Goal: Task Accomplishment & Management: Manage account settings

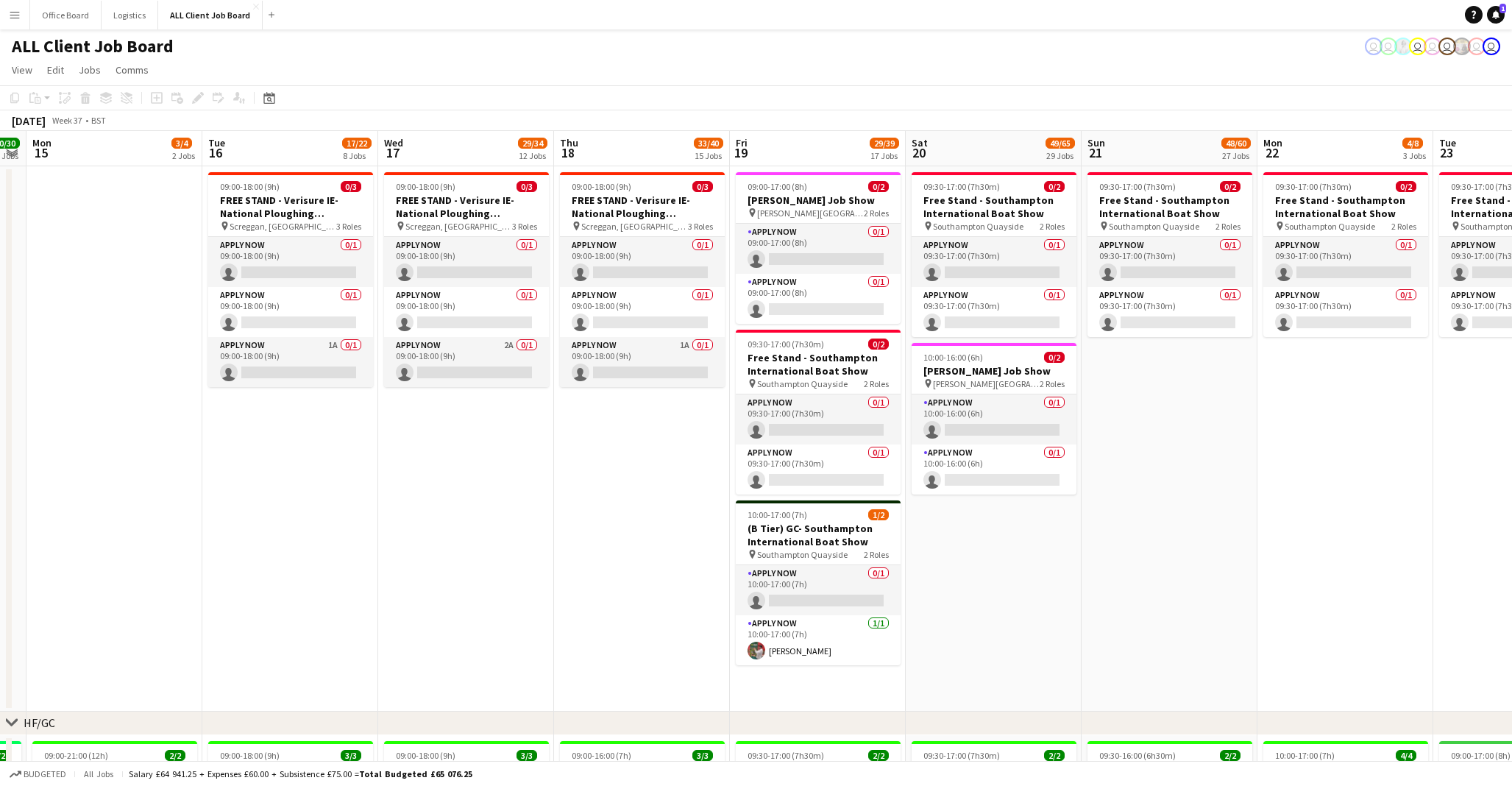
scroll to position [0, 527]
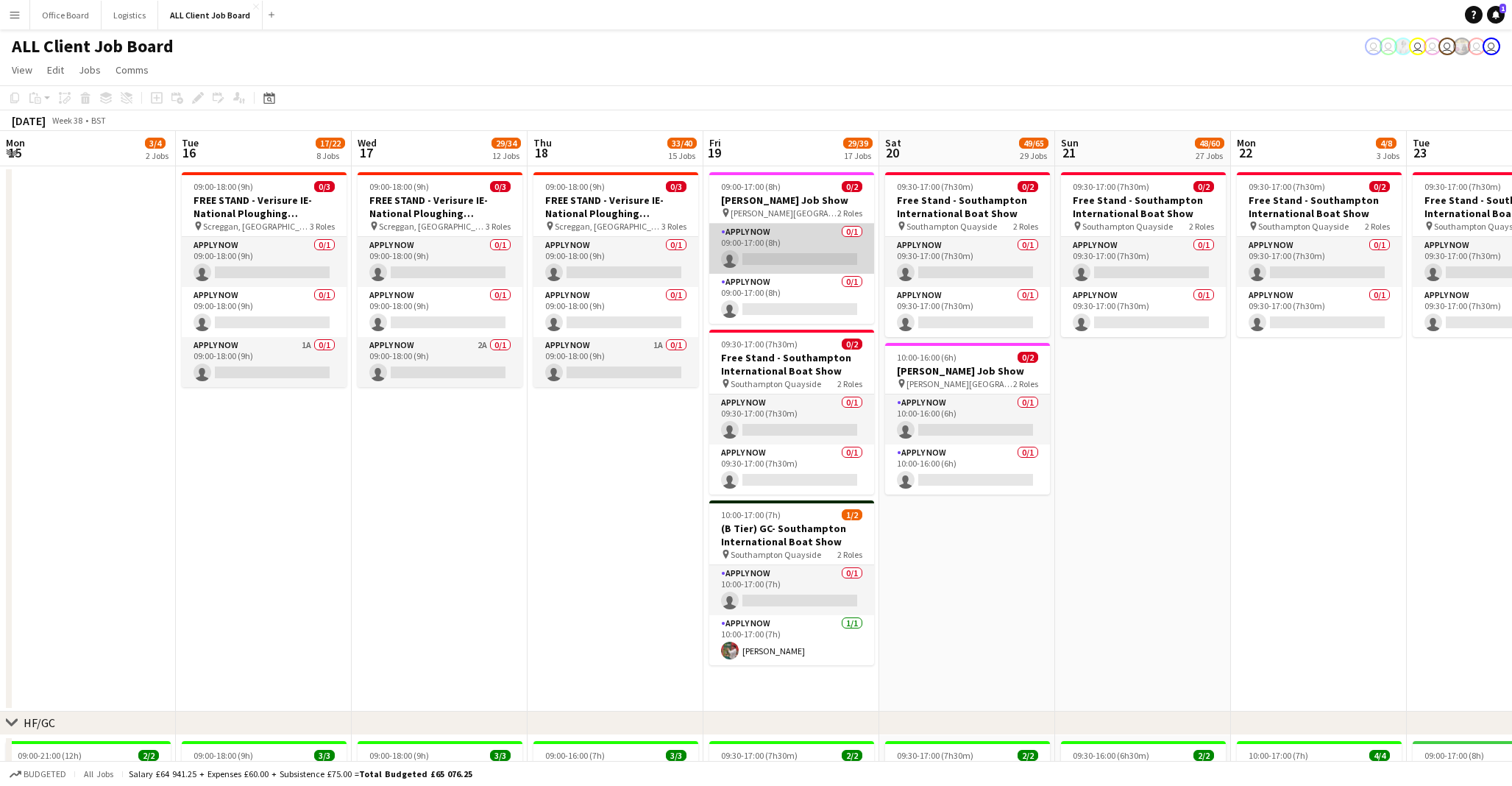
click at [778, 244] on app-card-role "APPLY NOW 0/1 09:00-17:00 (8h) single-neutral-actions" at bounding box center [791, 249] width 165 height 50
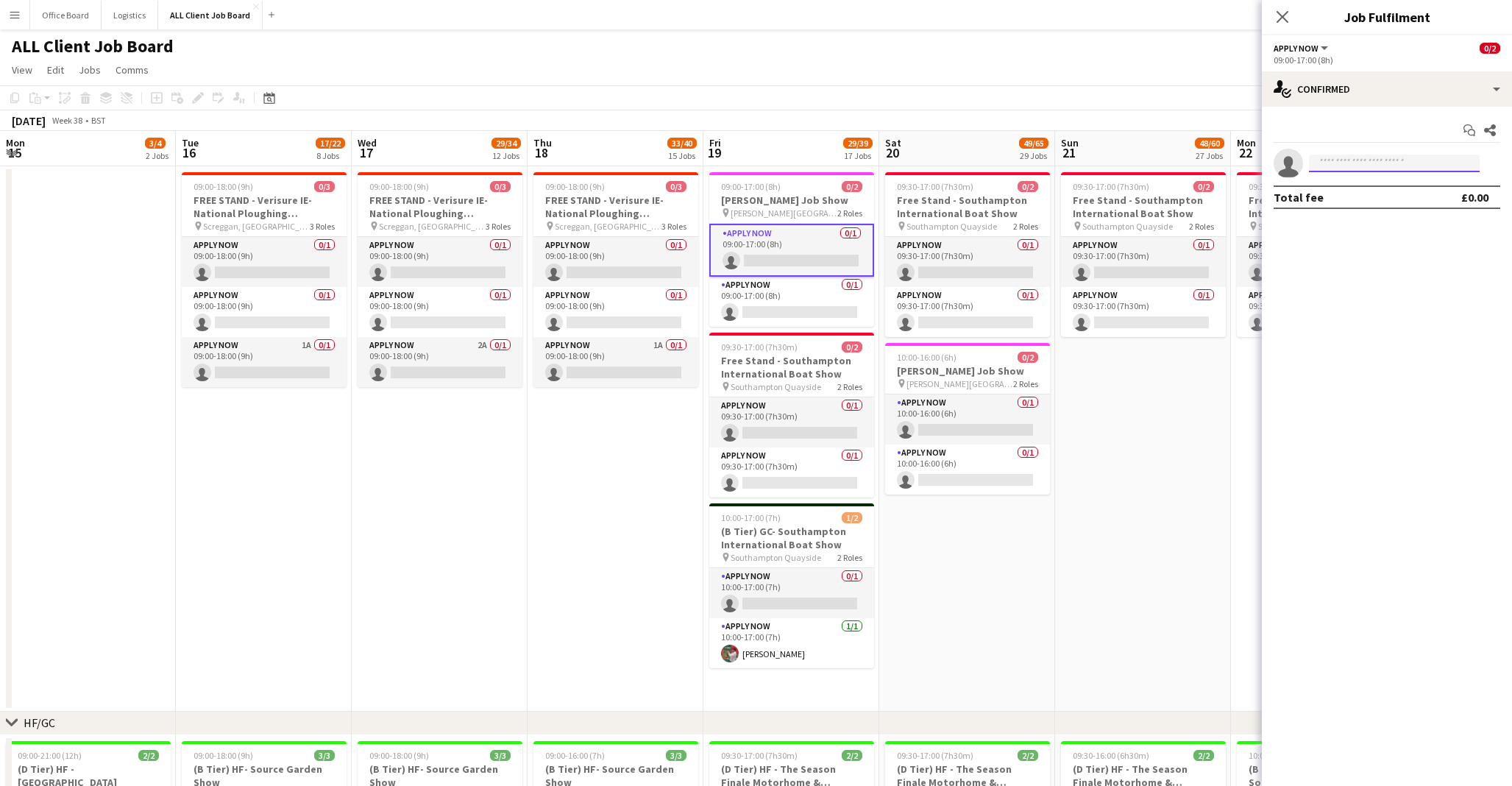
click at [1426, 161] on input at bounding box center [1394, 164] width 171 height 18
type input "***"
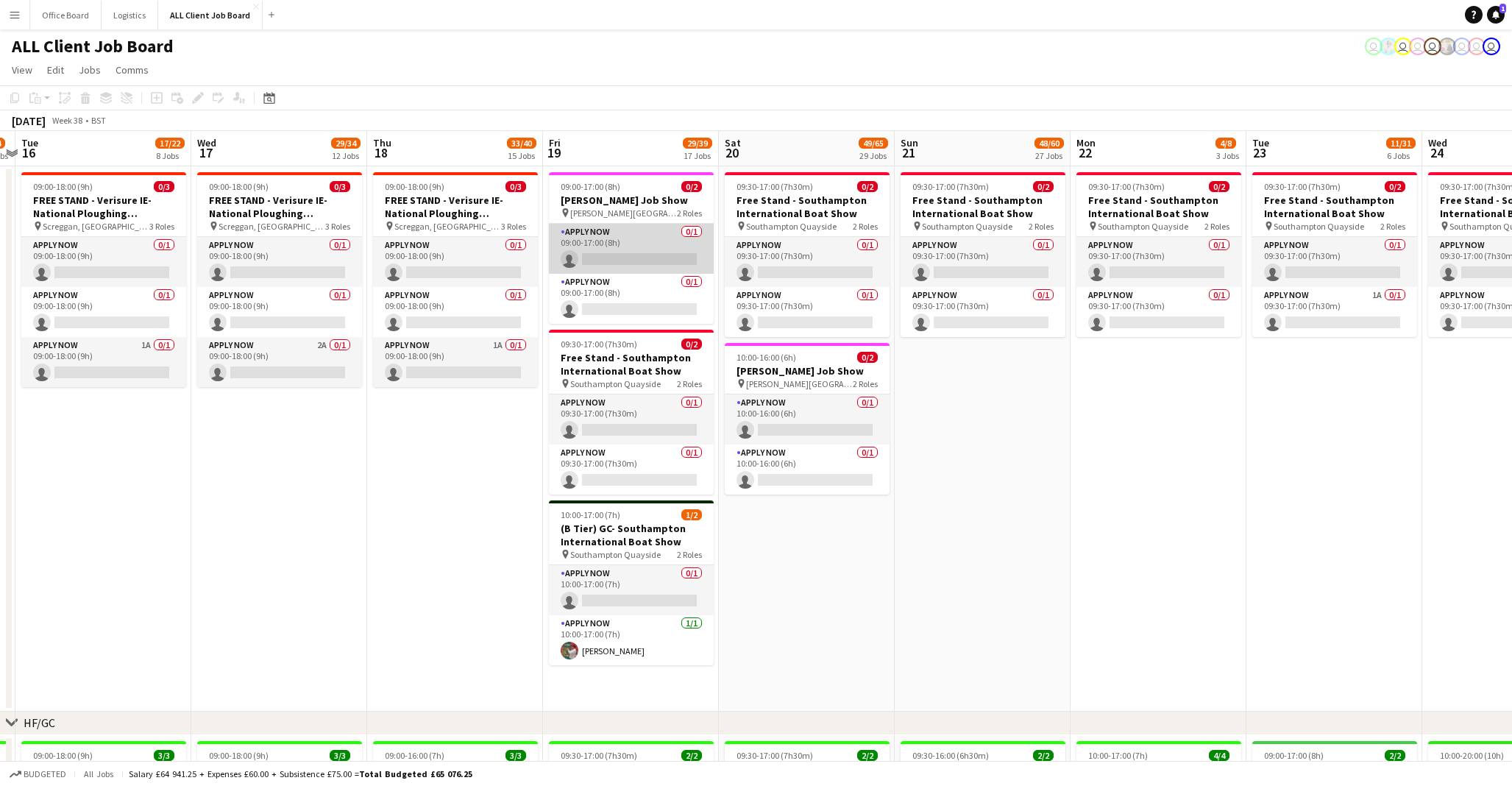
click at [577, 249] on app-card-role "APPLY NOW 0/1 09:00-17:00 (8h) single-neutral-actions" at bounding box center [631, 249] width 165 height 50
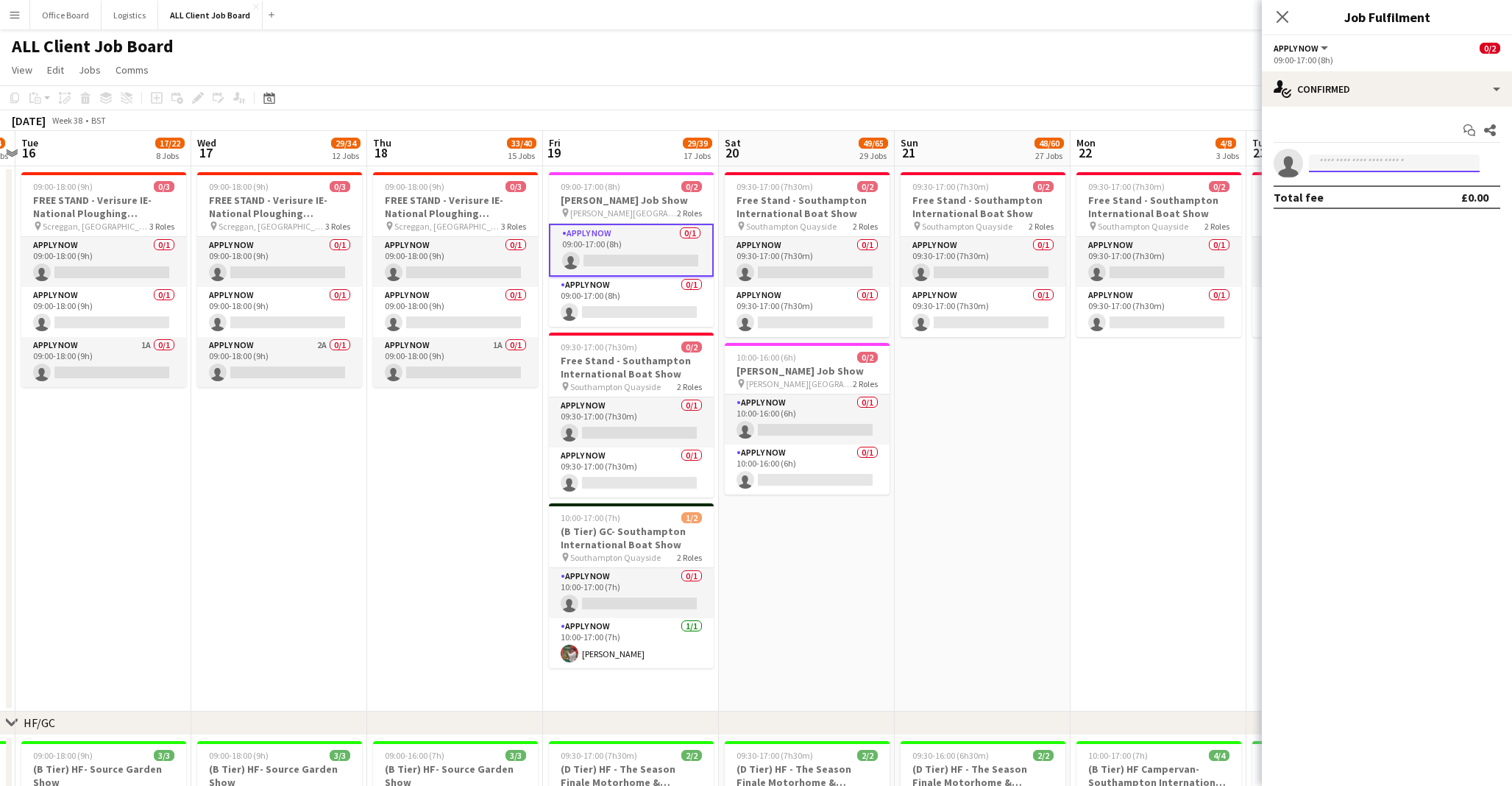
click at [1373, 162] on input at bounding box center [1394, 164] width 171 height 18
type input "********"
click at [1133, 79] on app-page-menu "View Day view expanded Day view collapsed Month view Date picker Jump to [DATE]…" at bounding box center [756, 71] width 1512 height 28
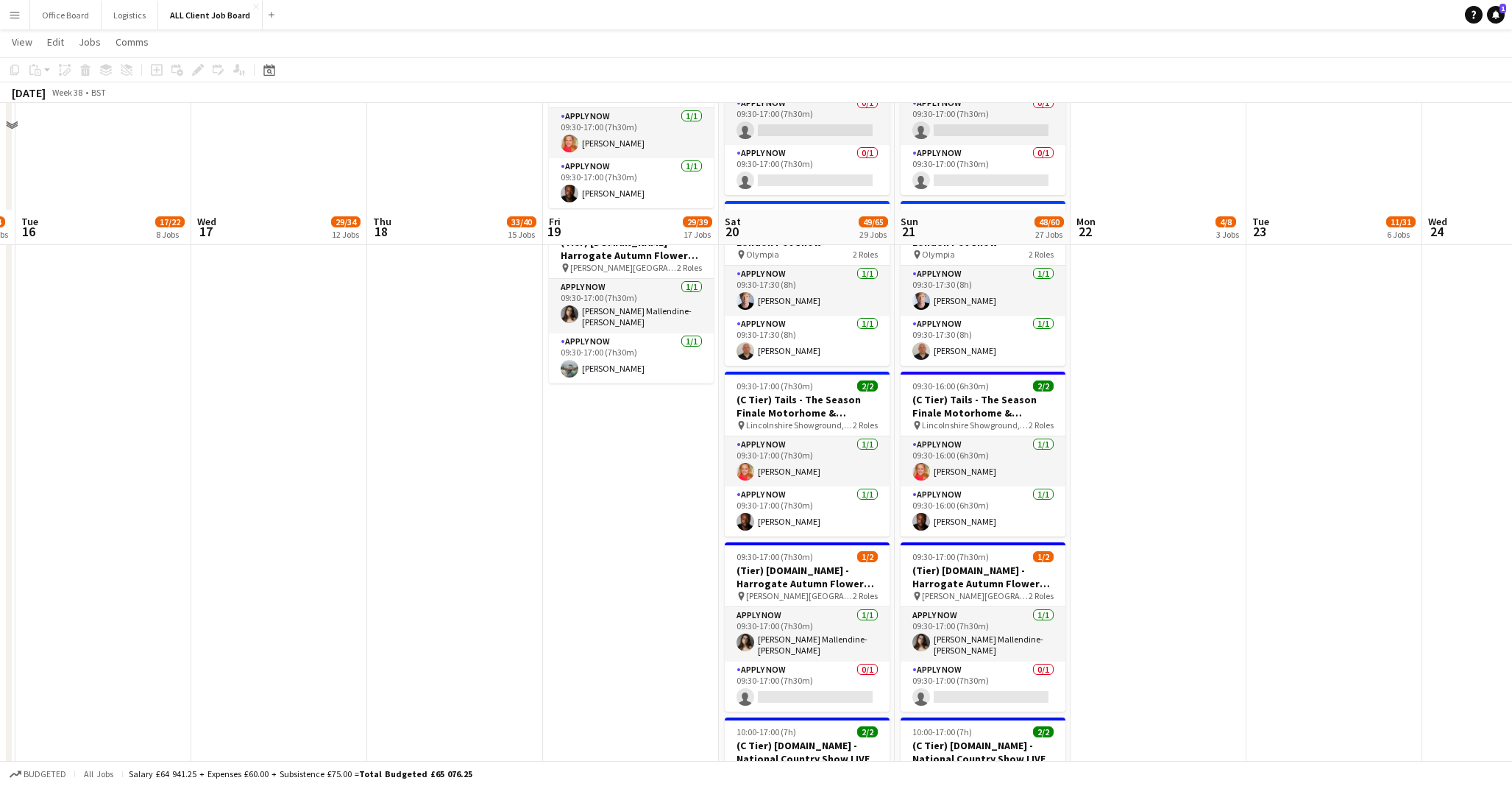
scroll to position [5455, 0]
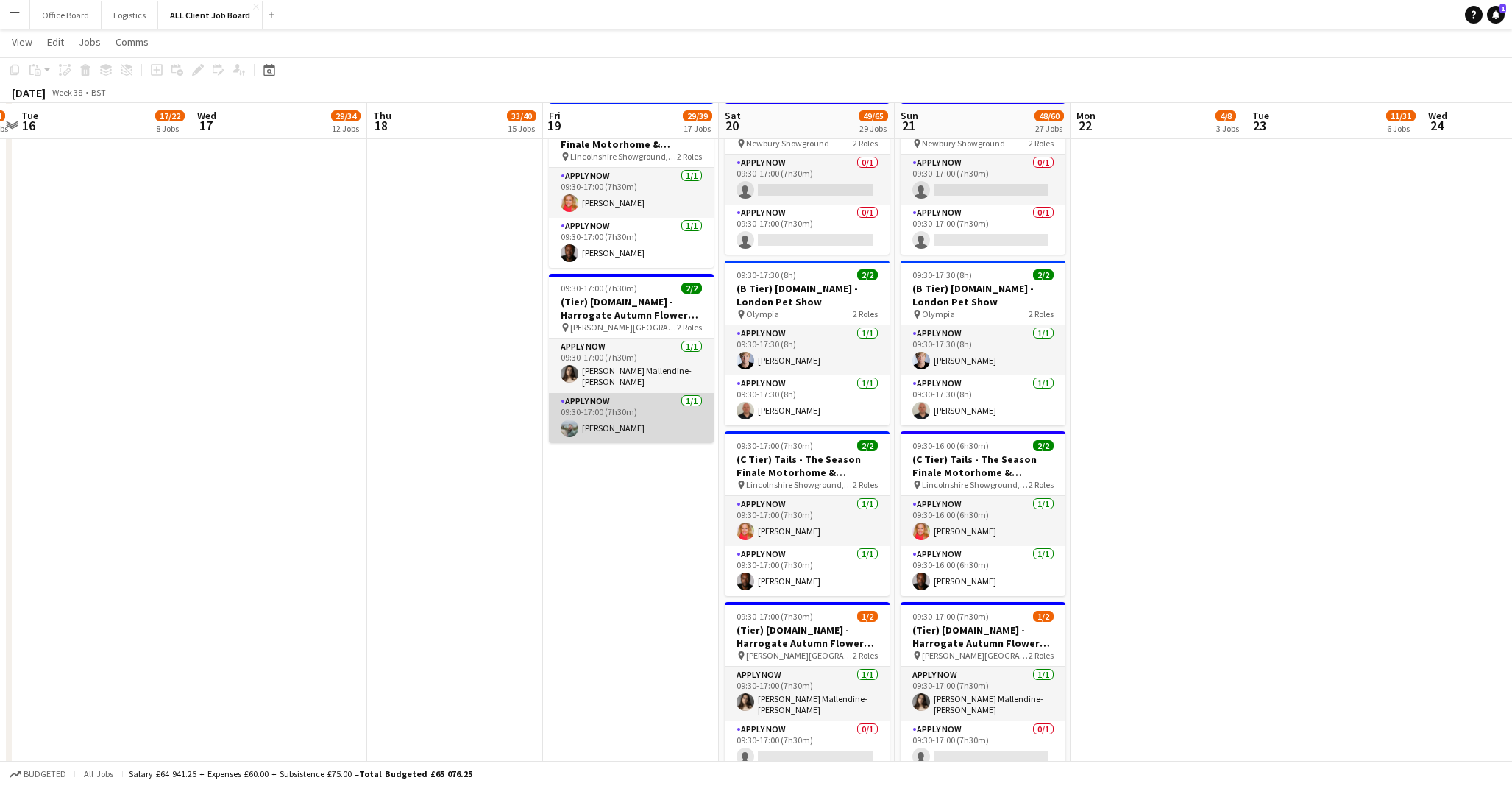
click at [611, 413] on app-card-role "APPLY NOW 1/1 09:30-17:00 (7h30m) Dan Holdaway" at bounding box center [631, 417] width 165 height 50
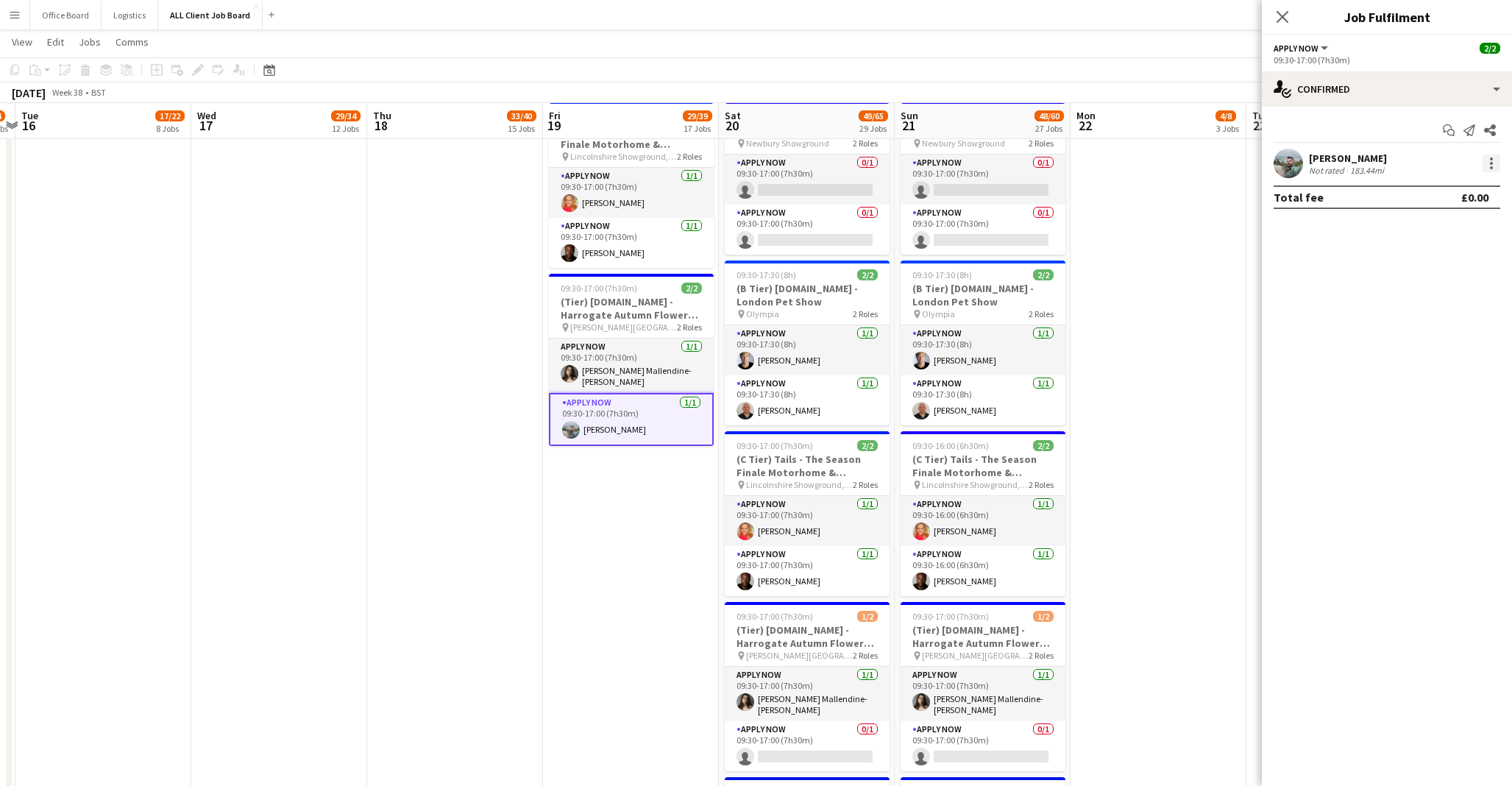
click at [1491, 158] on div at bounding box center [1491, 159] width 3 height 3
click at [1455, 326] on span "Remove" at bounding box center [1442, 332] width 91 height 13
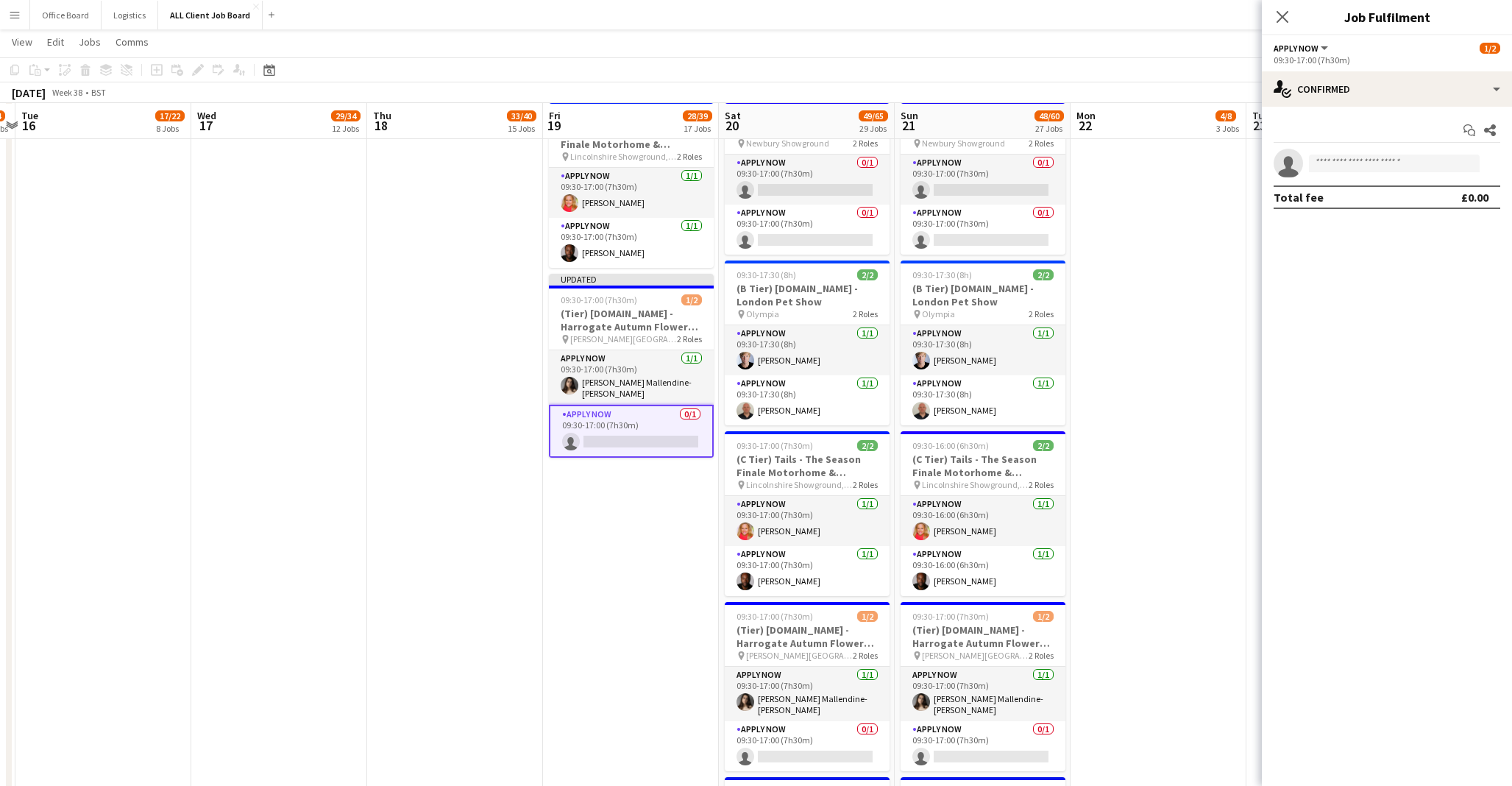
click at [1211, 401] on app-date-cell at bounding box center [1158, 541] width 176 height 889
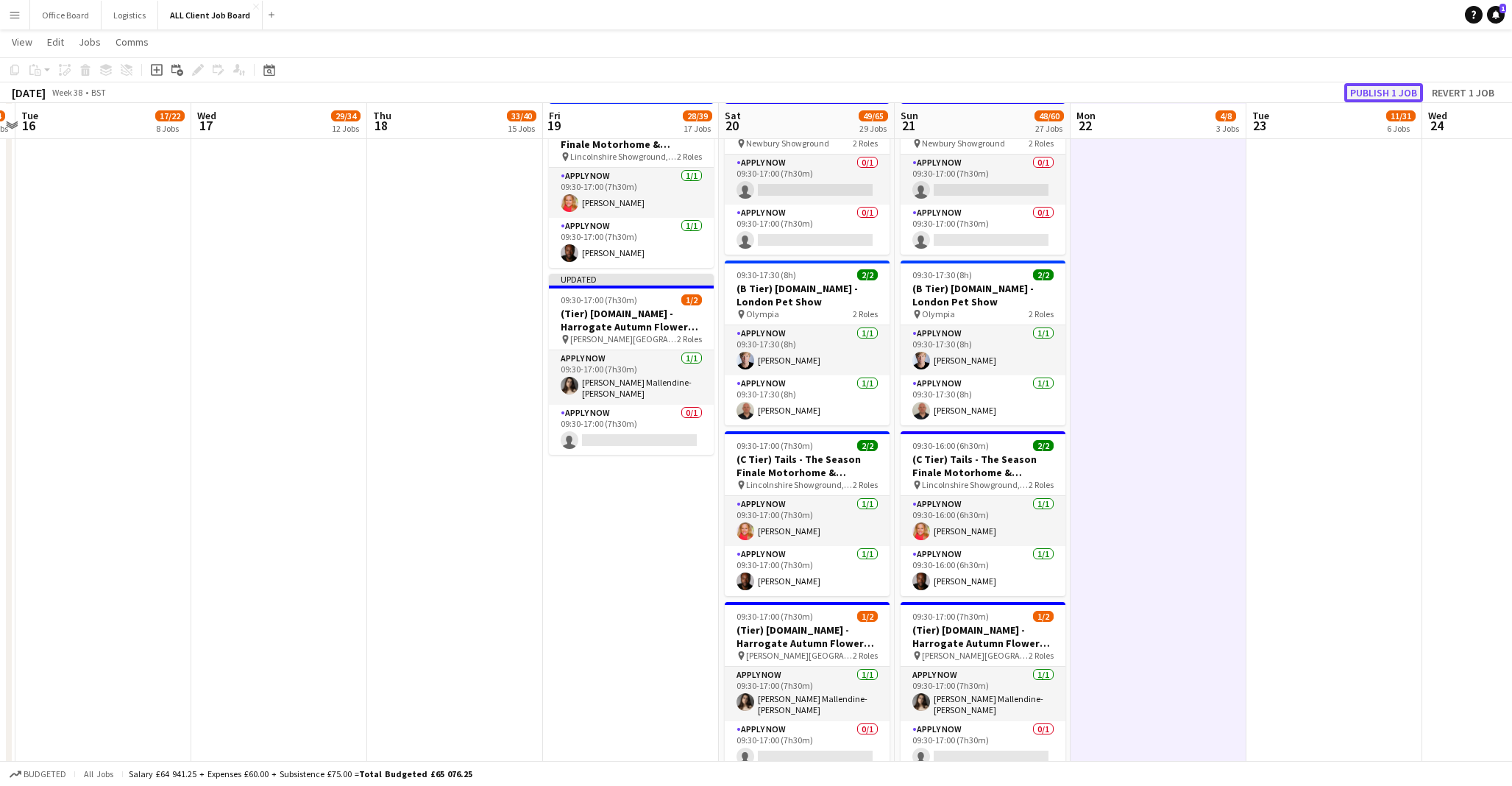
click at [1404, 94] on button "Publish 1 job" at bounding box center [1383, 92] width 79 height 19
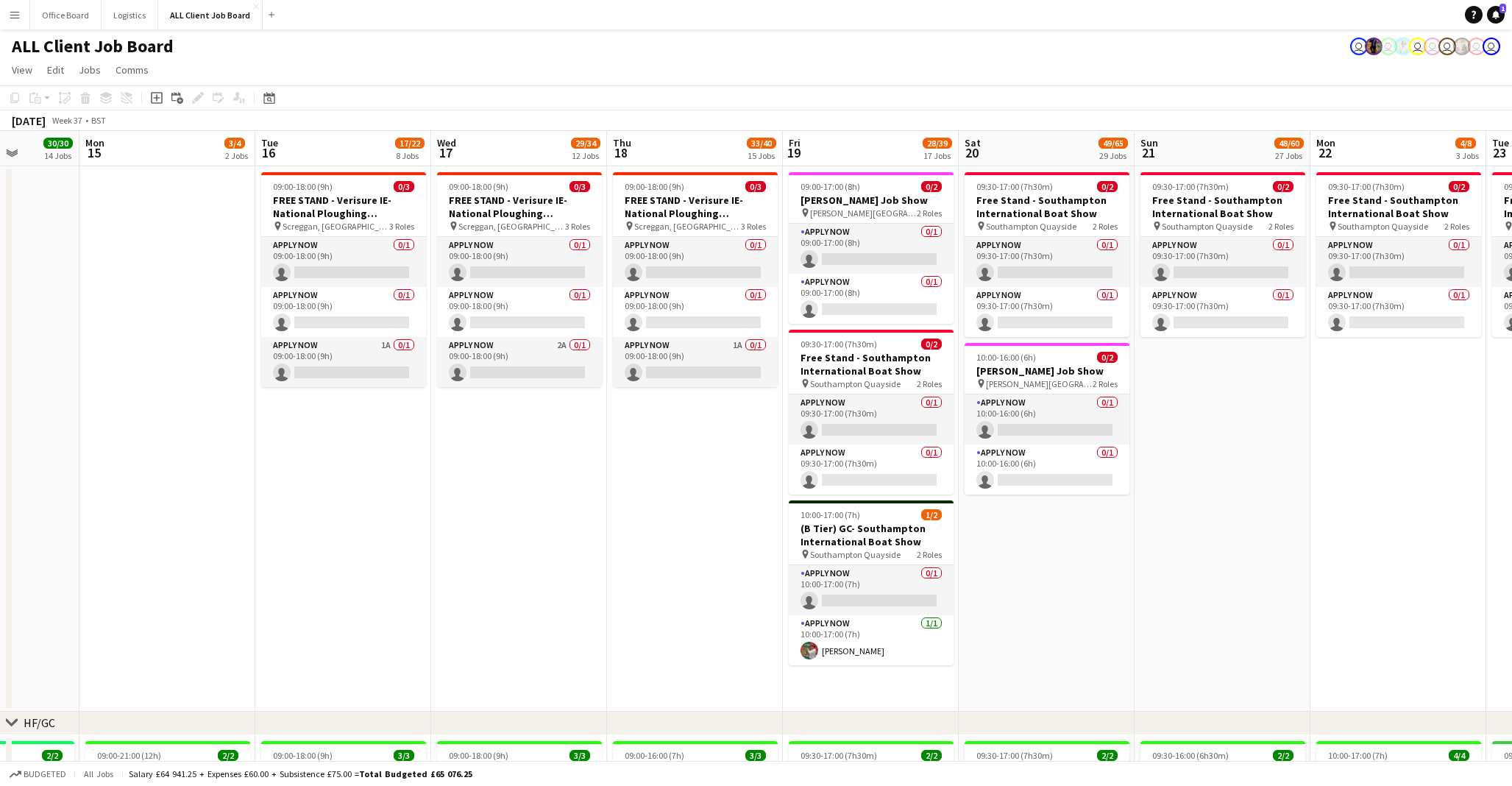
scroll to position [0, 498]
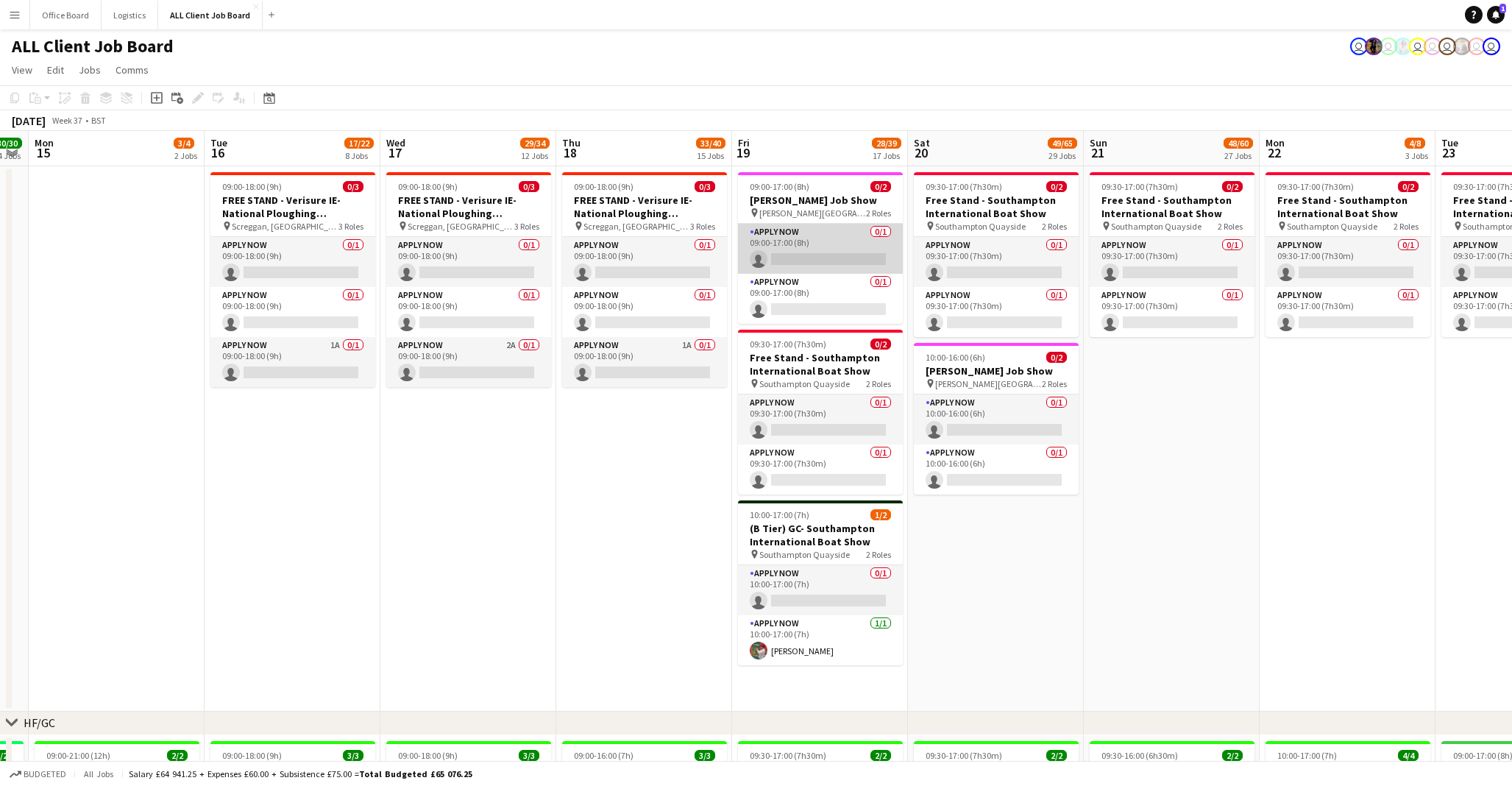
click at [833, 231] on app-card-role "APPLY NOW 0/1 09:00-17:00 (8h) single-neutral-actions" at bounding box center [820, 249] width 165 height 50
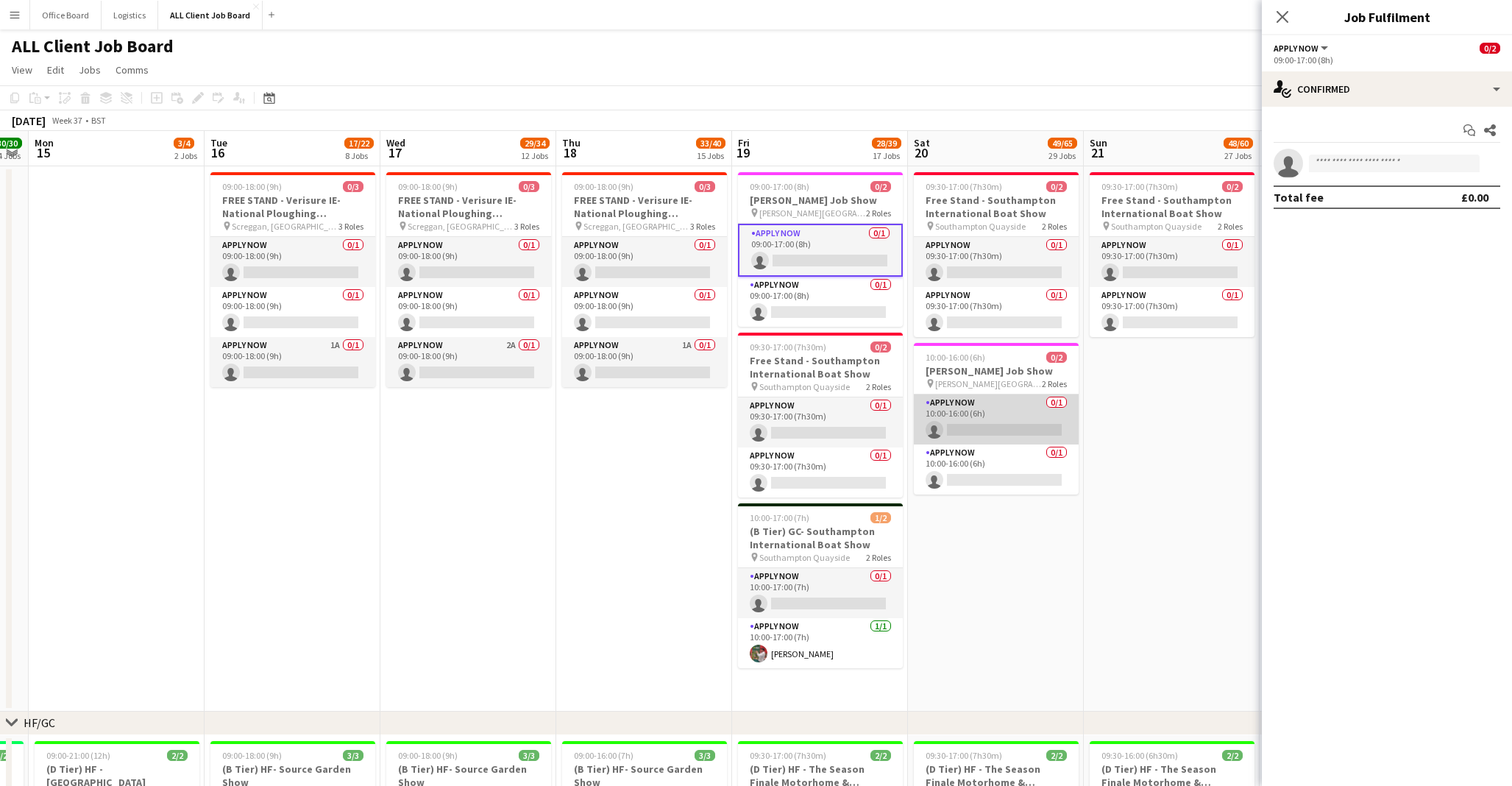
click at [1016, 412] on app-card-role "APPLY NOW 0/1 10:00-16:00 (6h) single-neutral-actions" at bounding box center [996, 419] width 165 height 50
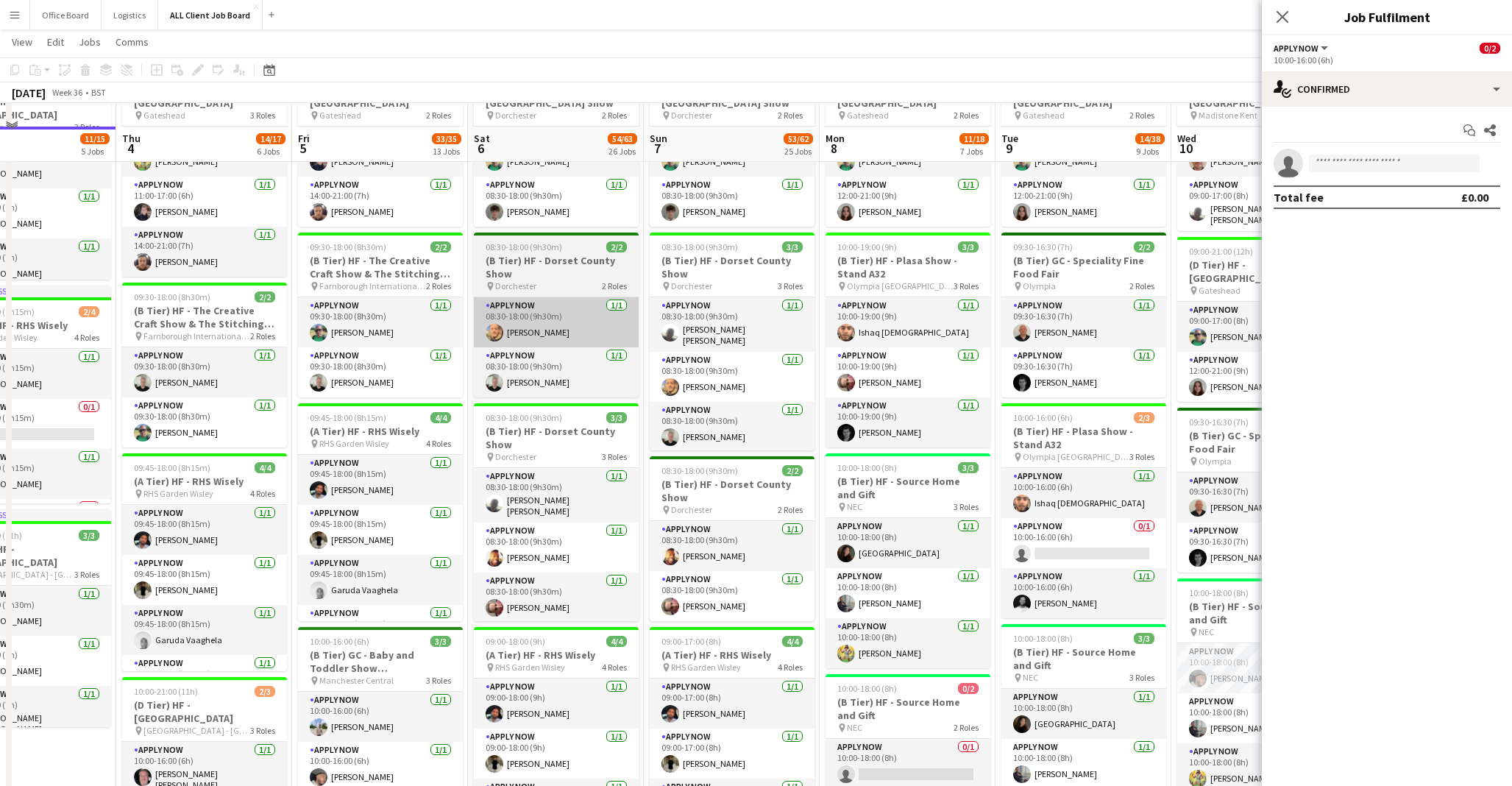
scroll to position [708, 0]
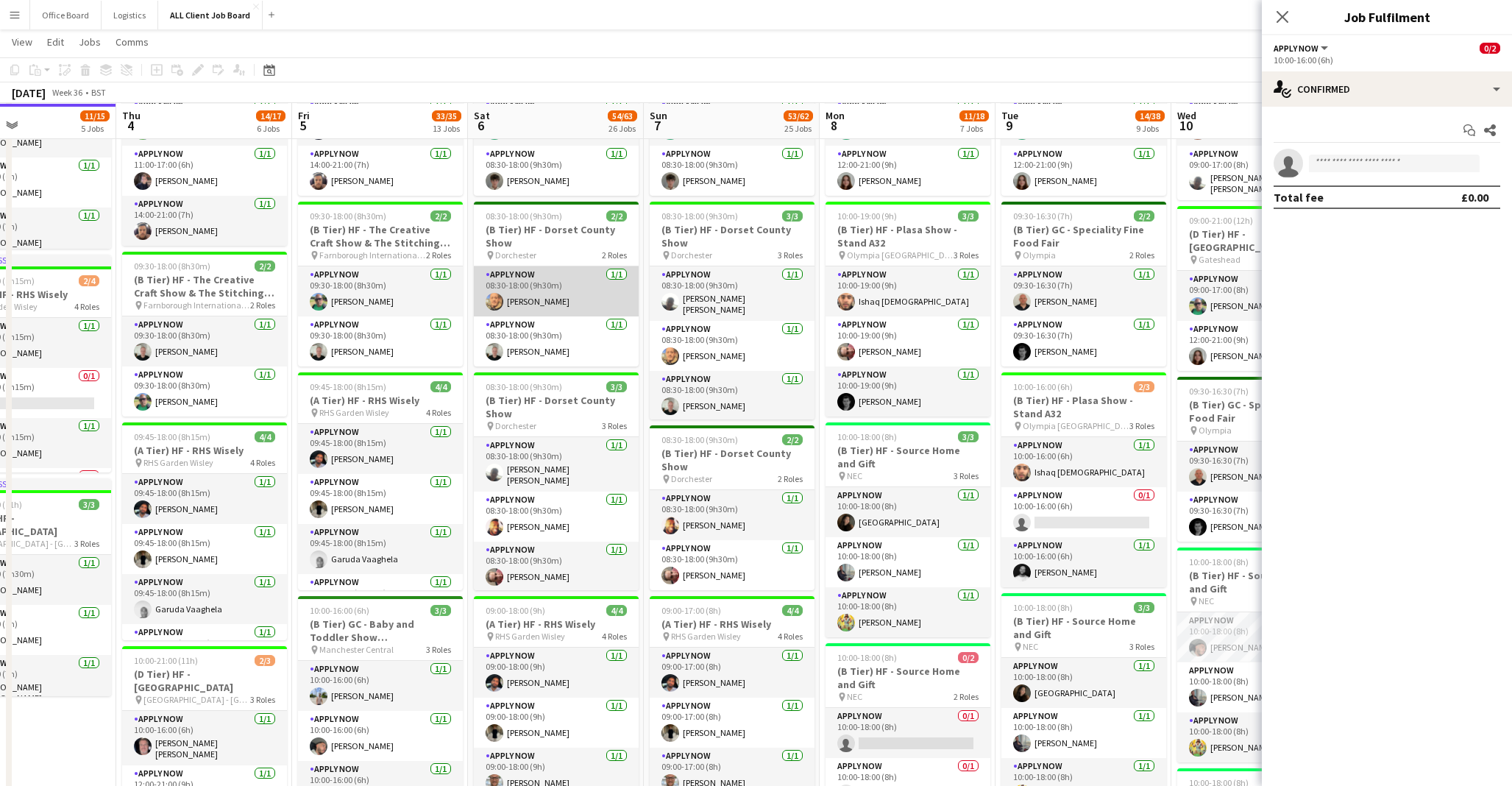
click at [542, 290] on app-card-role "APPLY NOW 1/1 08:30-18:00 (9h30m) Neil Stocks" at bounding box center [555, 292] width 165 height 50
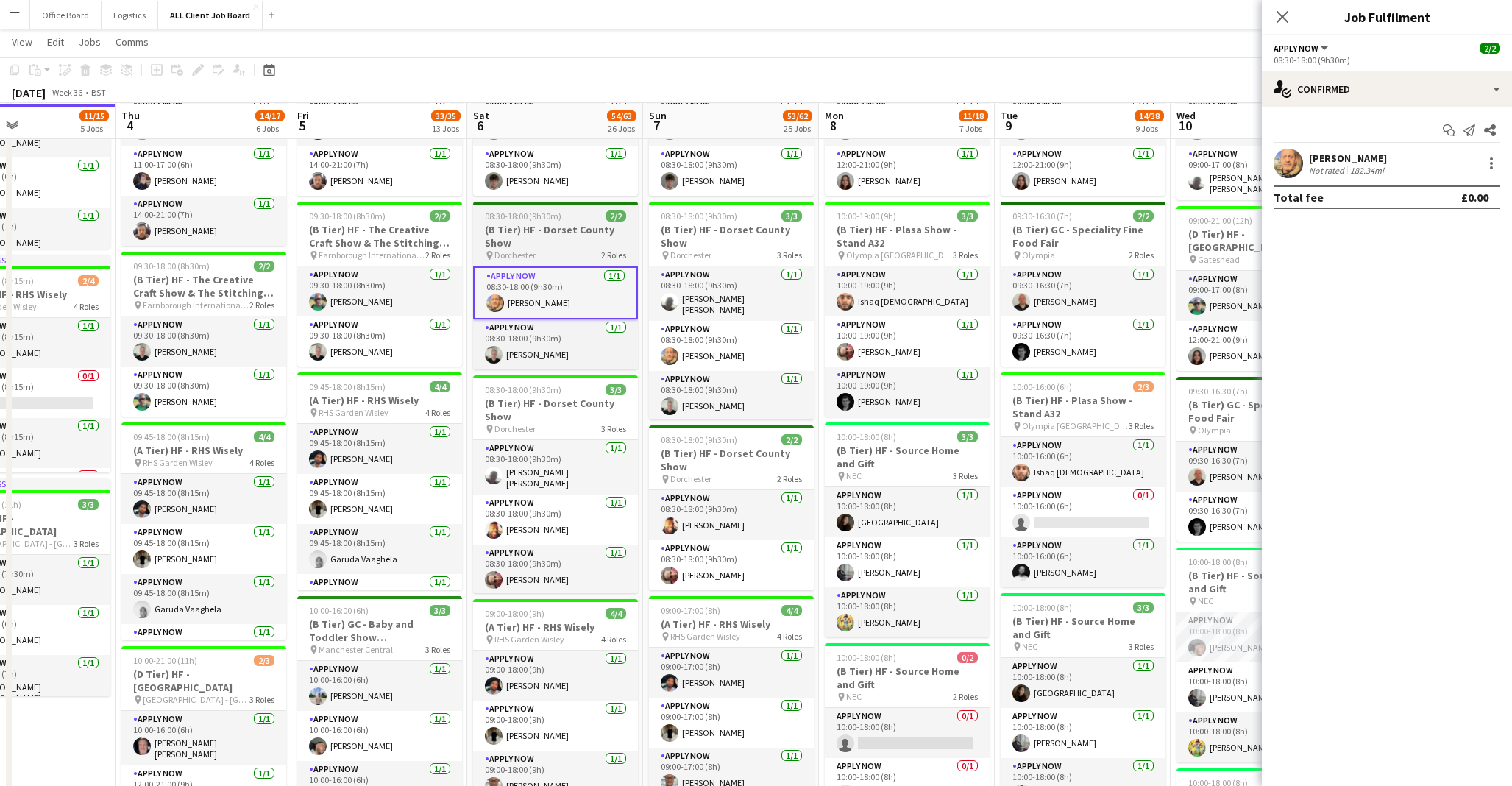
click at [556, 226] on h3 "(B Tier) HF - Dorset County Show" at bounding box center [555, 236] width 165 height 27
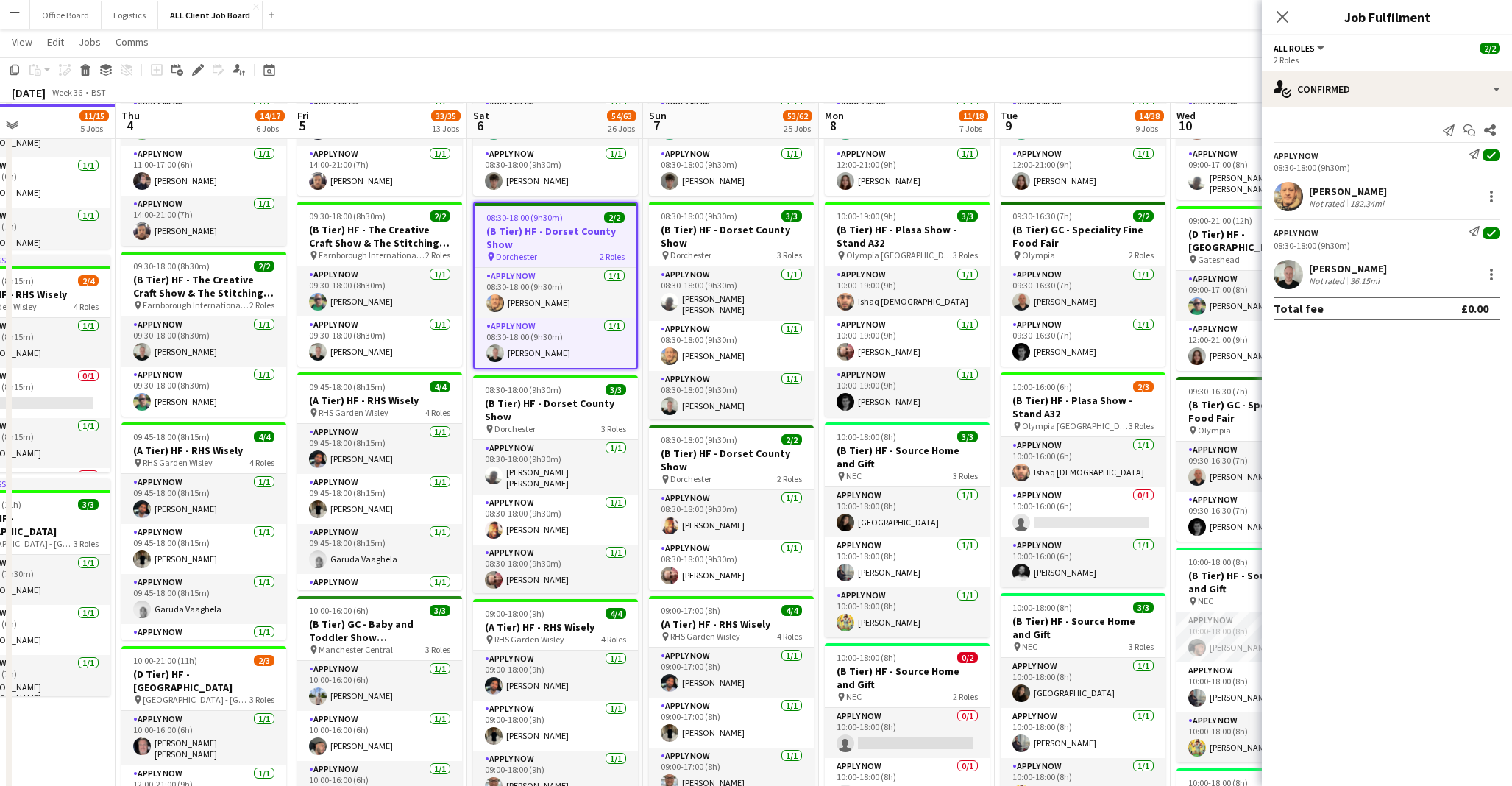
click at [528, 231] on h3 "(B Tier) HF - Dorset County Show" at bounding box center [555, 238] width 162 height 27
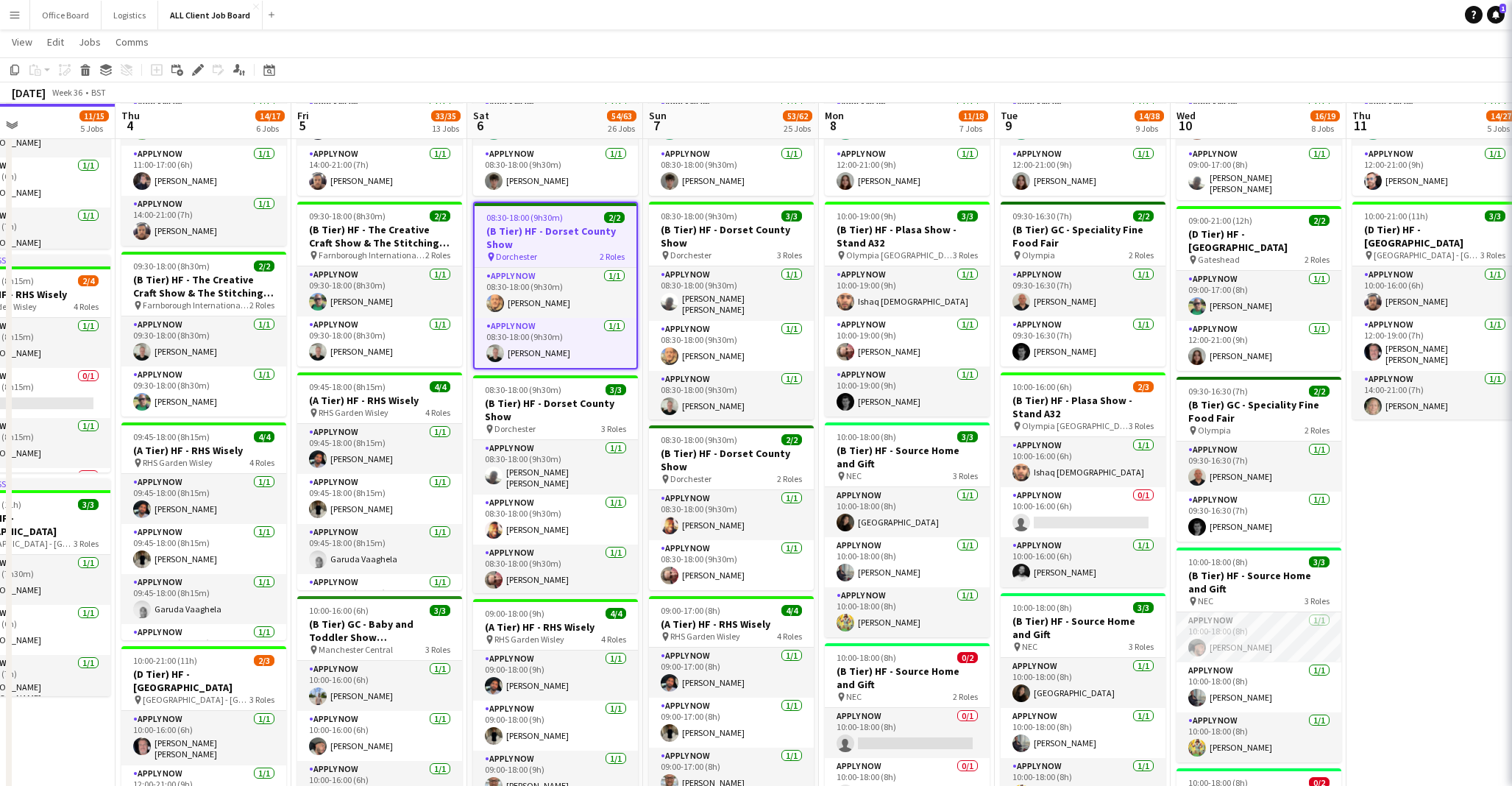
scroll to position [0, 412]
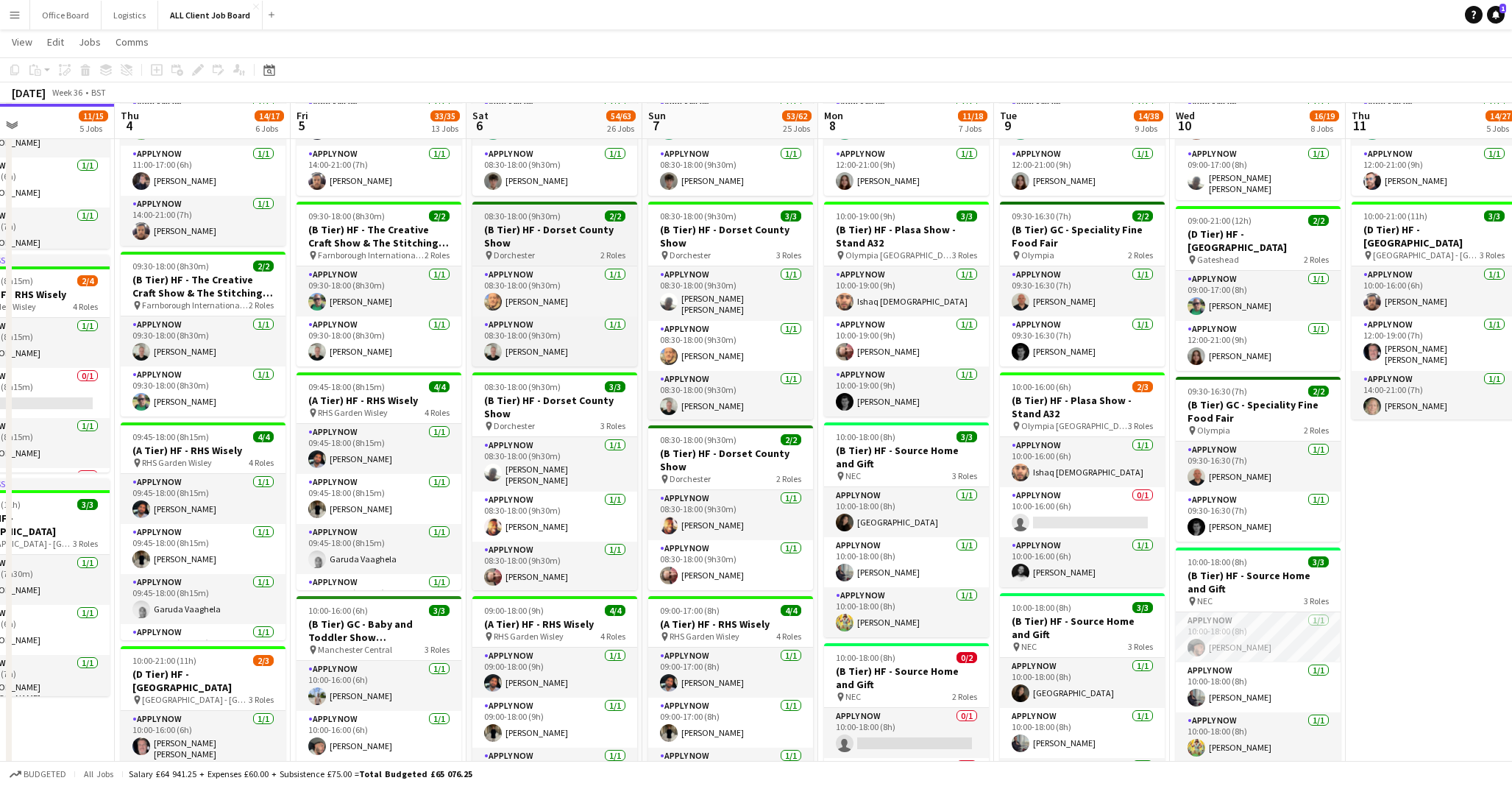
click at [528, 231] on h3 "(B Tier) HF - Dorset County Show" at bounding box center [554, 236] width 165 height 27
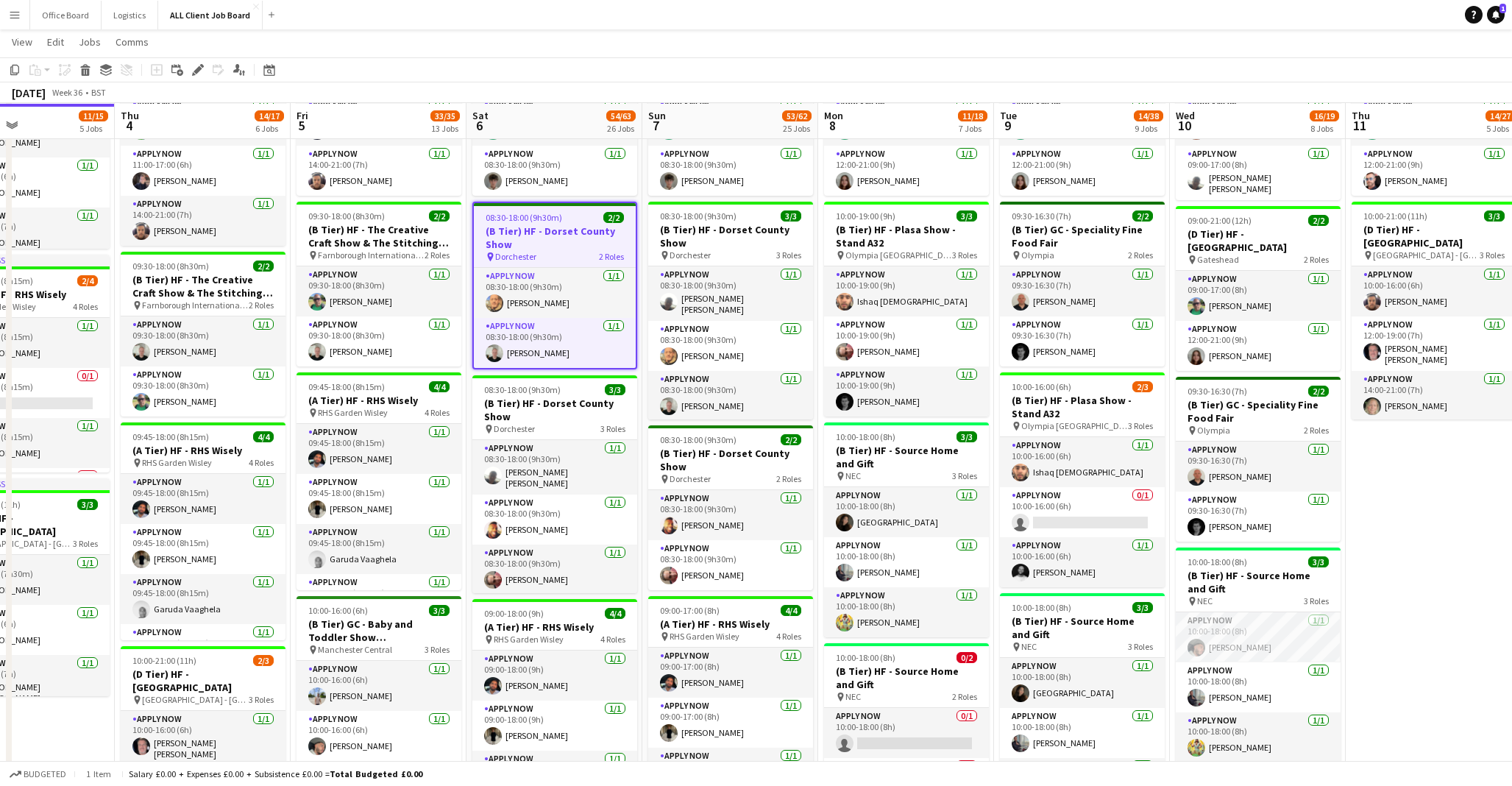
click at [529, 242] on h3 "(B Tier) HF - Dorset County Show" at bounding box center [554, 238] width 162 height 27
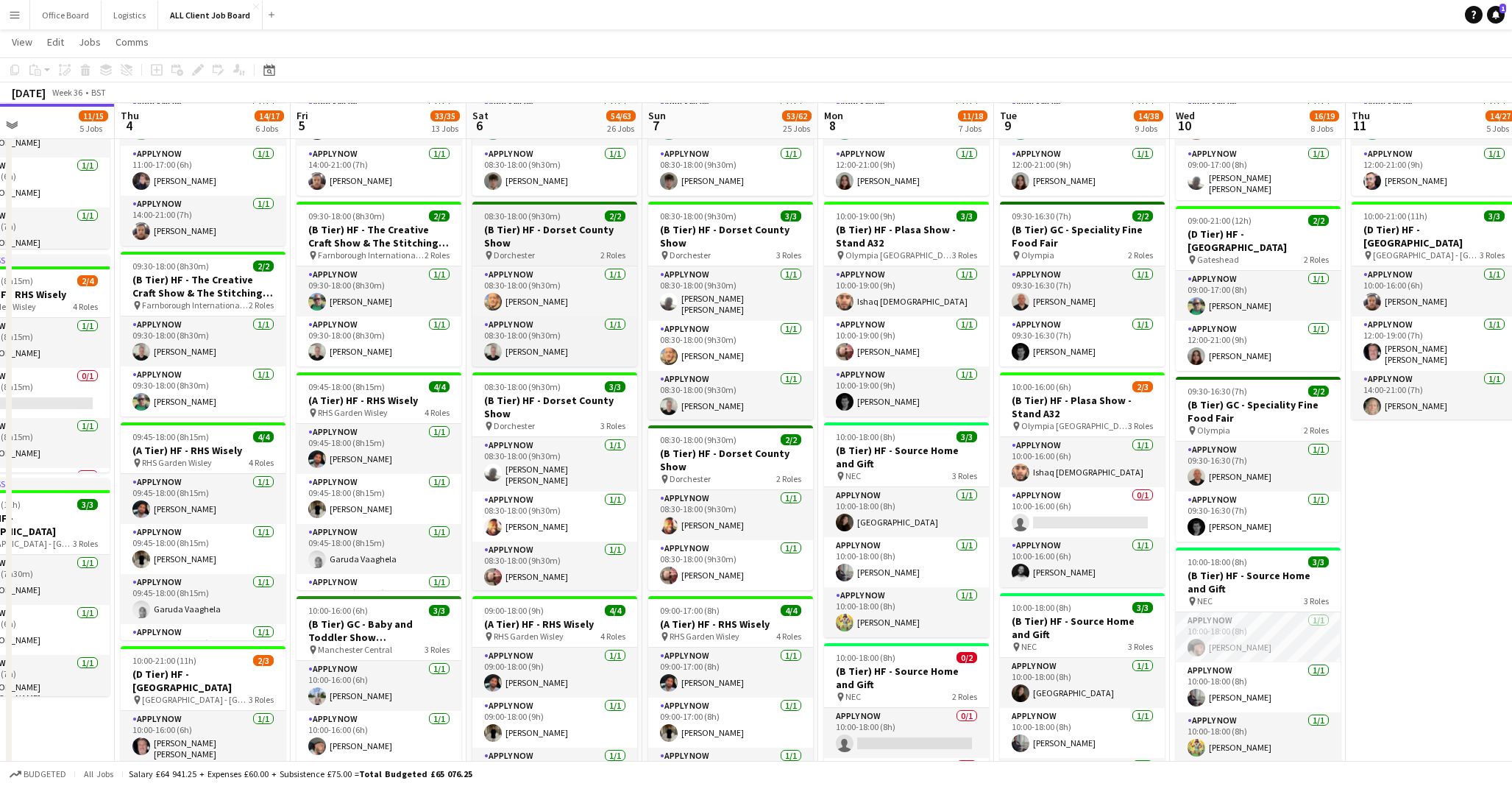
click at [529, 242] on h3 "(B Tier) HF - Dorset County Show" at bounding box center [554, 236] width 165 height 27
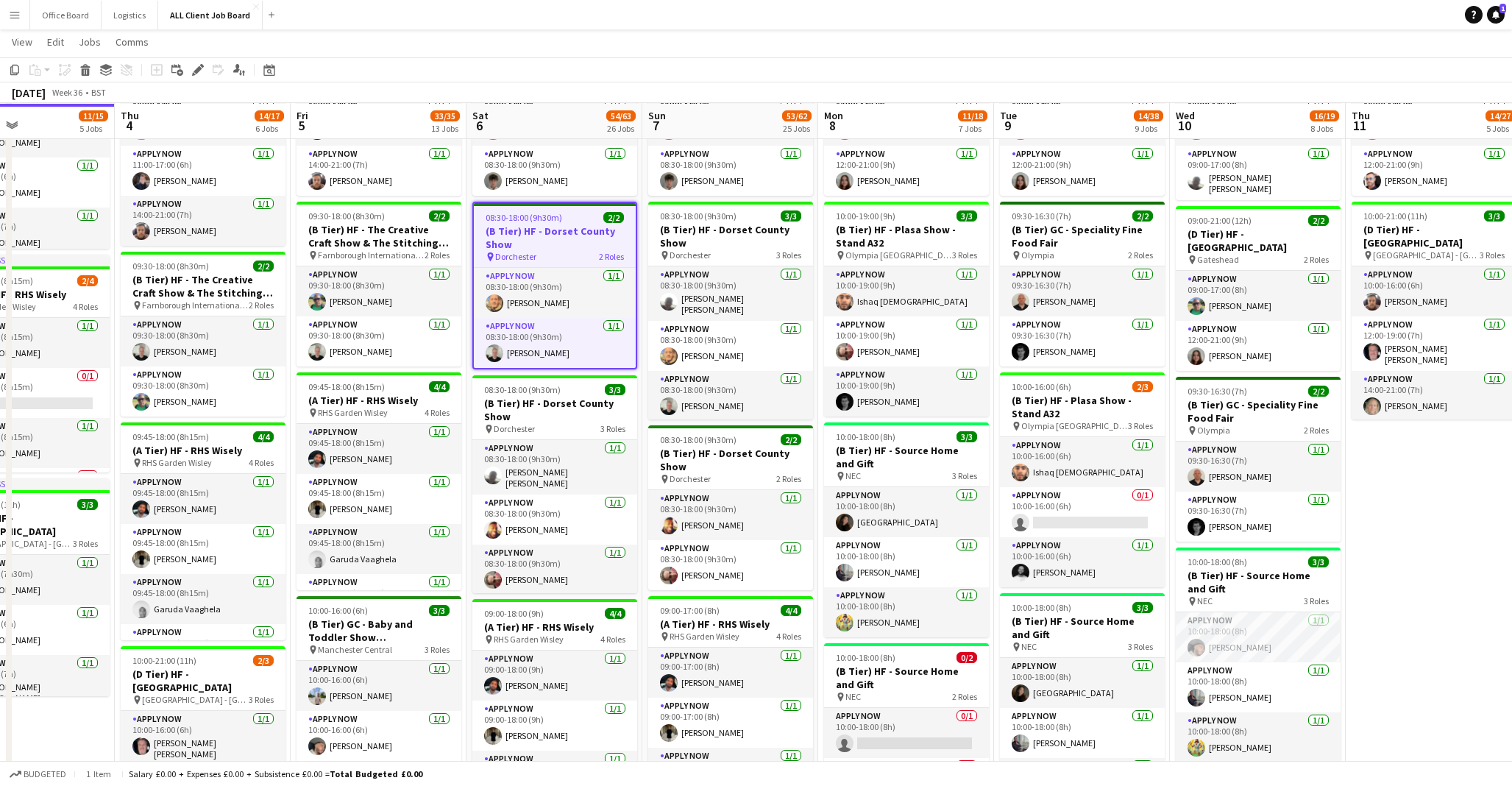
click at [198, 79] on app-toolbar "Copy Paste Paste Command V Paste with crew Command Shift V Paste linked Job Del…" at bounding box center [756, 69] width 1512 height 25
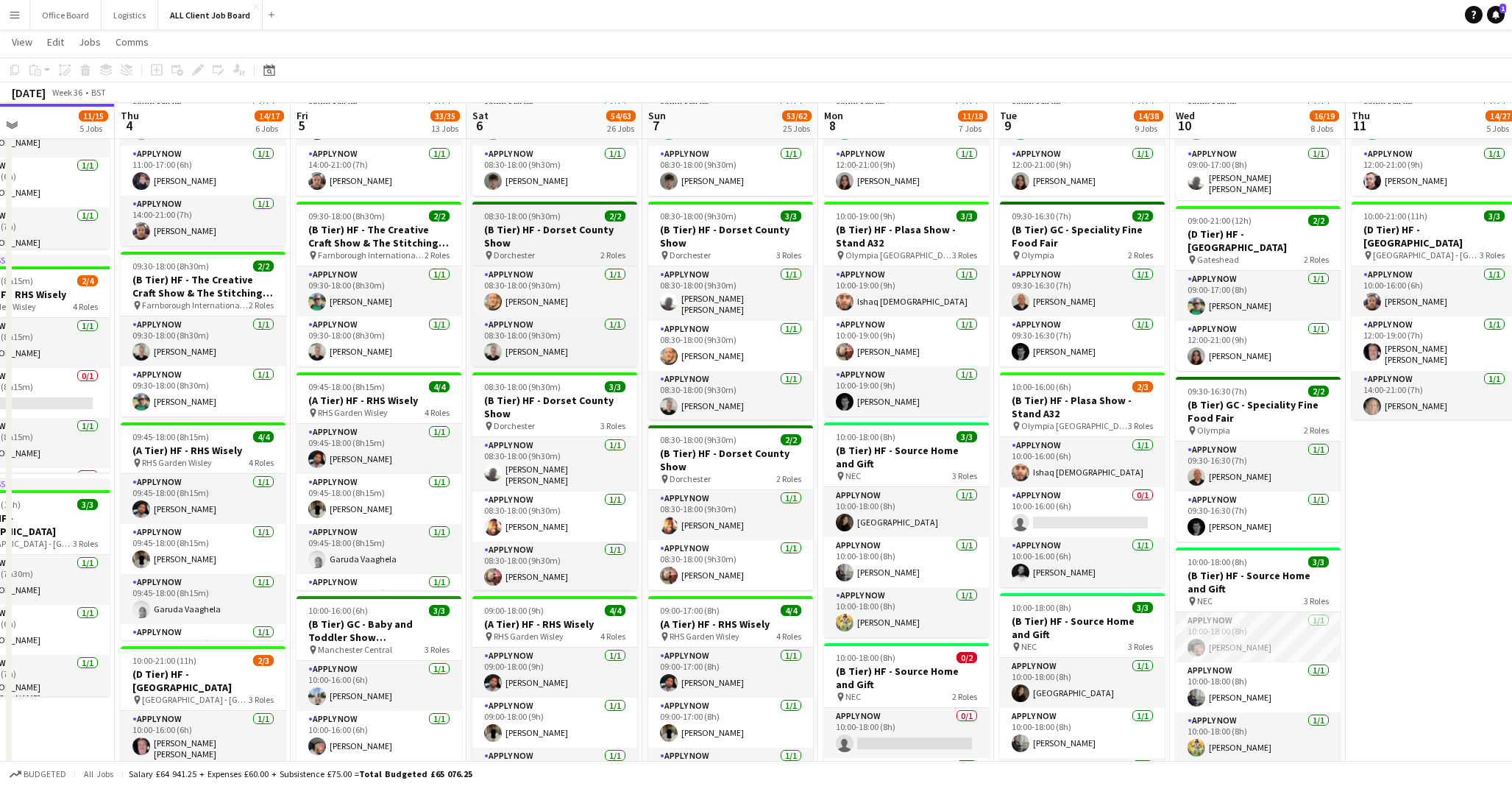
click at [524, 250] on span "Dorchester" at bounding box center [513, 255] width 41 height 11
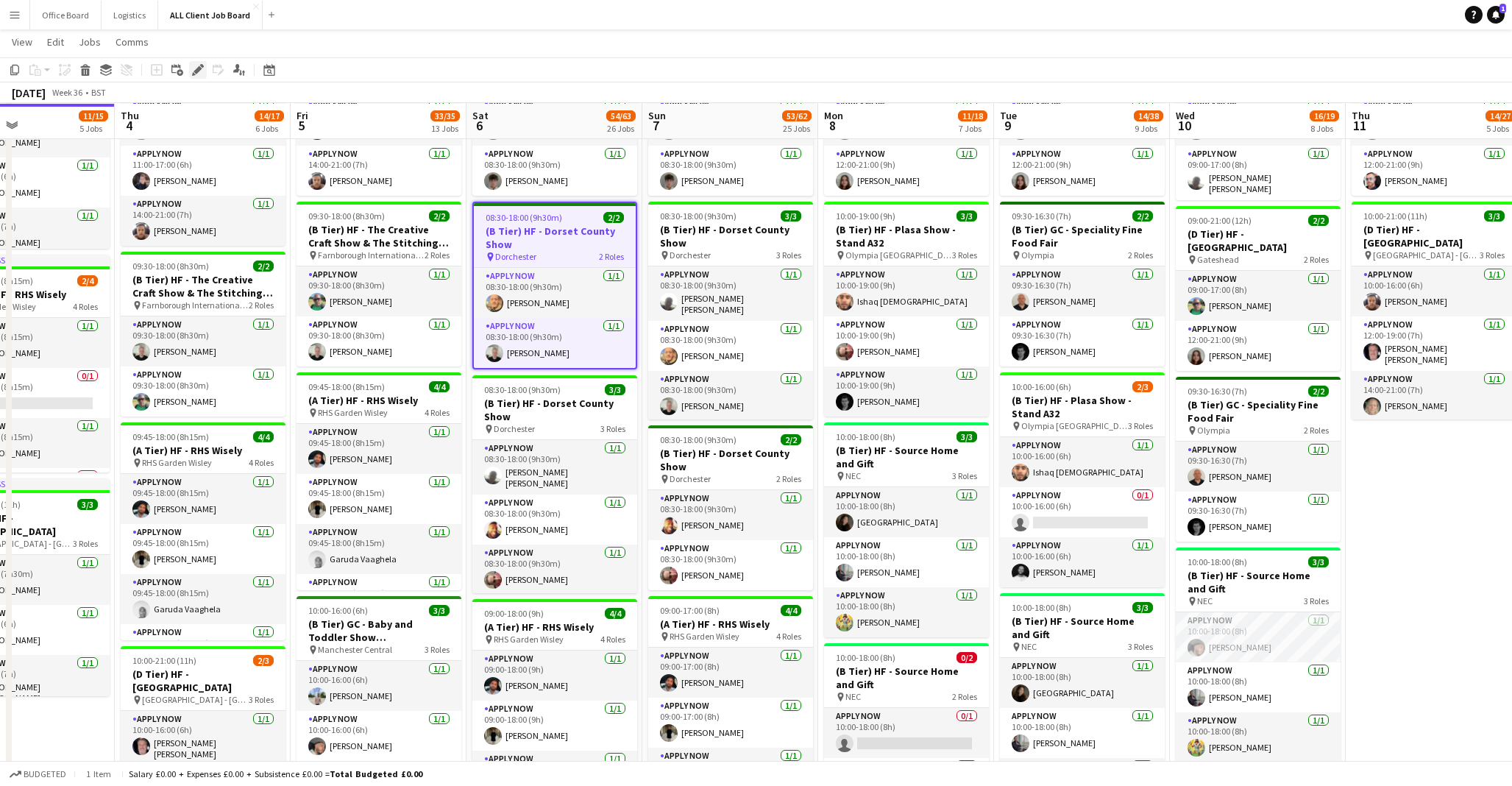
click at [192, 68] on icon "Edit" at bounding box center [198, 70] width 12 height 12
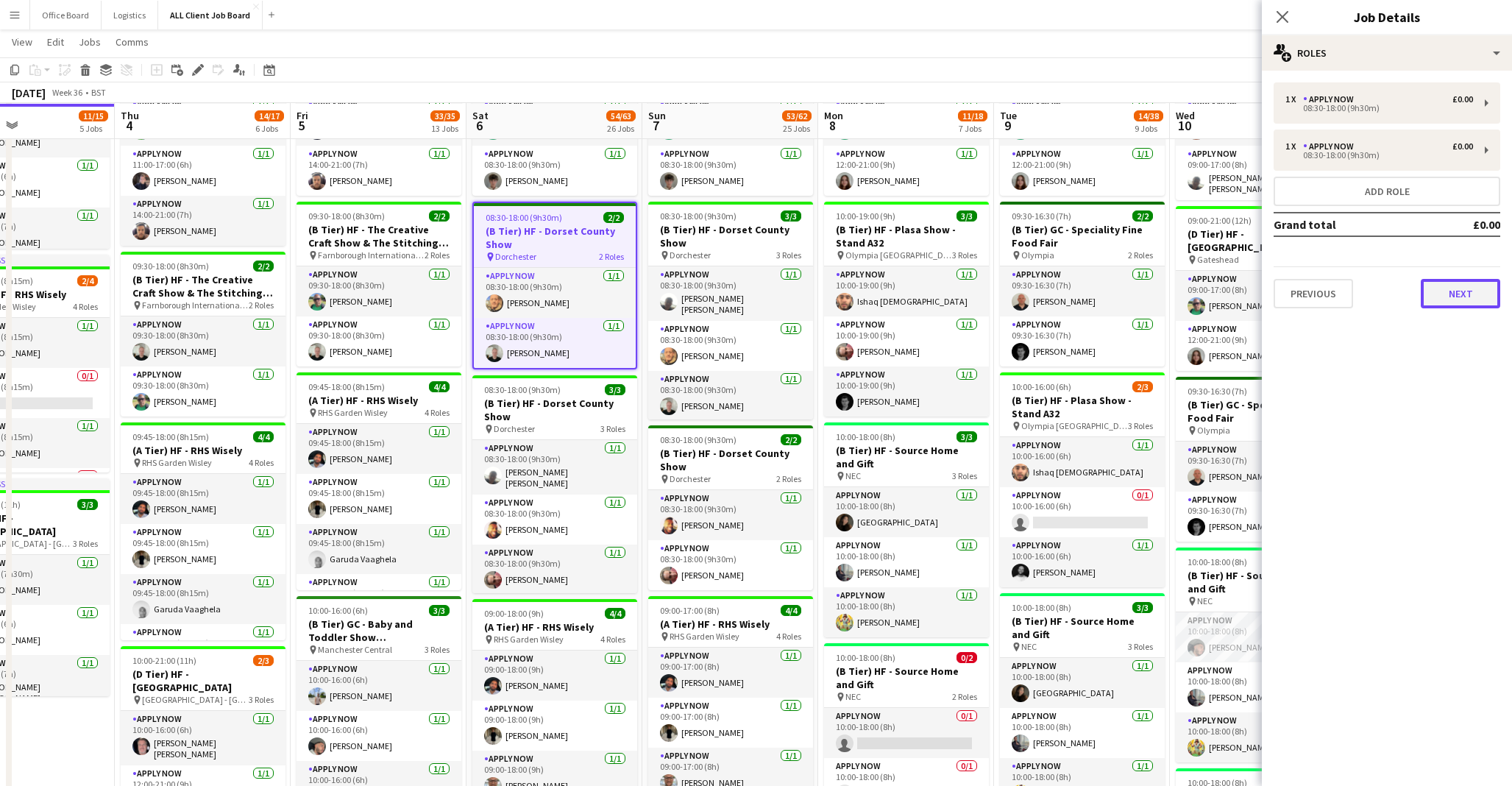
click at [1460, 296] on button "Next" at bounding box center [1461, 293] width 80 height 29
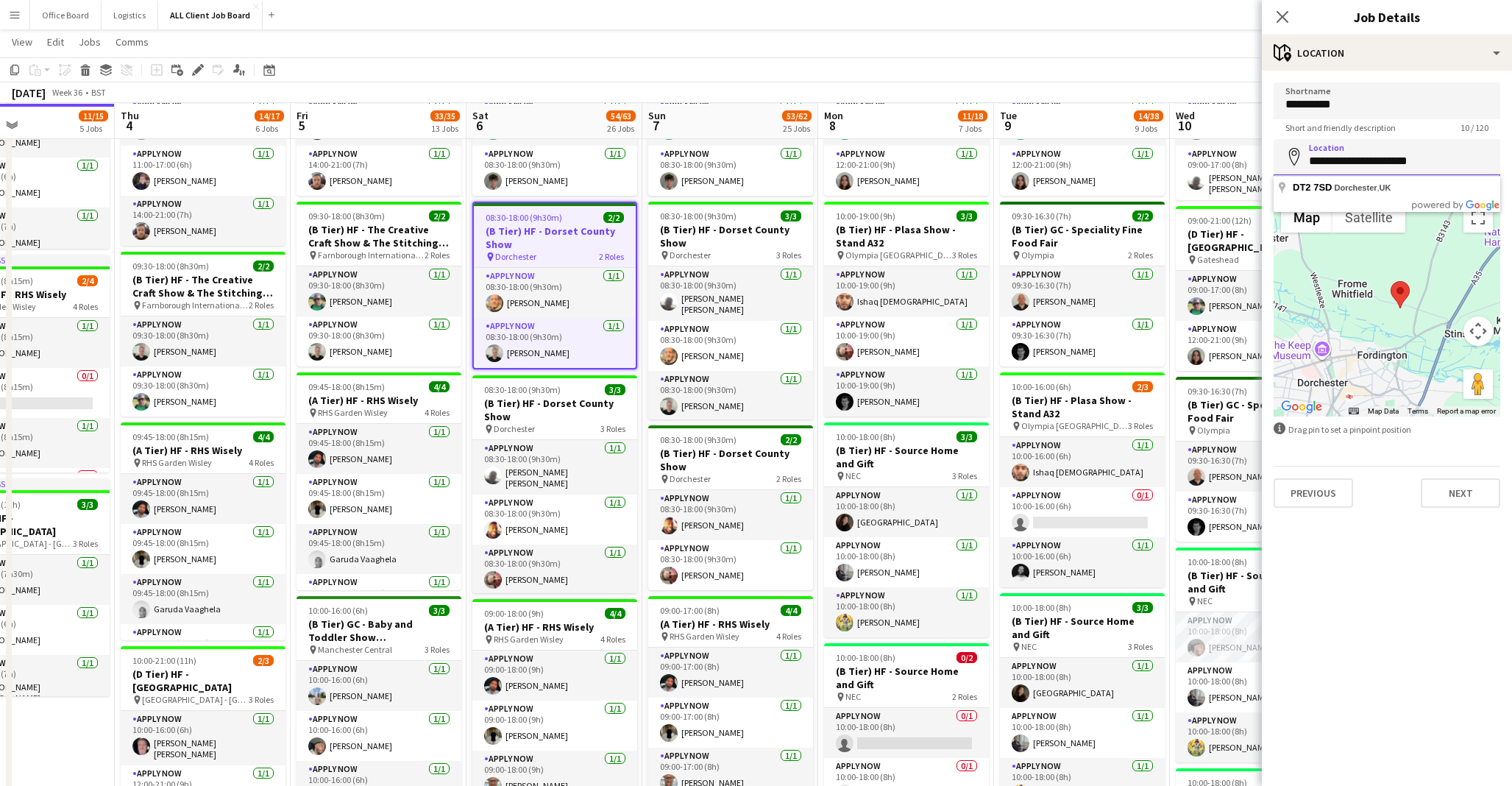
drag, startPoint x: 1458, startPoint y: 164, endPoint x: 1276, endPoint y: 160, distance: 182.0
click at [1274, 158] on input "**********" at bounding box center [1386, 157] width 227 height 37
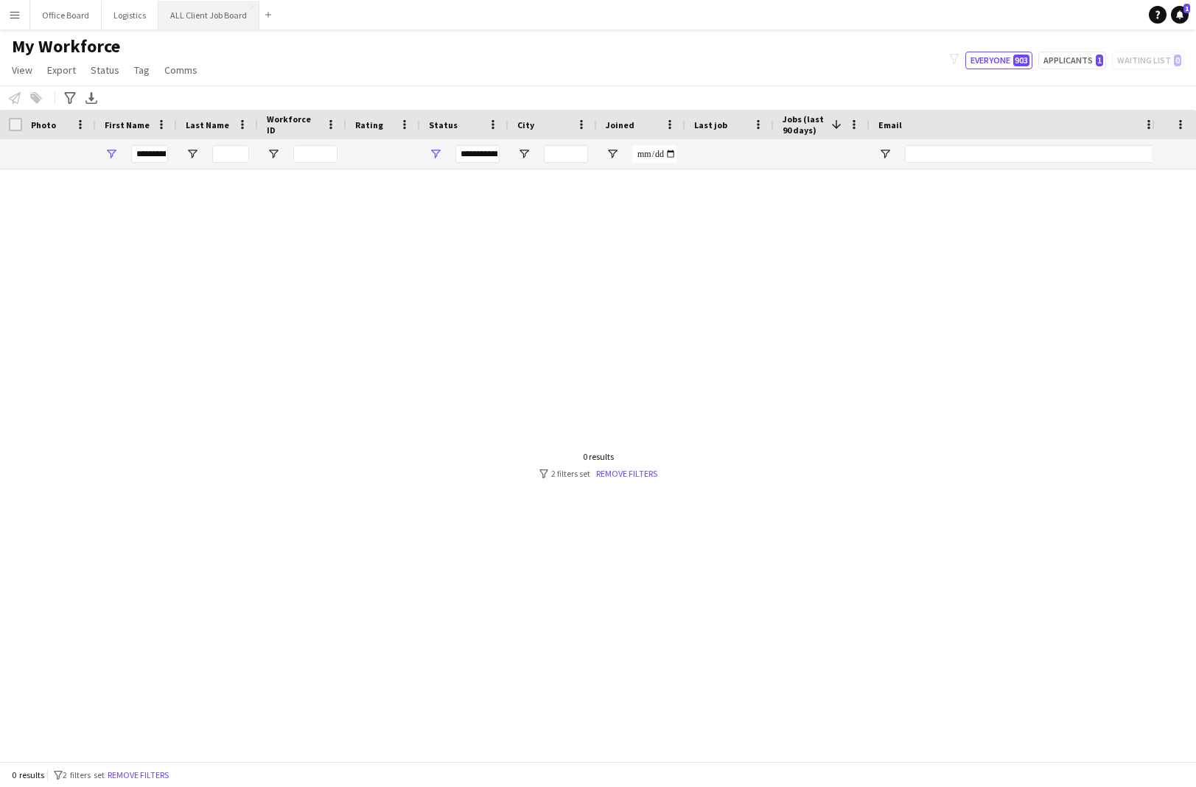
click at [194, 22] on button "ALL Client Job Board Close" at bounding box center [208, 15] width 101 height 29
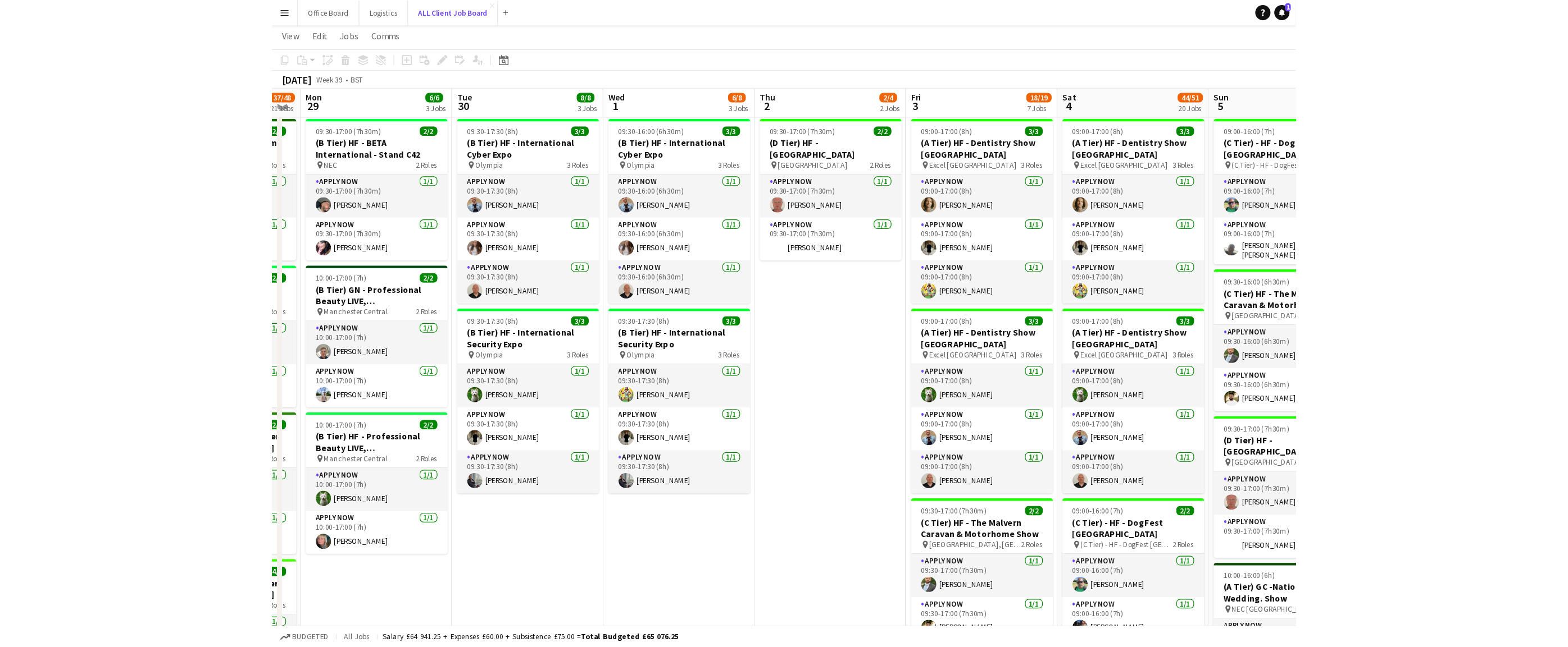
scroll to position [457, 0]
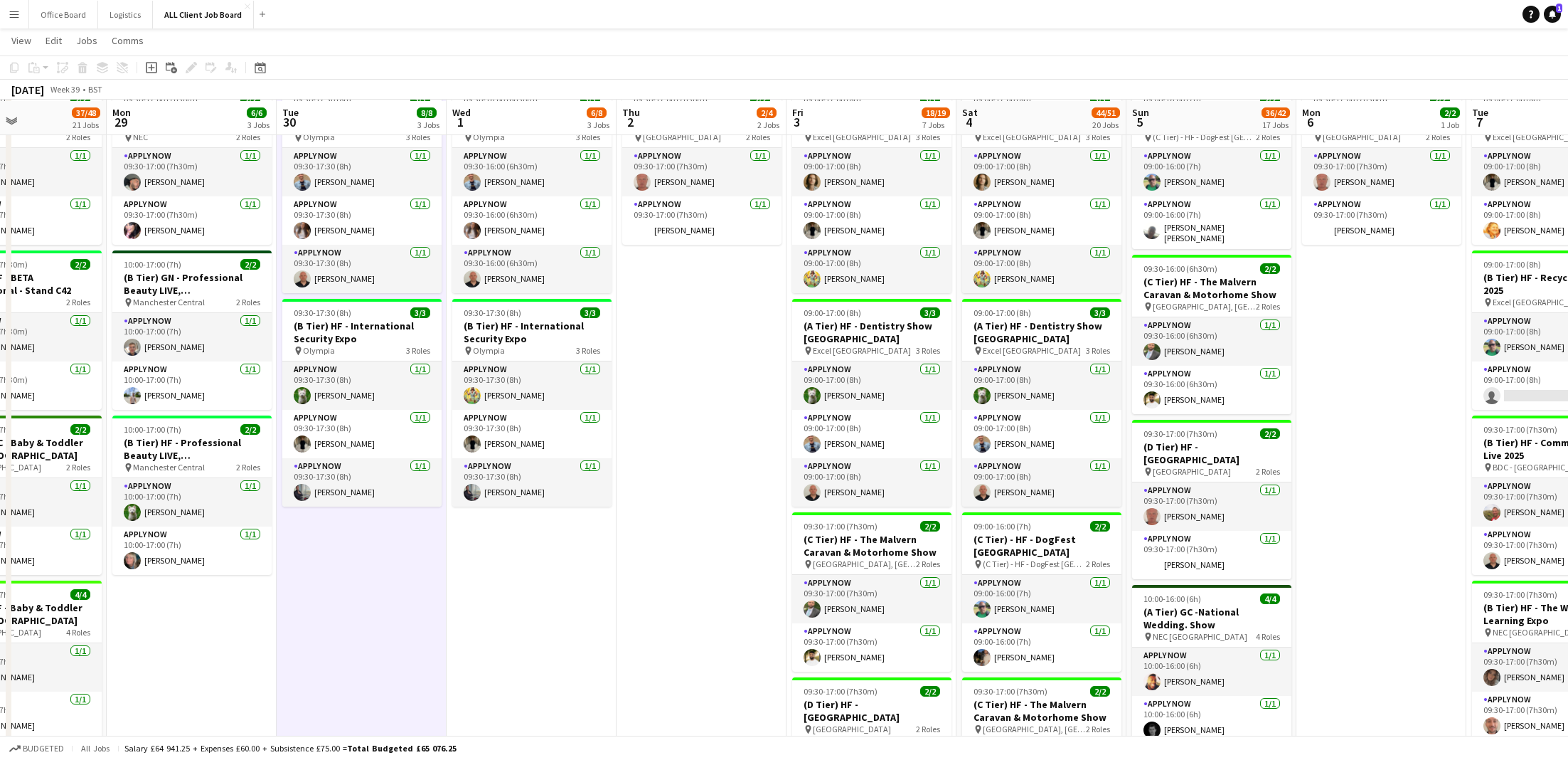
scroll to position [816, 0]
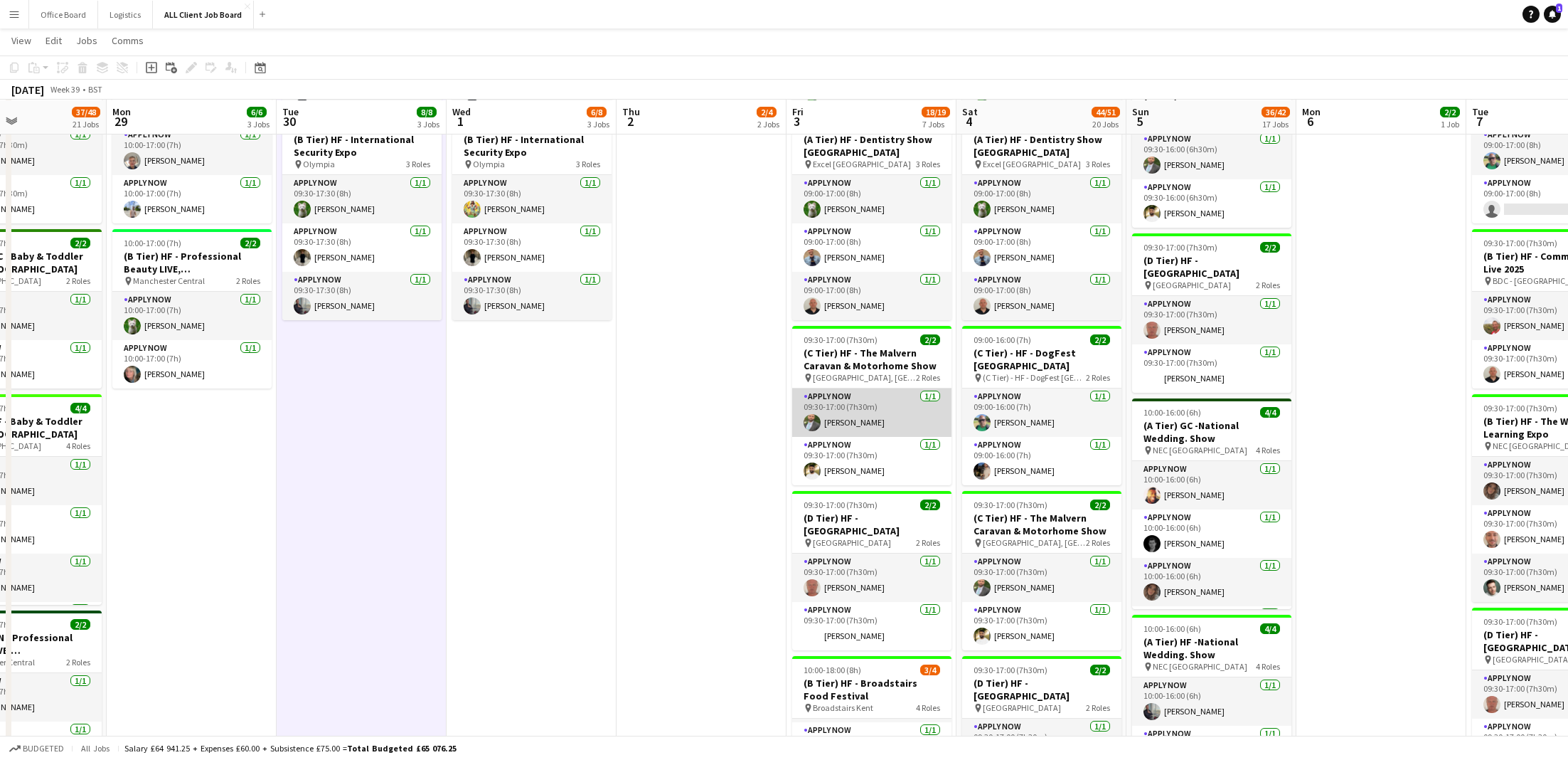
click at [844, 410] on app-card-role "APPLY NOW [DATE] 09:30-17:00 (7h30m) [PERSON_NAME]" at bounding box center [872, 412] width 159 height 48
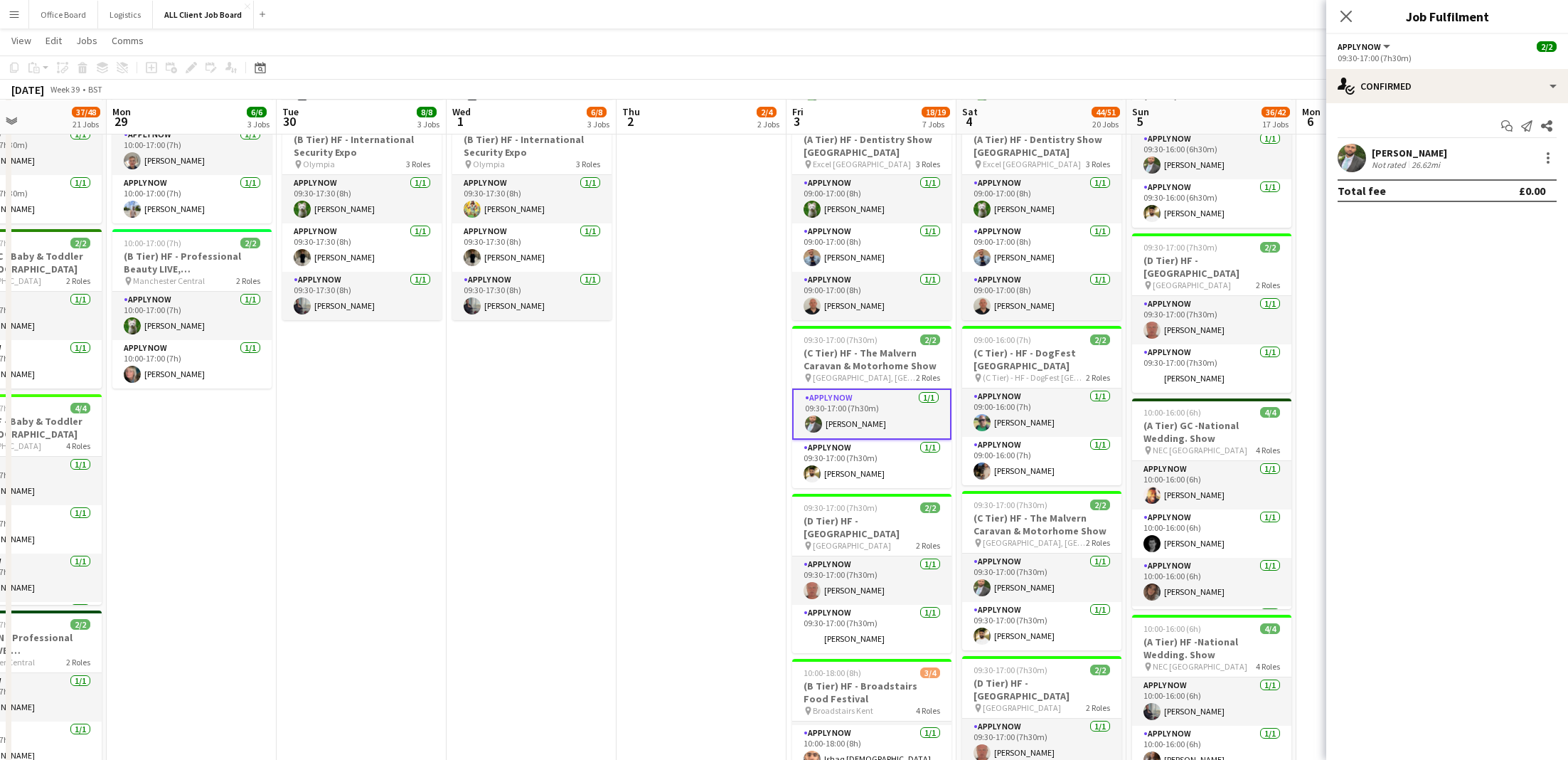
click at [1154, 161] on app-user-avatar at bounding box center [1352, 157] width 28 height 28
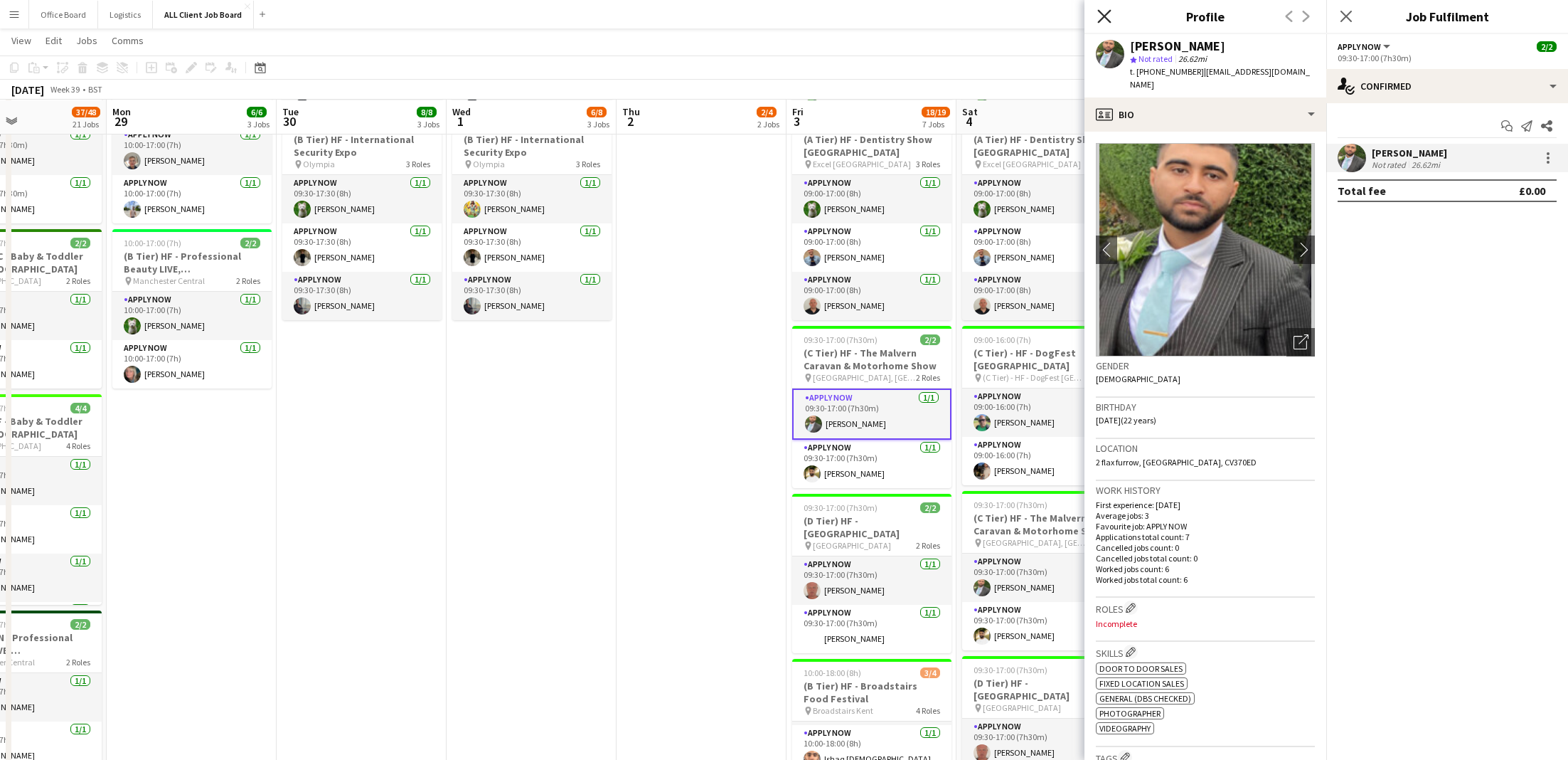
click at [1106, 14] on icon at bounding box center [1105, 16] width 14 height 14
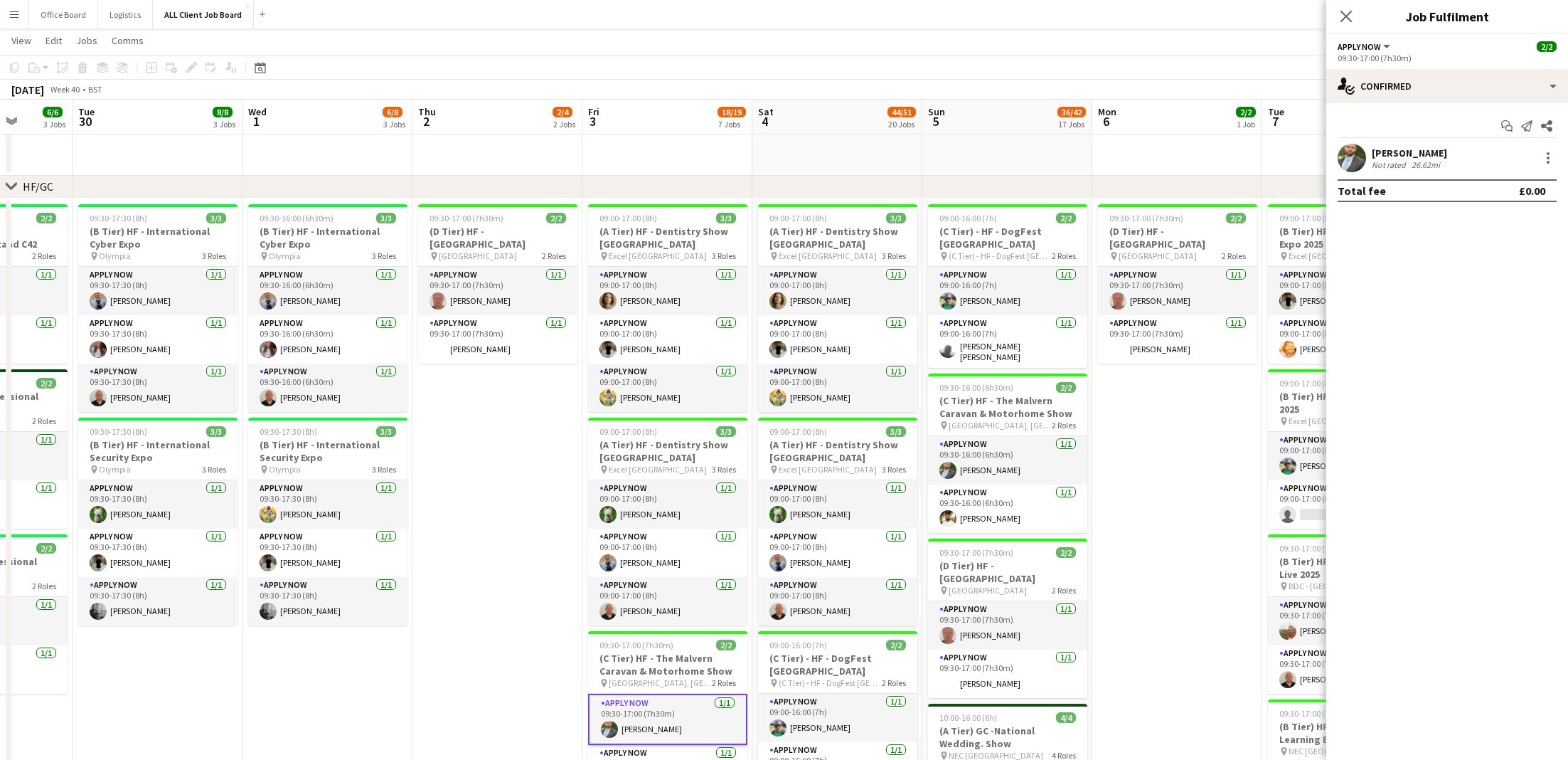
scroll to position [506, 0]
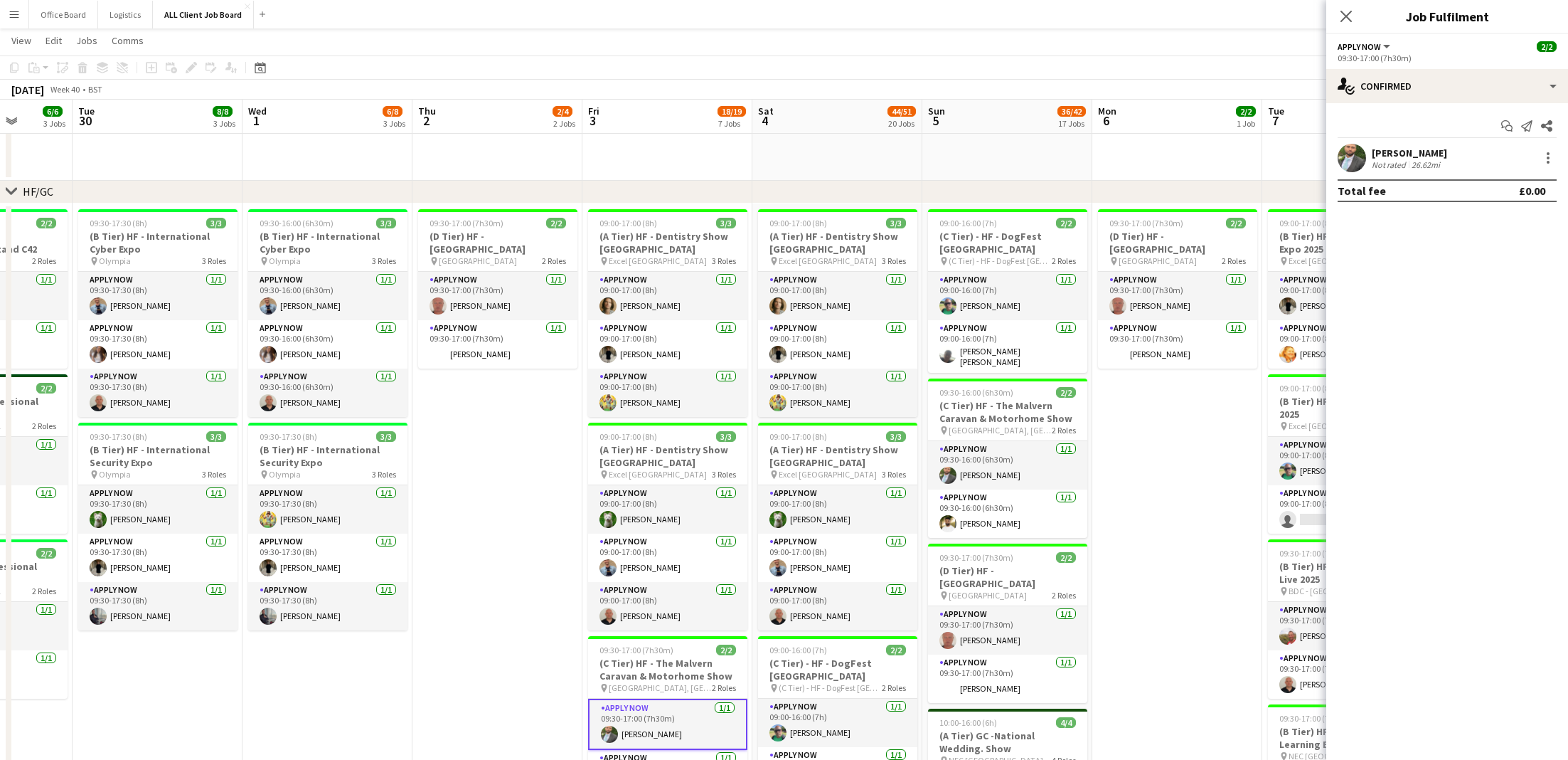
click at [1154, 47] on app-page-menu "View Day view expanded Day view collapsed Month view Date picker Jump to [DATE]…" at bounding box center [784, 42] width 1568 height 27
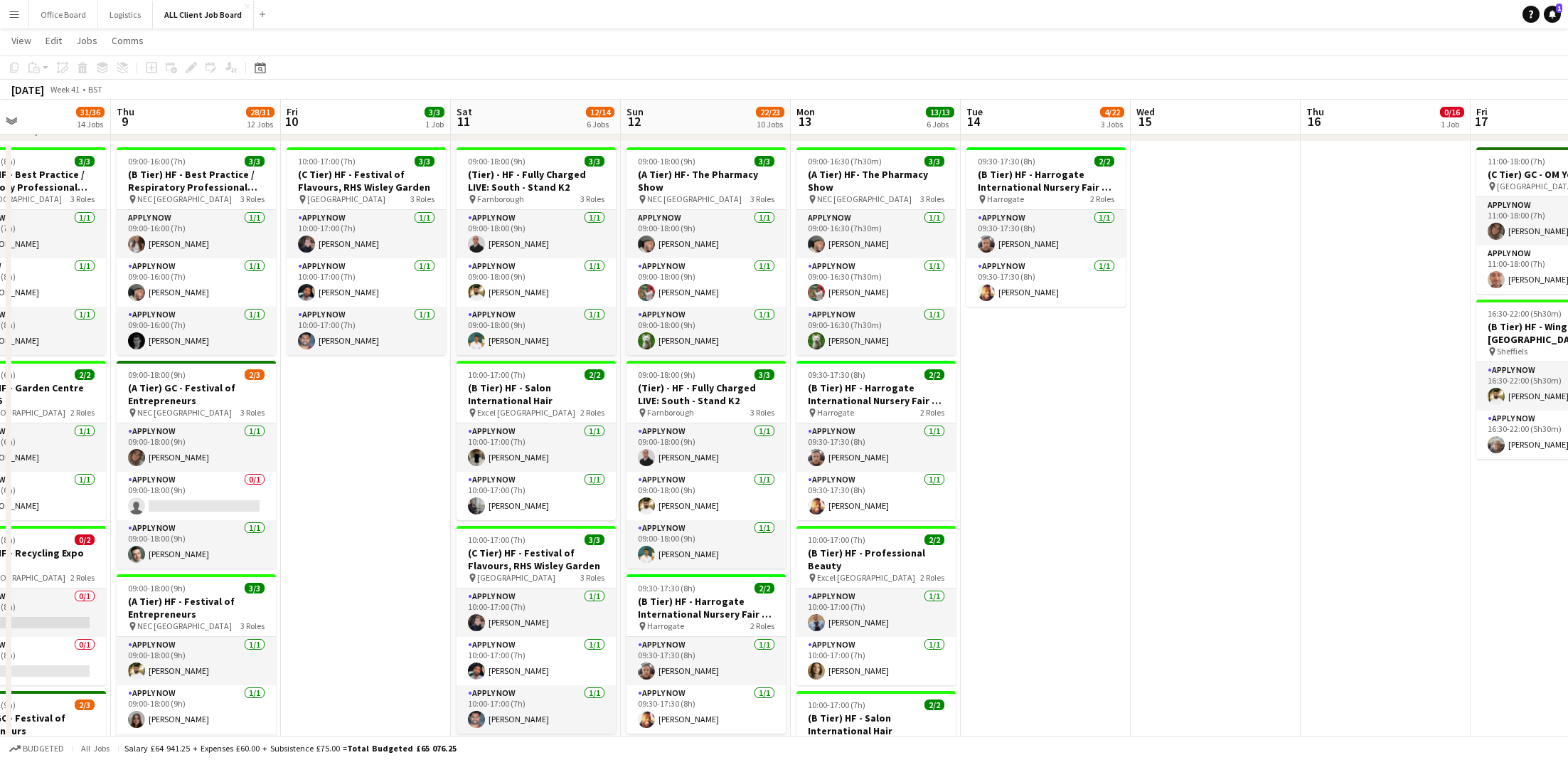
scroll to position [567, 0]
click at [543, 549] on h3 "(C Tier) HF - Festival of Flavours, RHS Wisley Garden" at bounding box center [536, 560] width 159 height 26
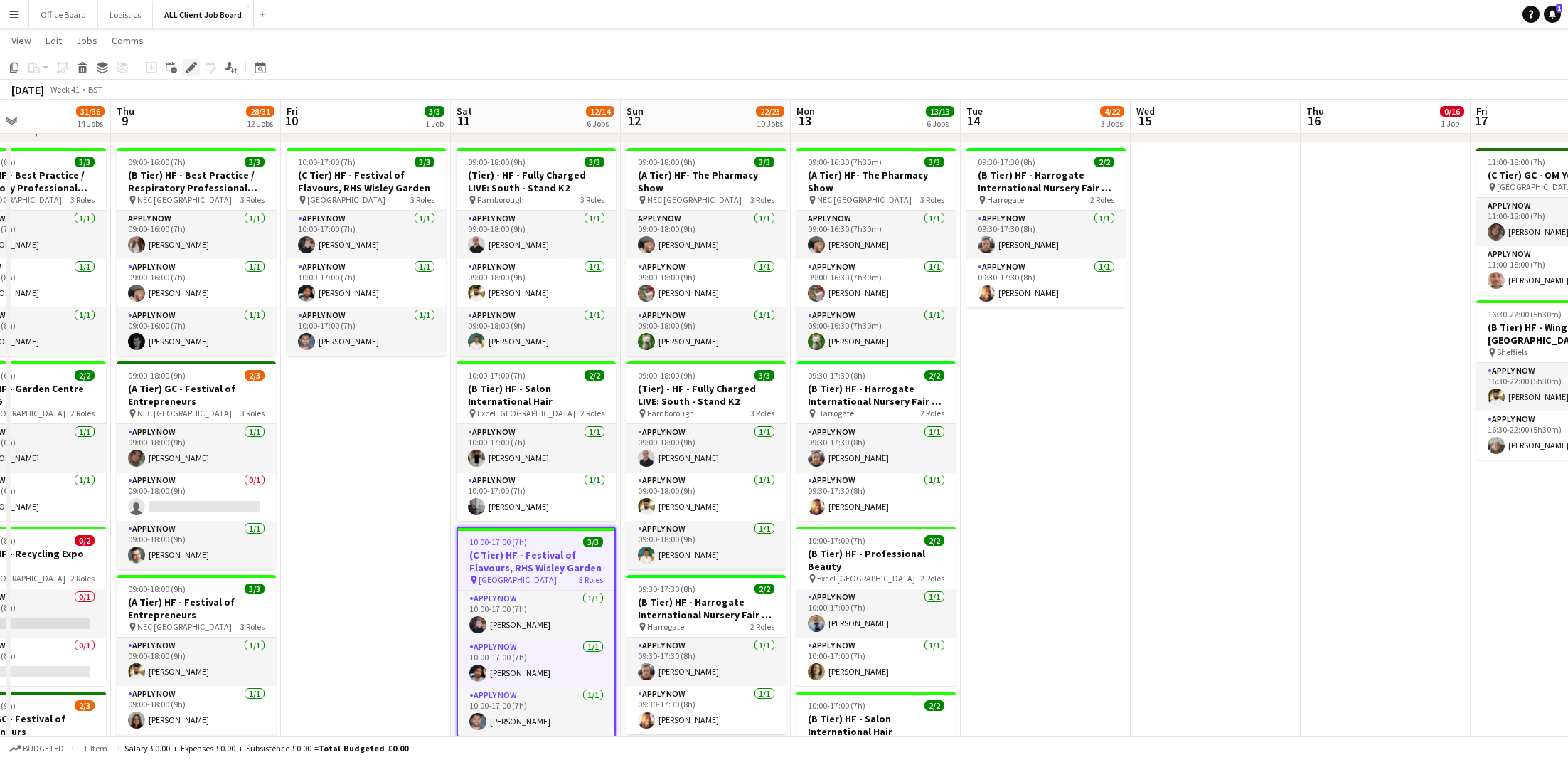
click at [193, 69] on icon "Edit" at bounding box center [191, 68] width 12 height 12
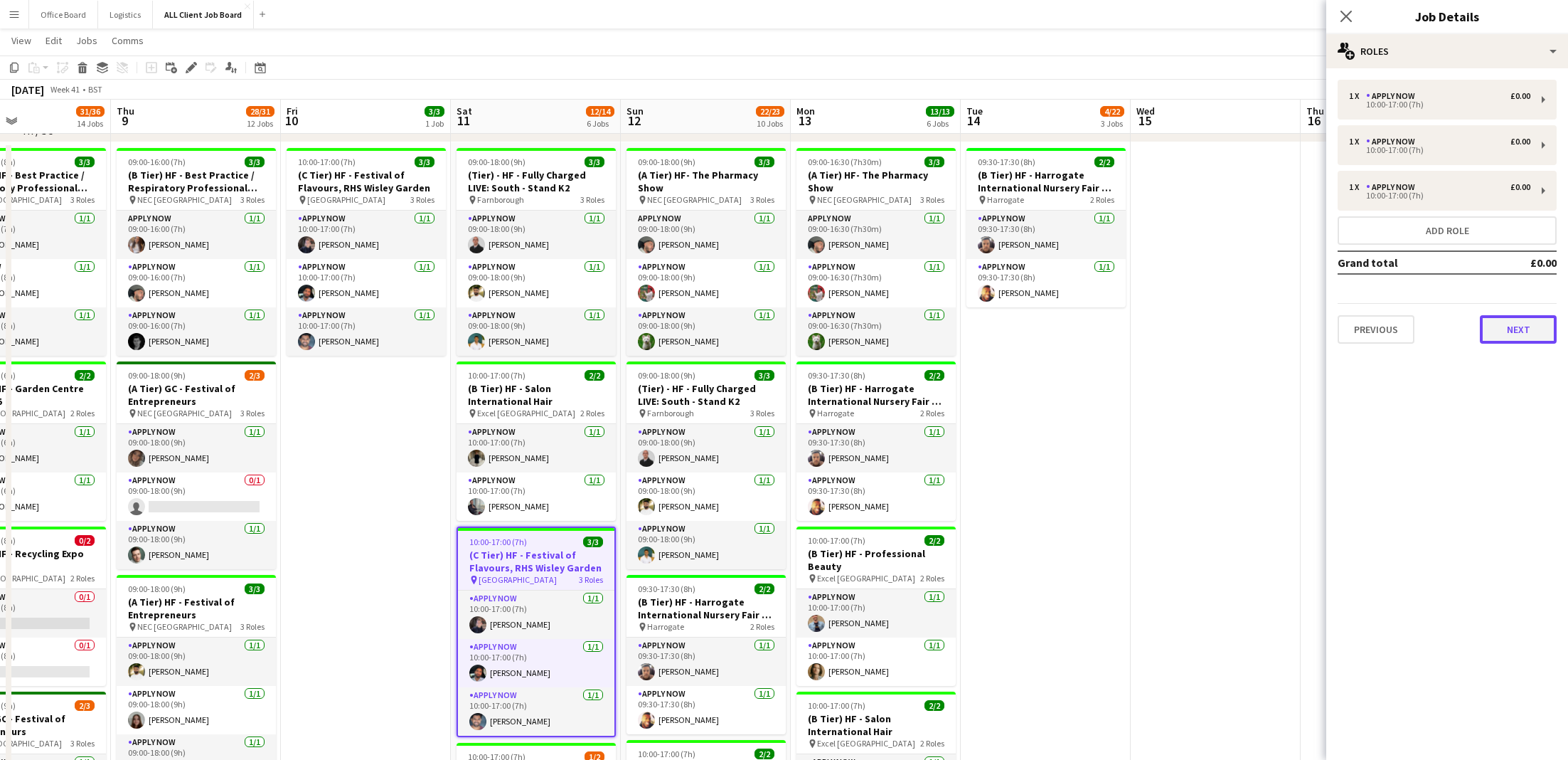
click at [1154, 323] on button "Next" at bounding box center [1519, 328] width 77 height 28
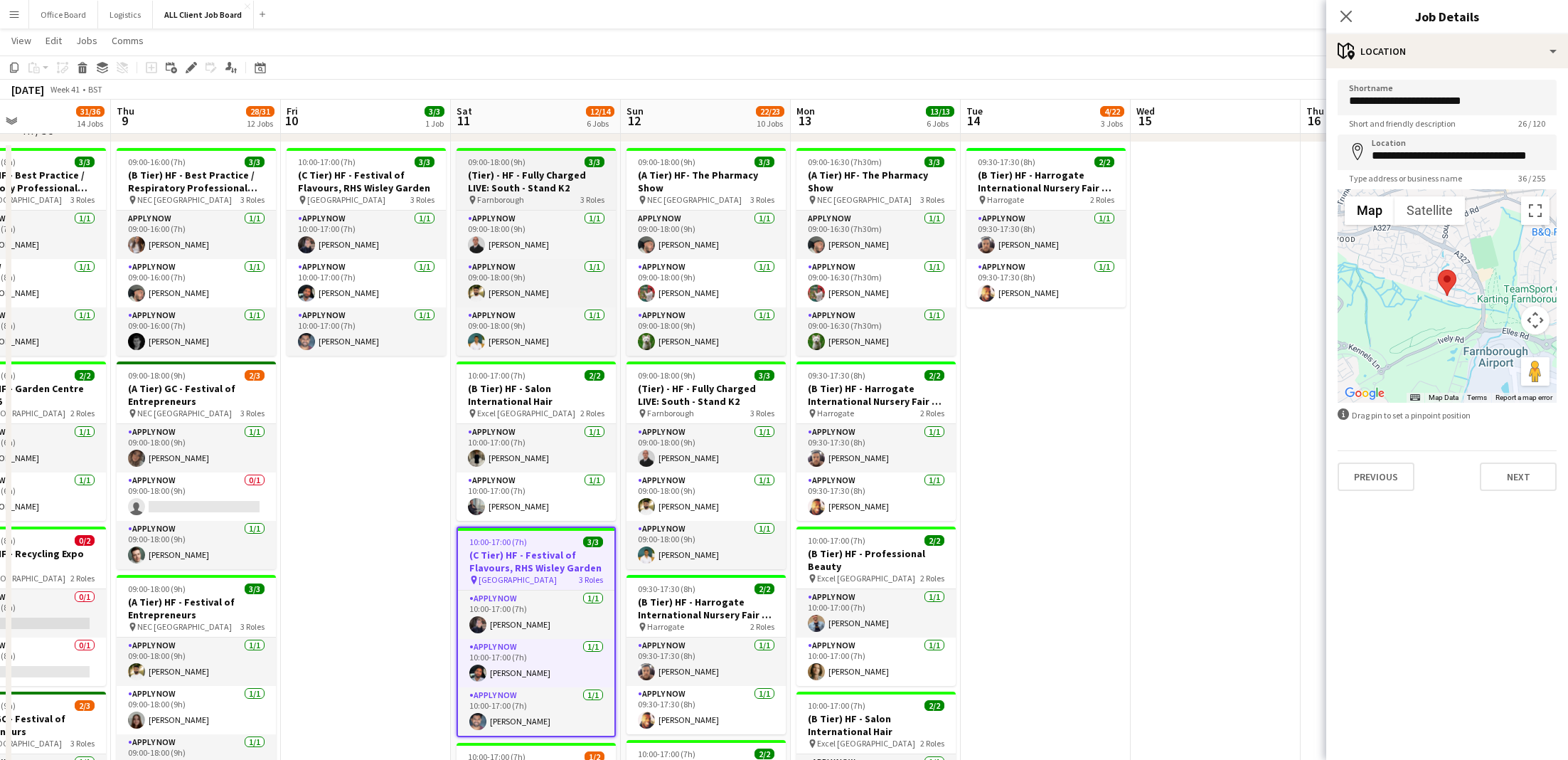
click at [519, 187] on h3 "(Tier) - HF - Fully Charged LIVE: South - Stand K2" at bounding box center [536, 182] width 159 height 26
type input "**********"
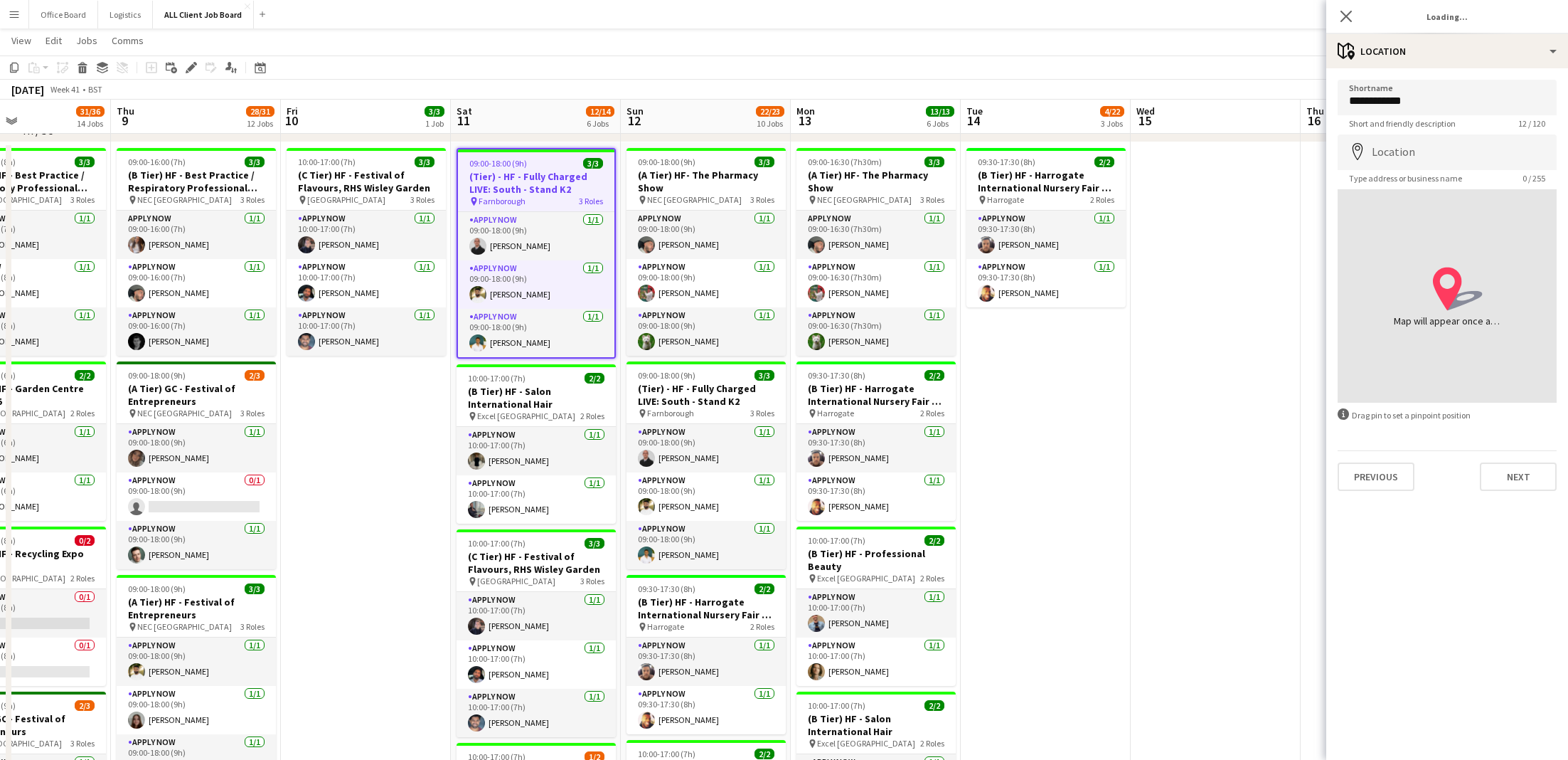
type input "**********"
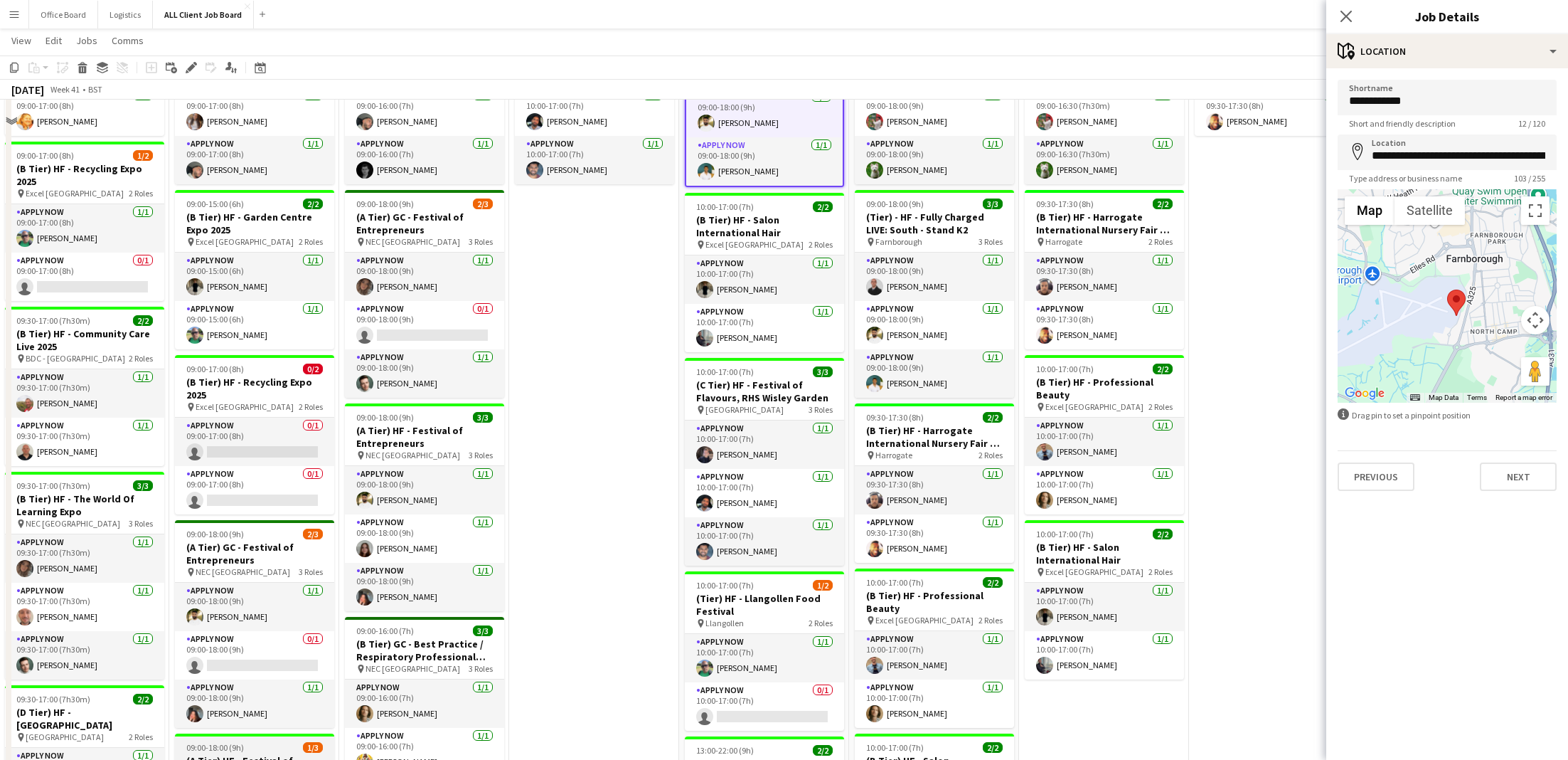
scroll to position [577, 0]
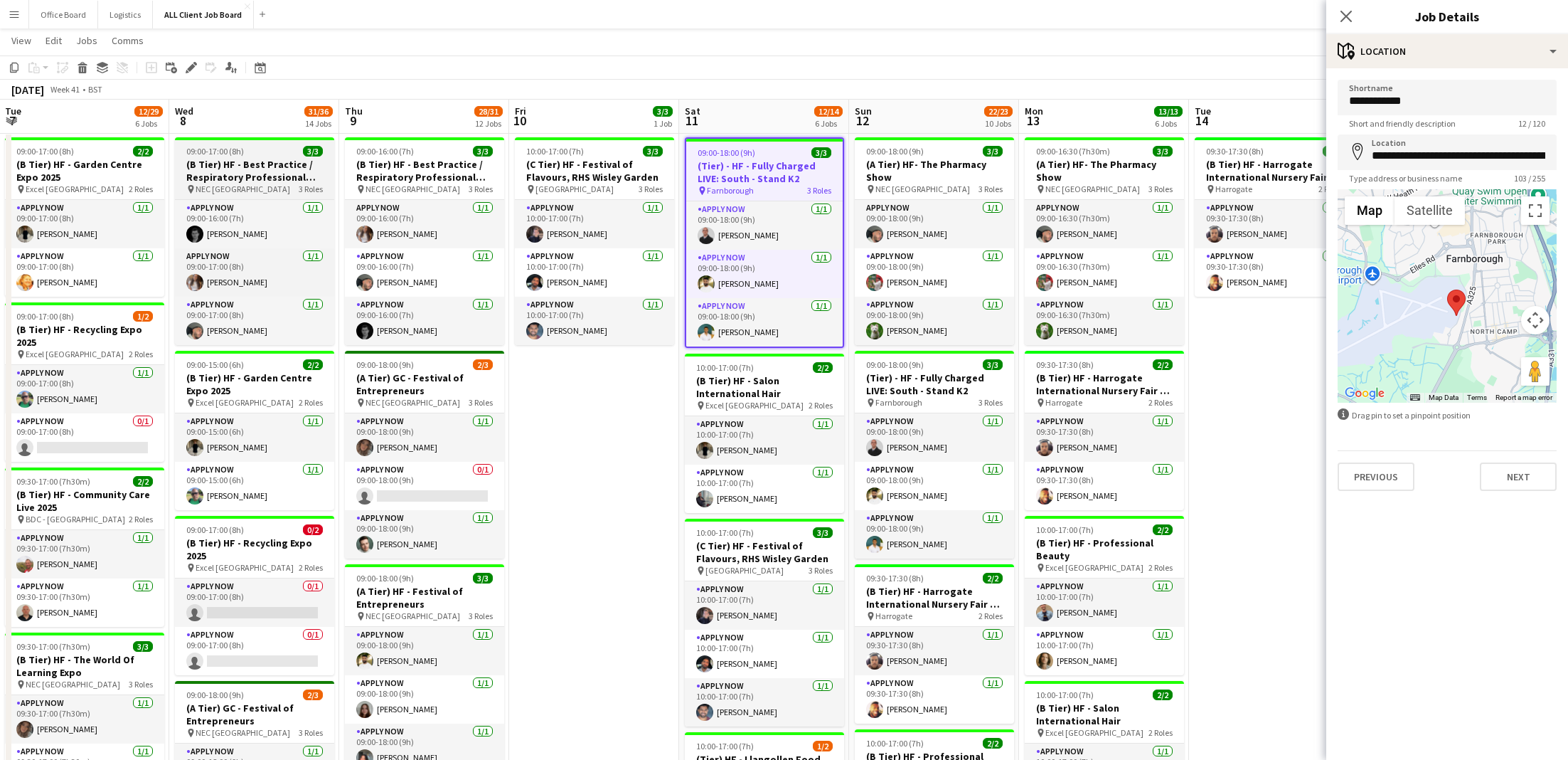
click at [252, 161] on h3 "(B Tier) HF - Best Practice / Respiratory Professional Care Expo" at bounding box center [254, 171] width 159 height 26
type input "**********"
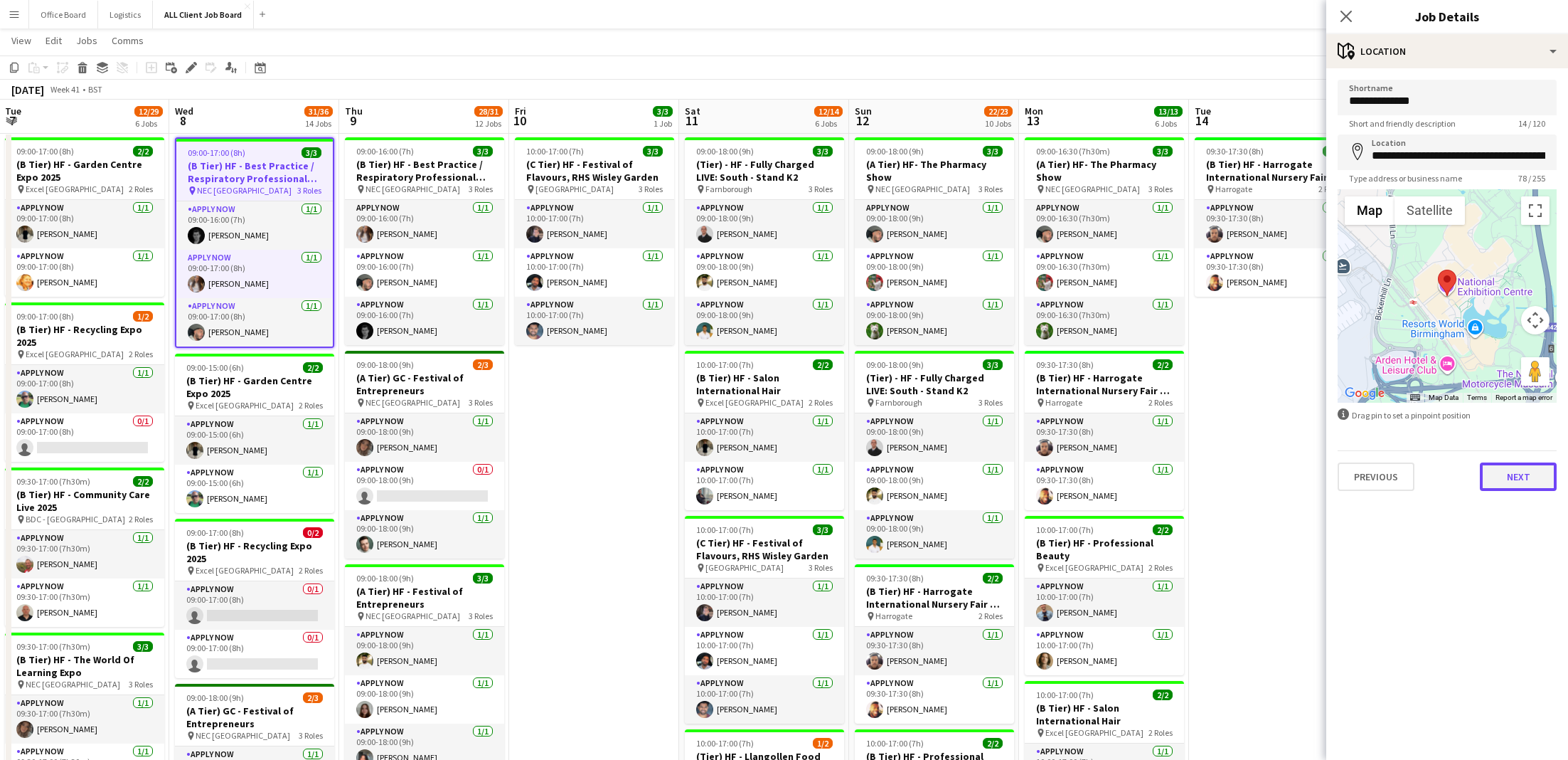
click at [1154, 467] on button "Next" at bounding box center [1519, 476] width 77 height 28
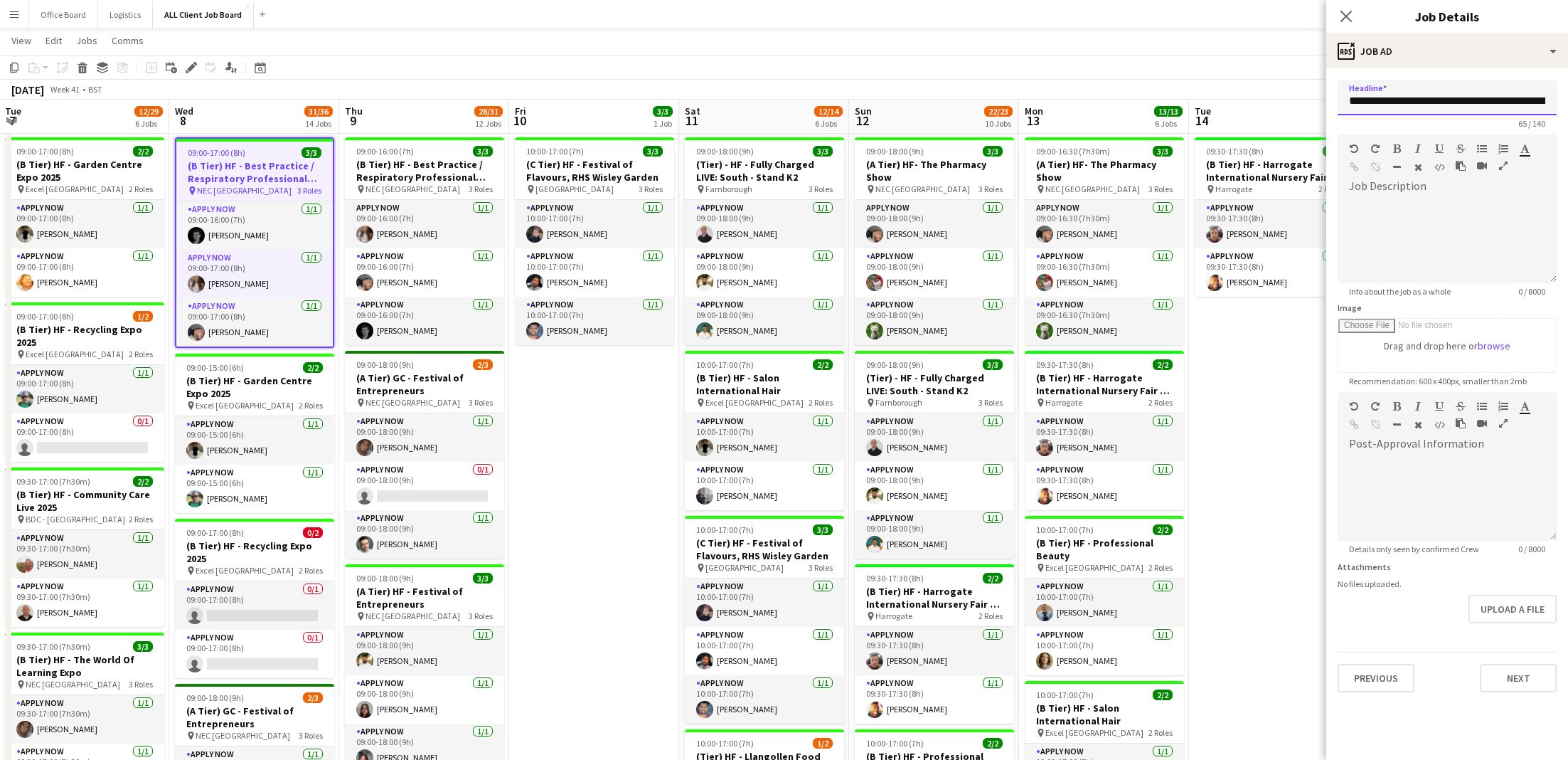
drag, startPoint x: 1409, startPoint y: 98, endPoint x: 1539, endPoint y: 99, distance: 130.0
click at [1154, 99] on input "**********" at bounding box center [1447, 98] width 219 height 36
drag, startPoint x: 1412, startPoint y: 101, endPoint x: 1564, endPoint y: 105, distance: 152.1
click at [1154, 105] on form "**********" at bounding box center [1447, 386] width 241 height 612
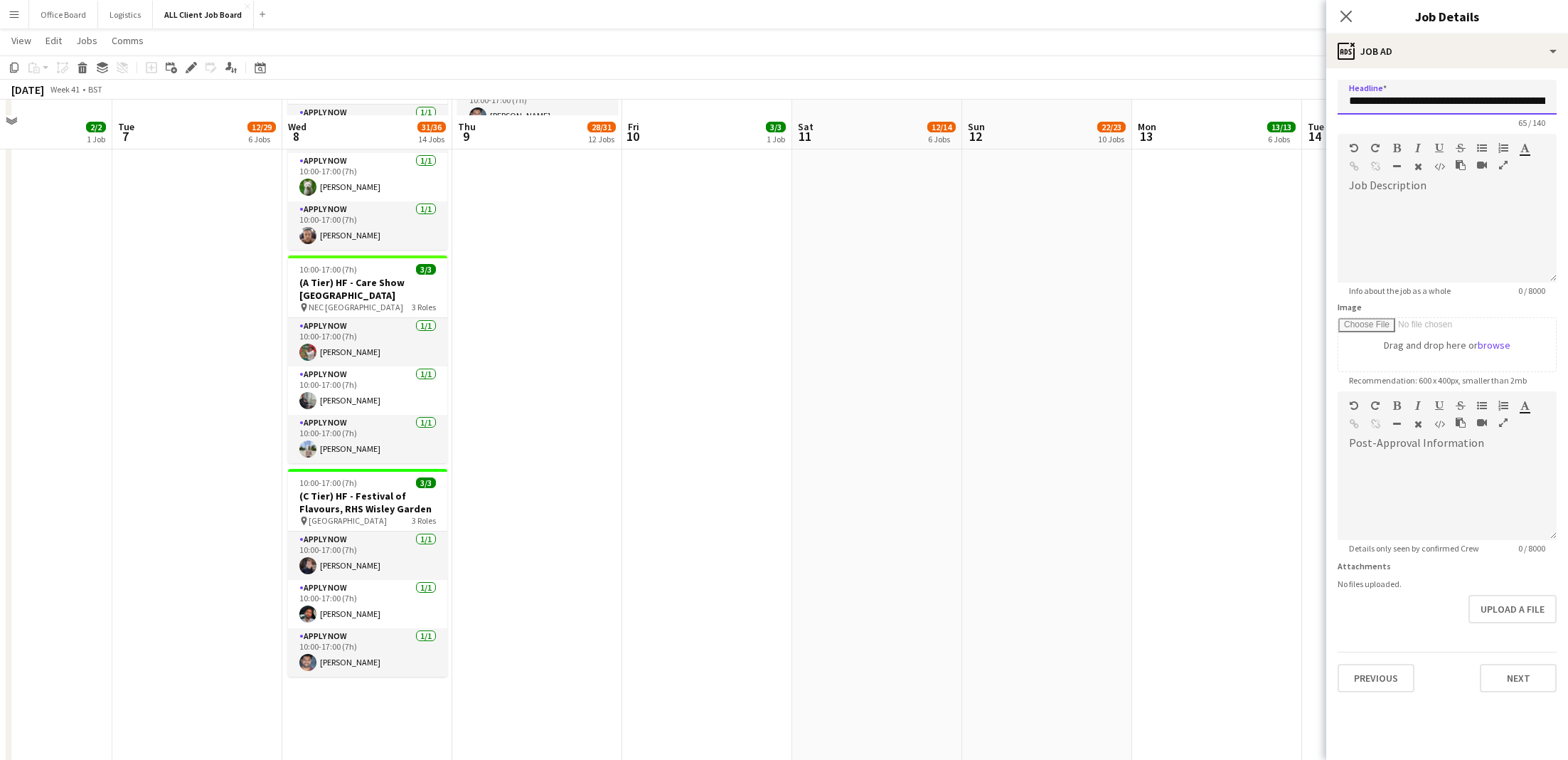
scroll to position [2422, 0]
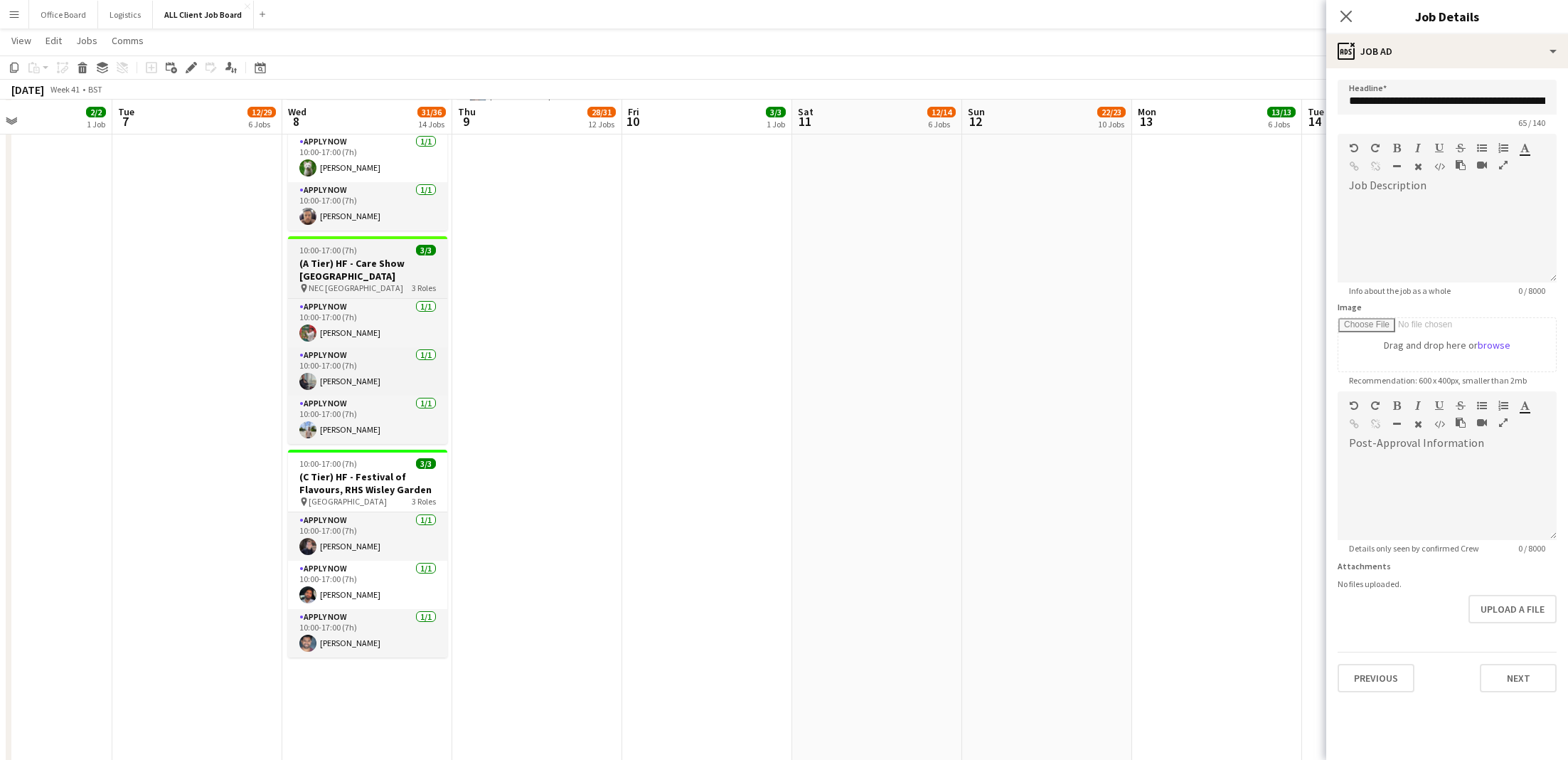
click at [360, 262] on h3 "(A Tier) HF - Care Show [GEOGRAPHIC_DATA]" at bounding box center [367, 269] width 159 height 26
type input "**********"
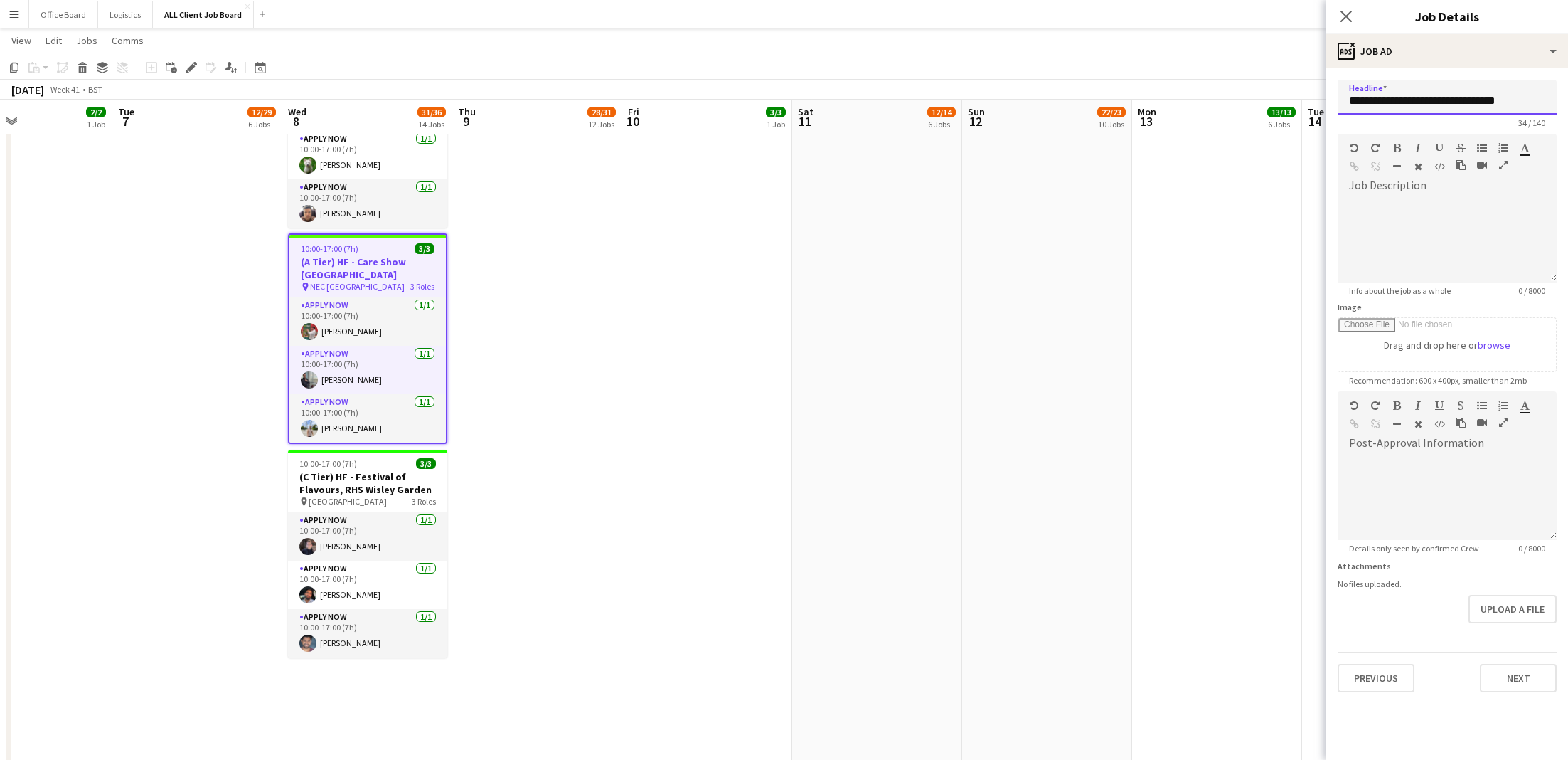
drag, startPoint x: 1539, startPoint y: 103, endPoint x: 1406, endPoint y: 109, distance: 133.1
click at [1154, 107] on input "**********" at bounding box center [1447, 98] width 219 height 35
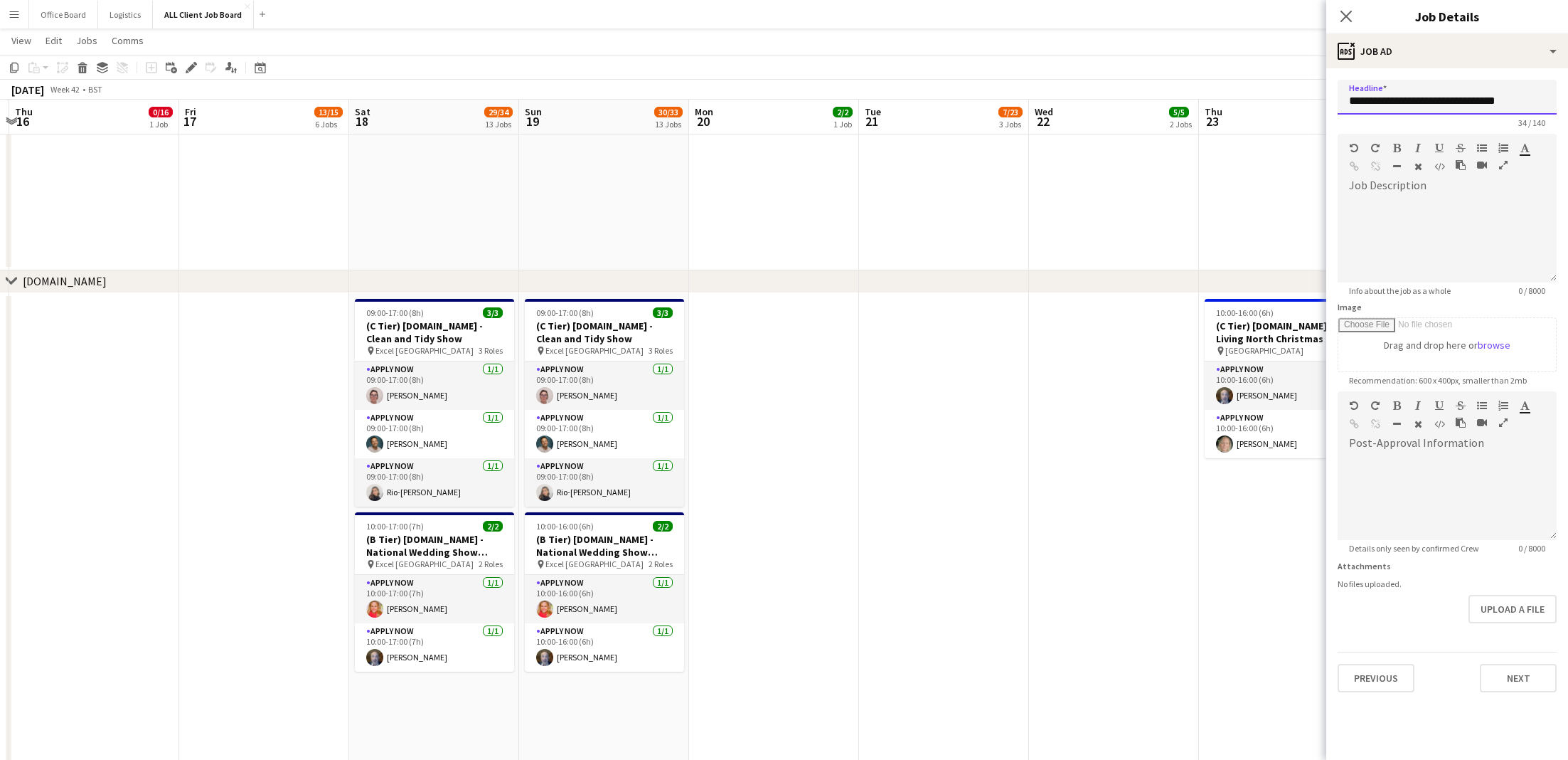
scroll to position [0, 290]
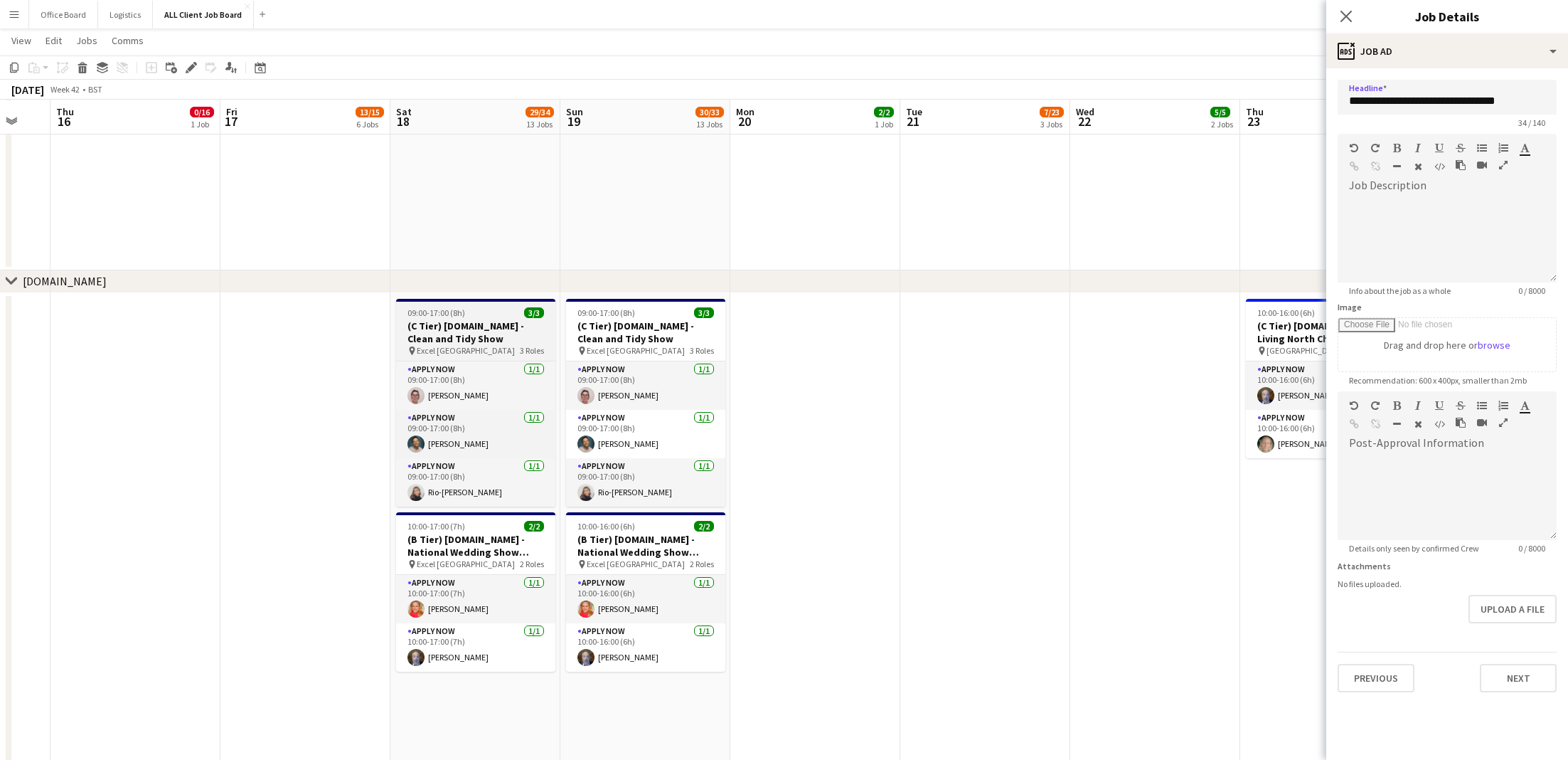
click at [497, 331] on h3 "(C Tier) [DOMAIN_NAME] - Clean and Tidy Show" at bounding box center [475, 332] width 159 height 26
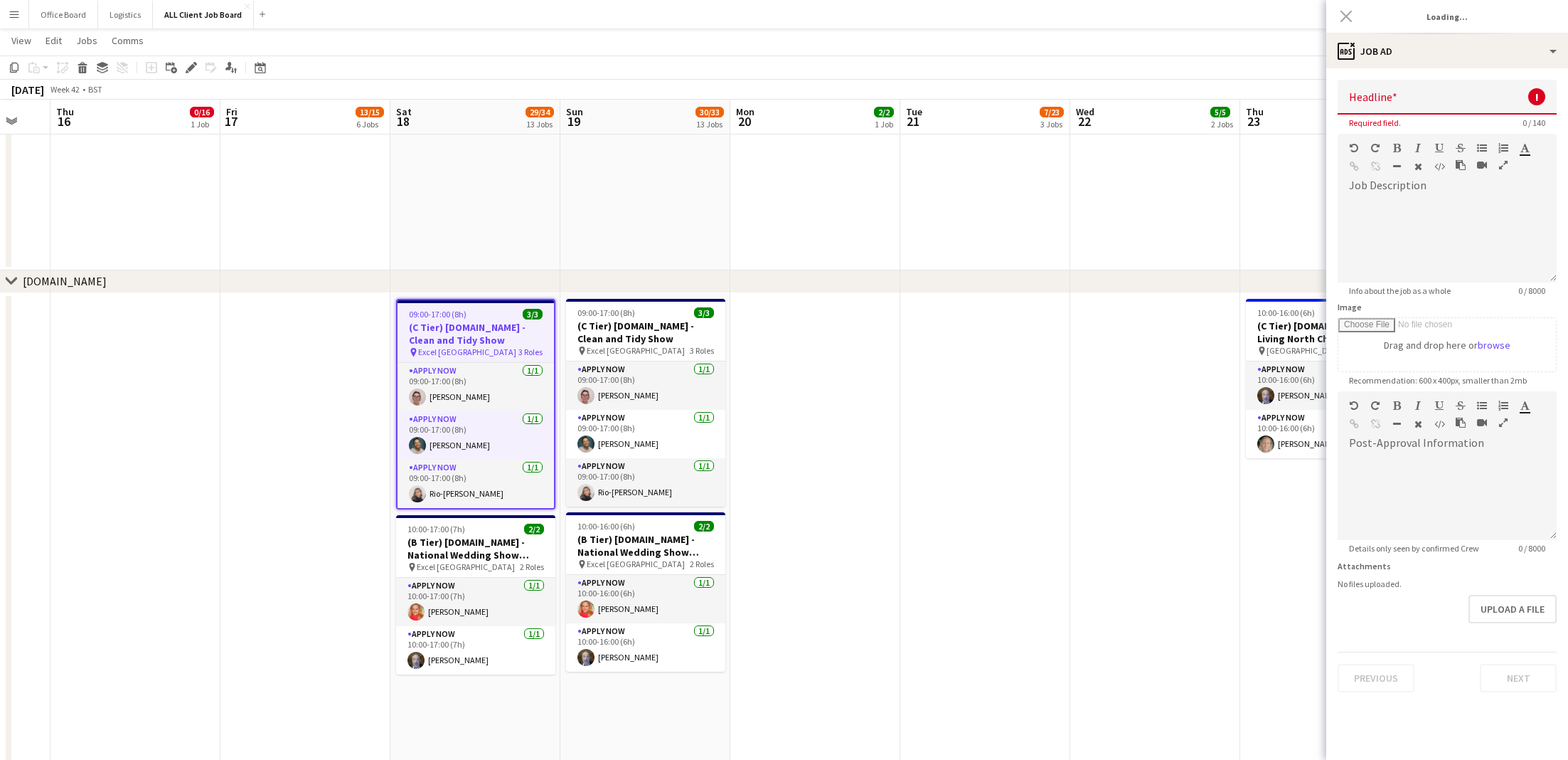
type input "**********"
drag, startPoint x: 1438, startPoint y: 101, endPoint x: 1562, endPoint y: 99, distance: 124.0
click at [1154, 99] on form "**********" at bounding box center [1447, 386] width 241 height 612
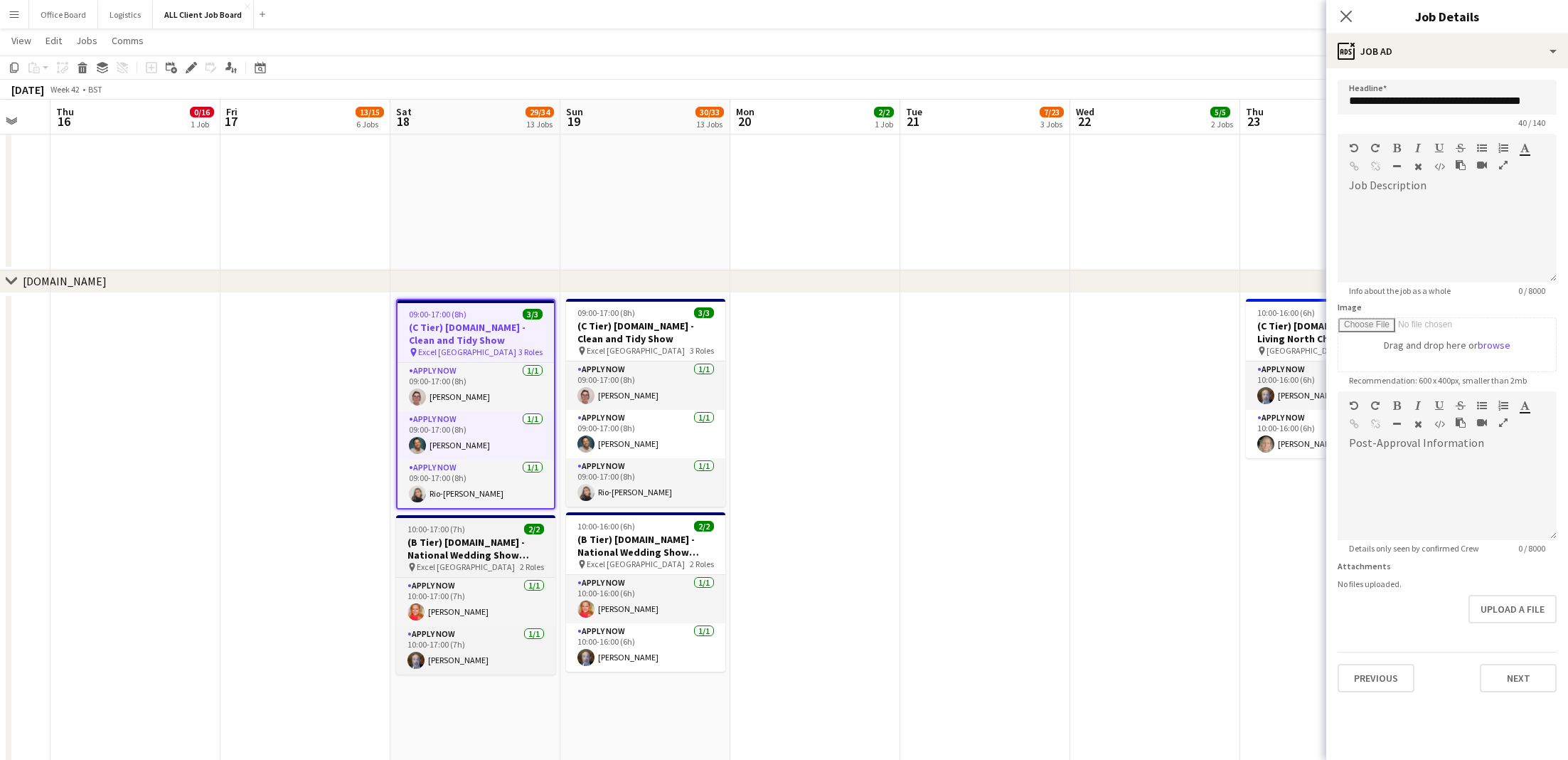
click at [486, 557] on h3 "(B Tier) [DOMAIN_NAME] - National Wedding Show Autumn" at bounding box center [475, 549] width 159 height 26
type input "**********"
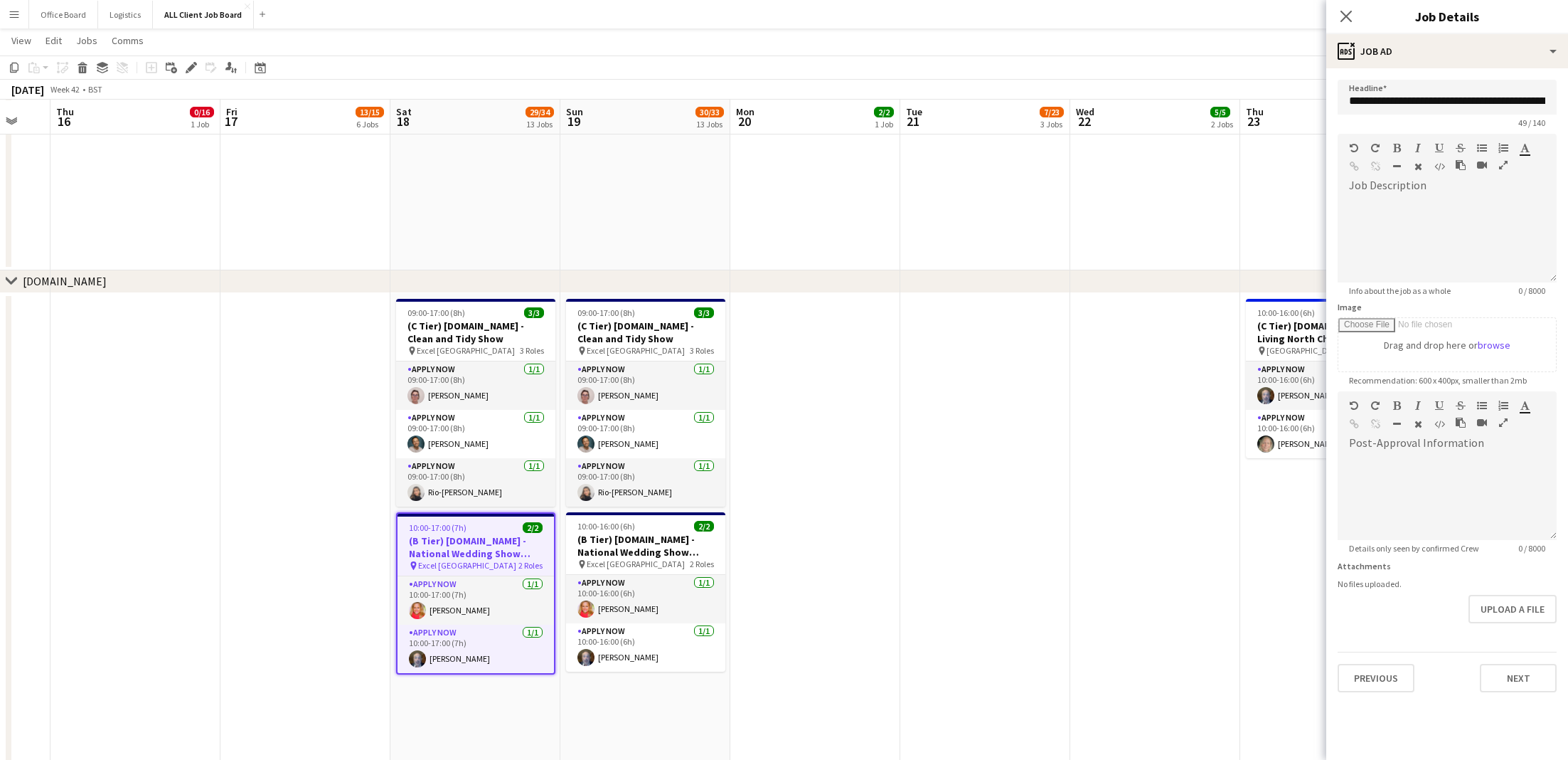
click at [485, 539] on h3 "(B Tier) [DOMAIN_NAME] - National Wedding Show Autumn" at bounding box center [476, 547] width 156 height 26
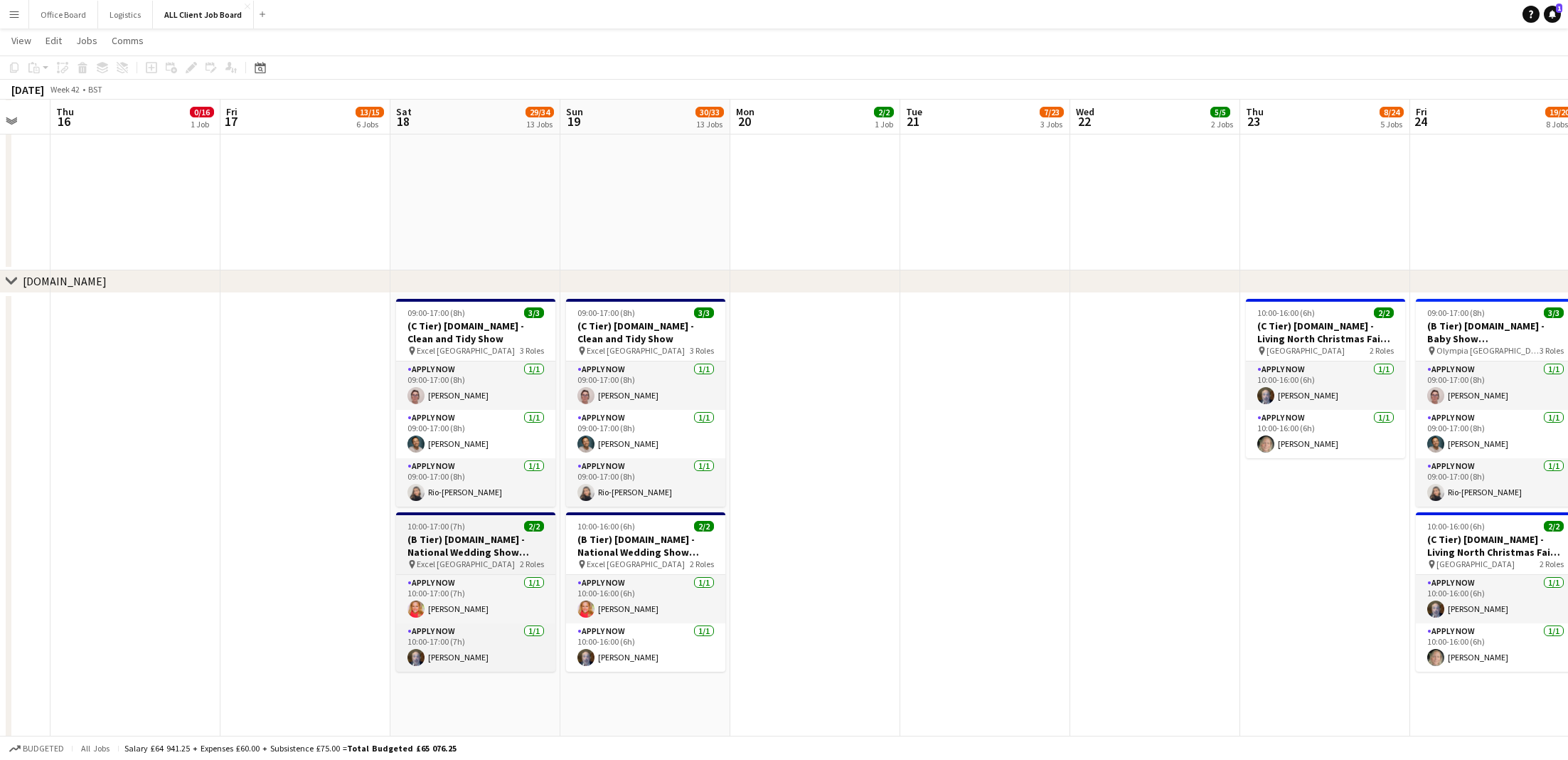
click at [485, 539] on h3 "(B Tier) [DOMAIN_NAME] - National Wedding Show Autumn" at bounding box center [475, 546] width 159 height 26
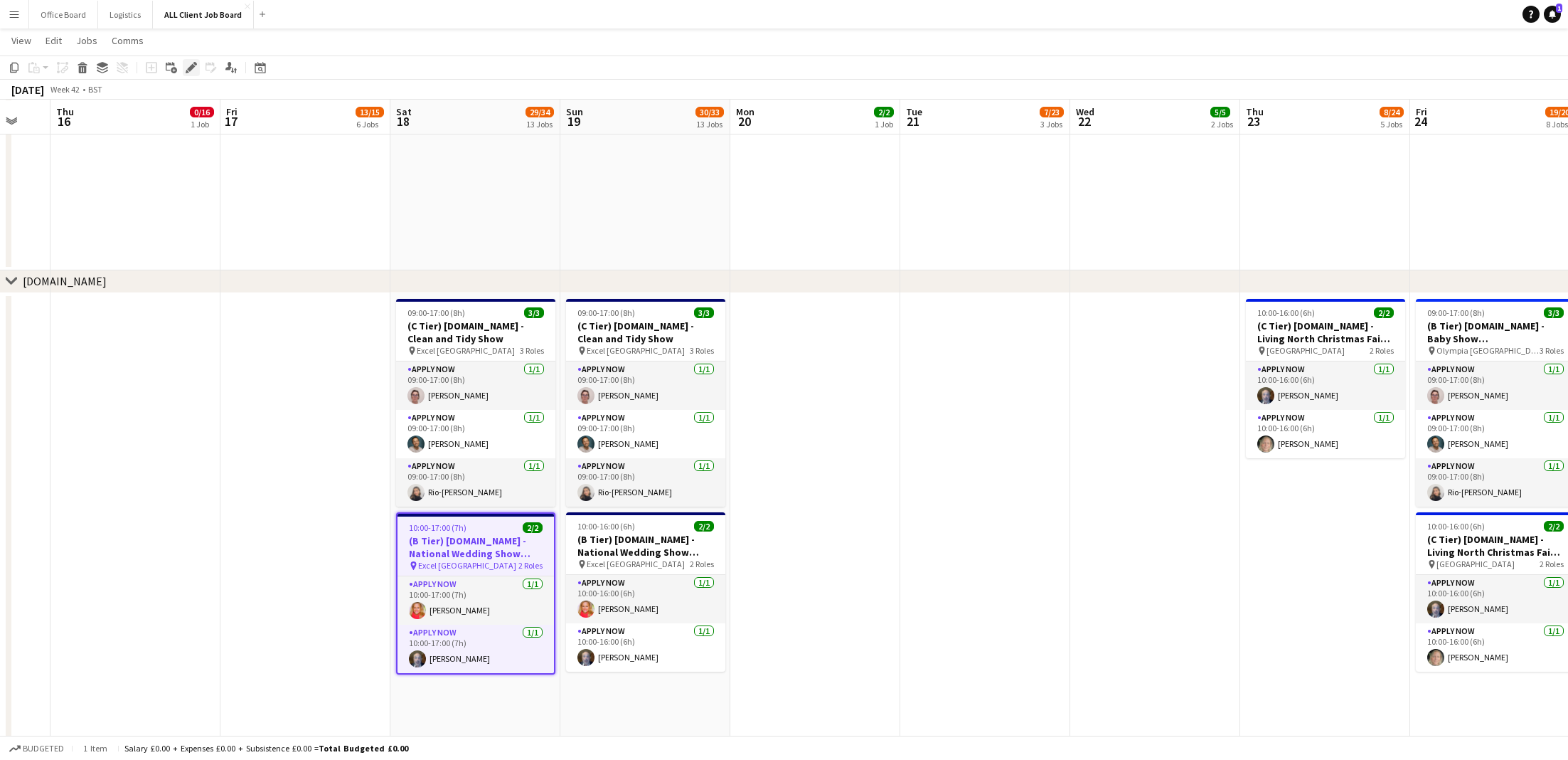
click at [193, 65] on icon at bounding box center [191, 68] width 8 height 8
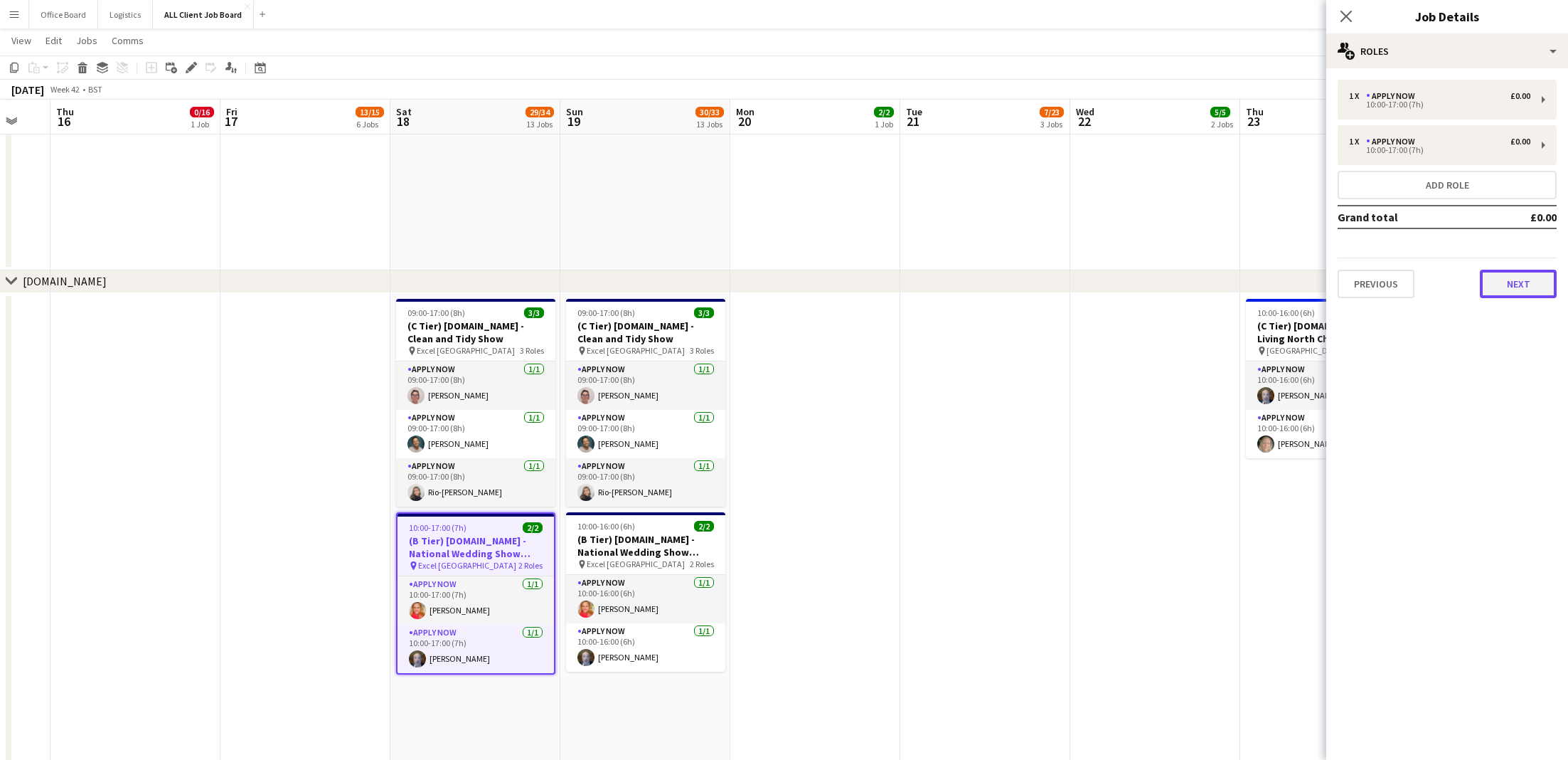
click at [1154, 278] on button "Next" at bounding box center [1519, 283] width 77 height 28
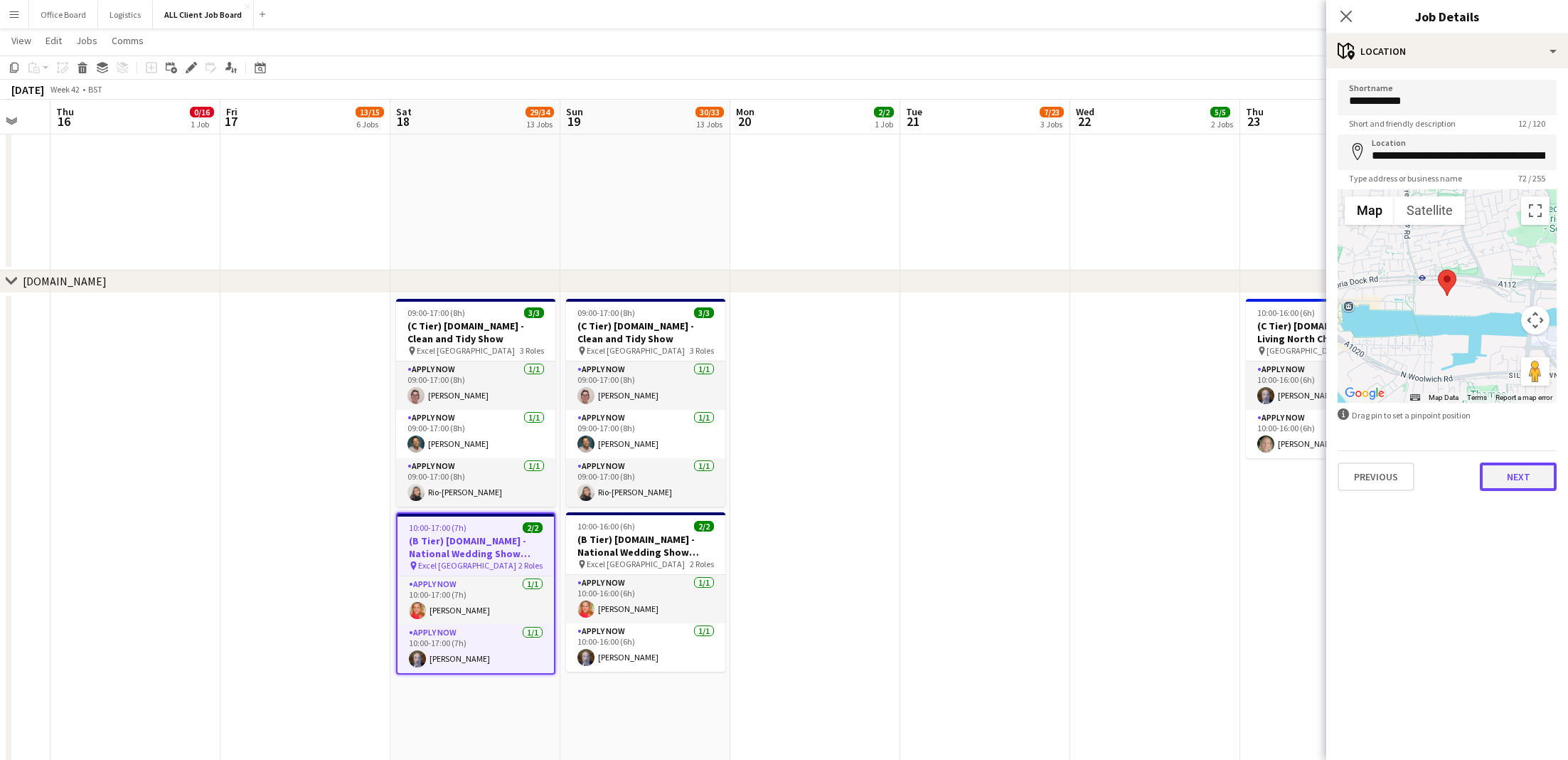
click at [1154, 471] on button "Next" at bounding box center [1519, 476] width 77 height 28
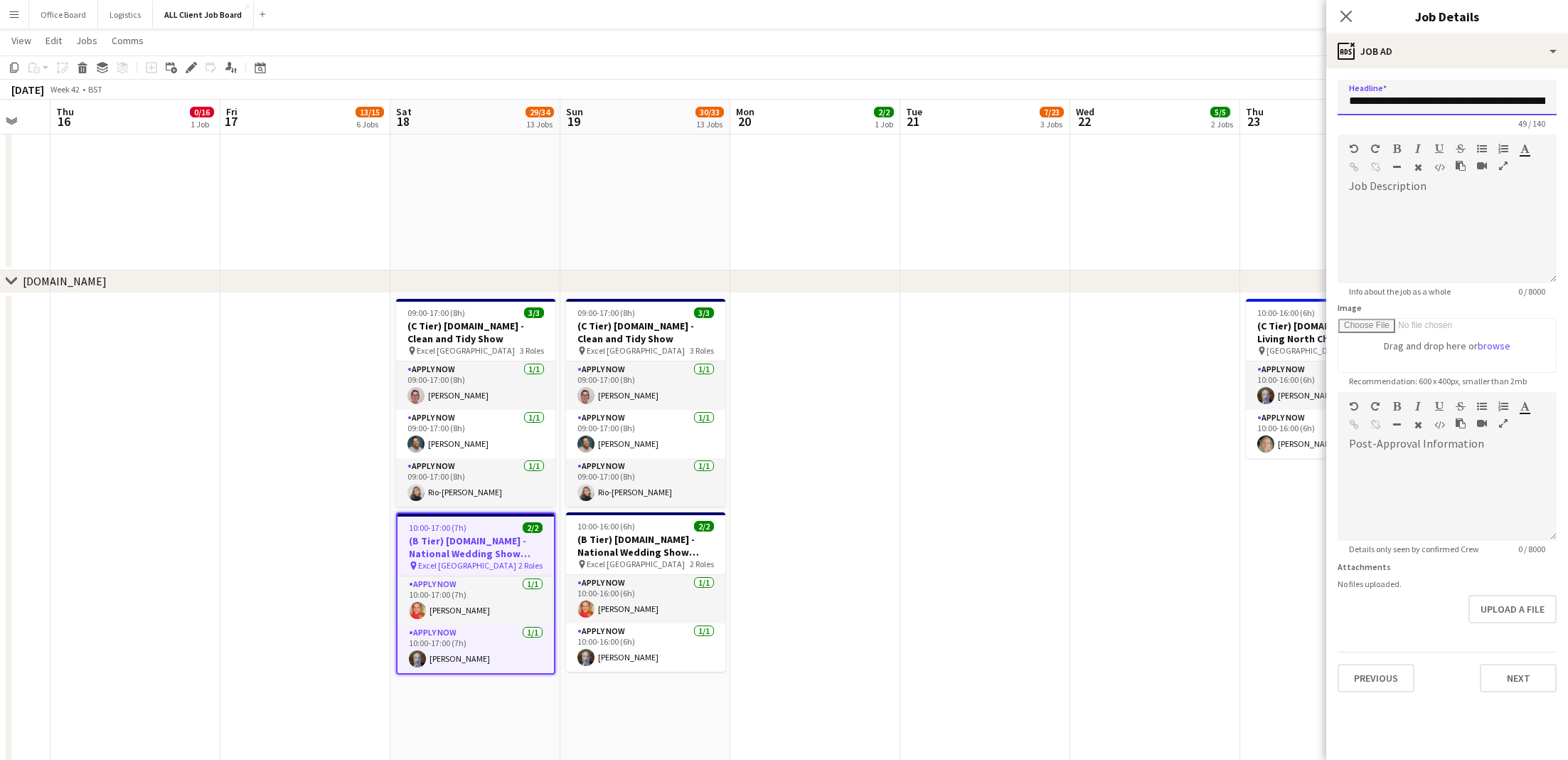
scroll to position [0, 47]
drag, startPoint x: 1440, startPoint y: 101, endPoint x: 1568, endPoint y: 106, distance: 128.1
click at [1154, 106] on form "**********" at bounding box center [1447, 386] width 241 height 612
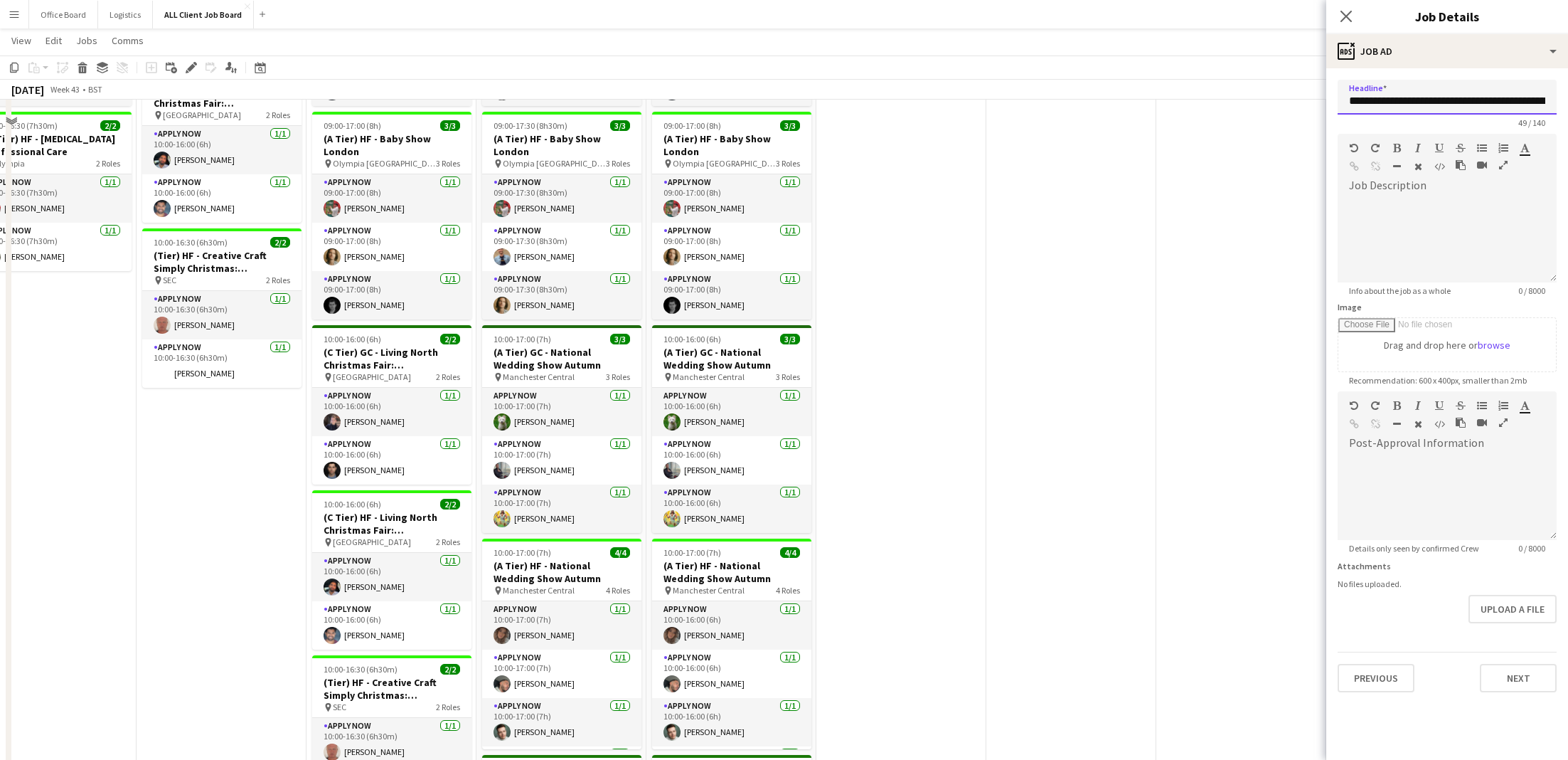
scroll to position [548, 0]
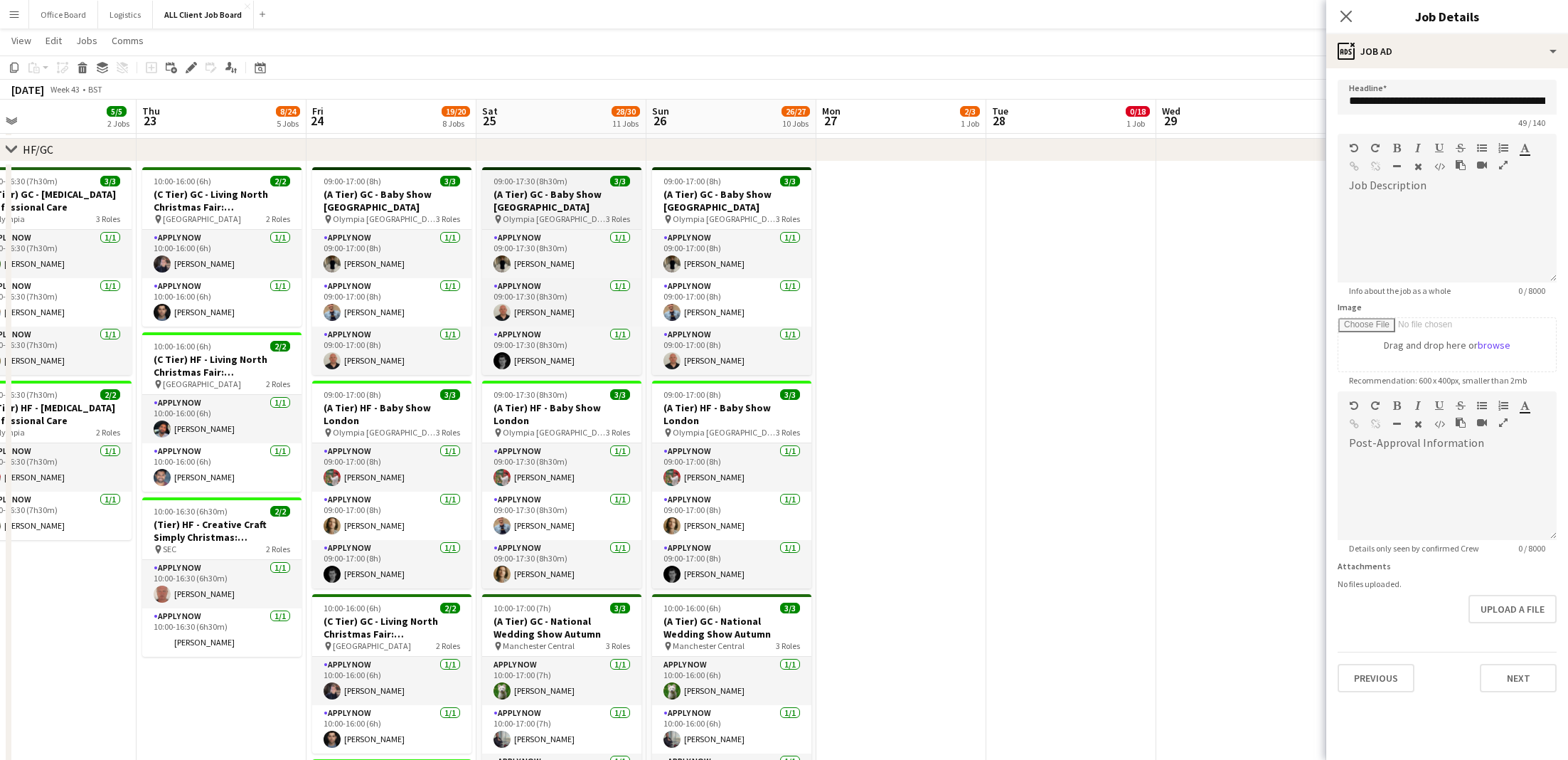
click at [560, 192] on h3 "(A Tier) GC - Baby Show [GEOGRAPHIC_DATA]" at bounding box center [561, 200] width 159 height 26
type input "**********"
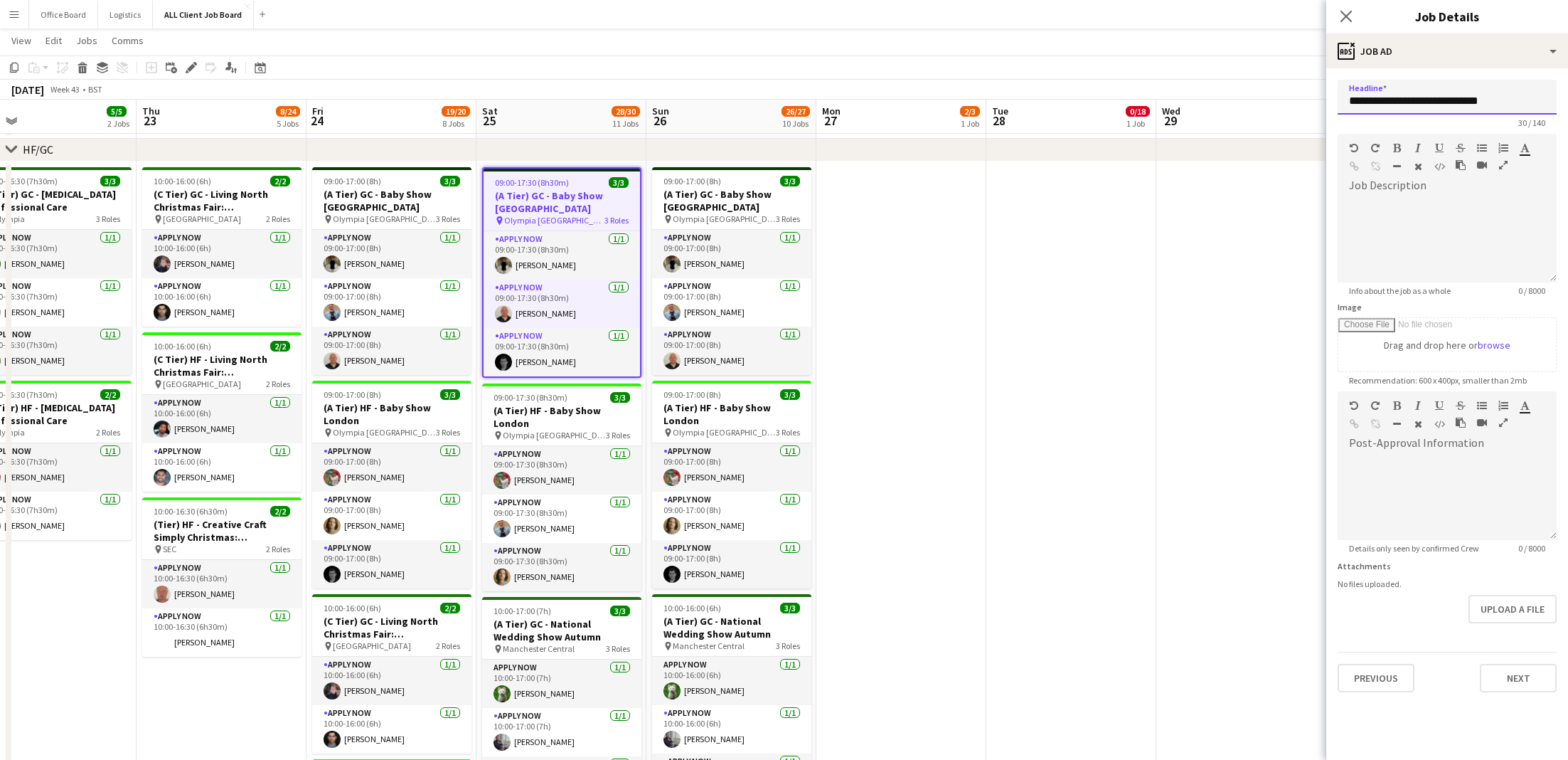
drag, startPoint x: 1406, startPoint y: 100, endPoint x: 1542, endPoint y: 99, distance: 136.0
click at [1154, 103] on input "**********" at bounding box center [1447, 98] width 219 height 35
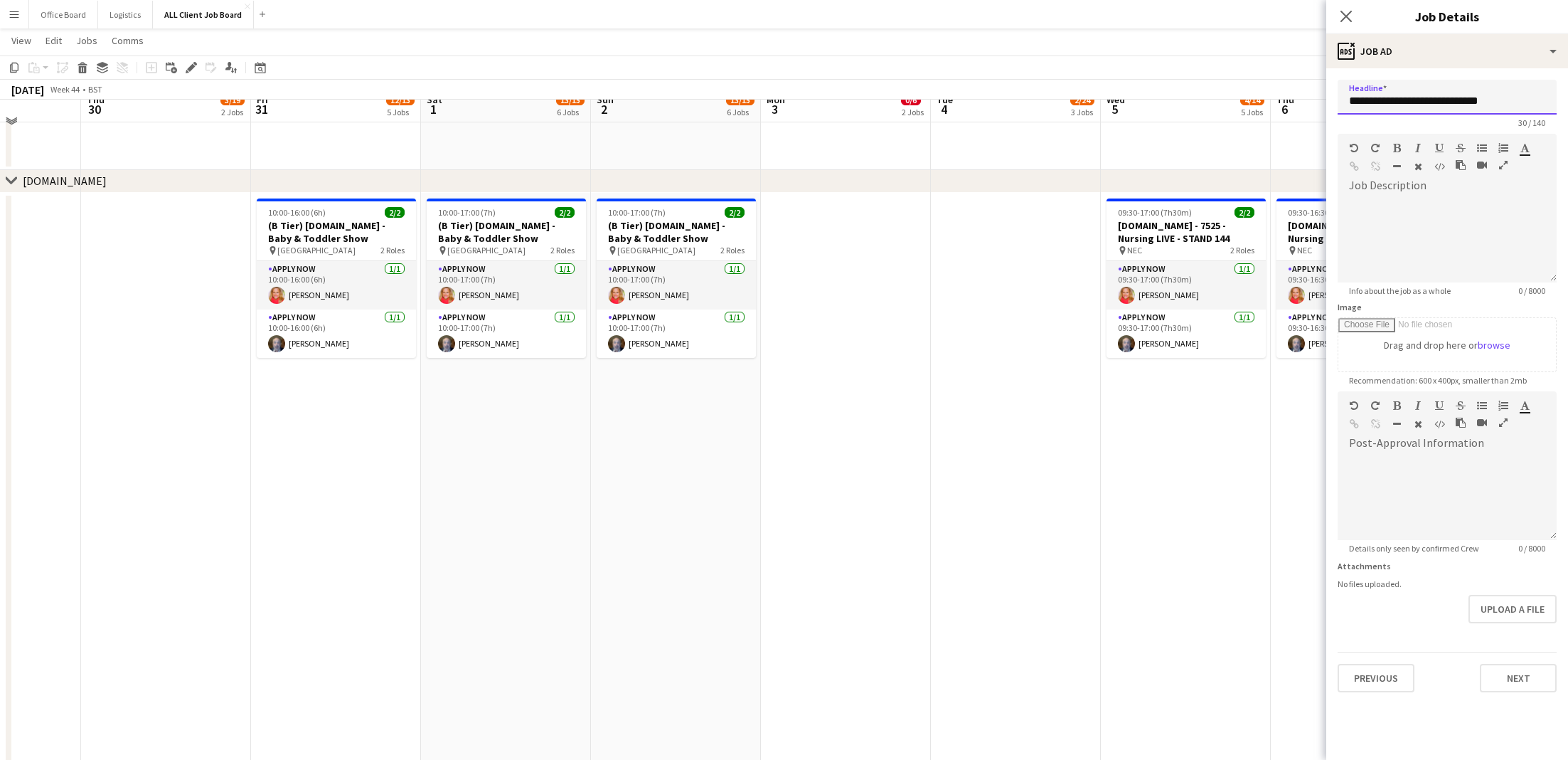
scroll to position [5178, 0]
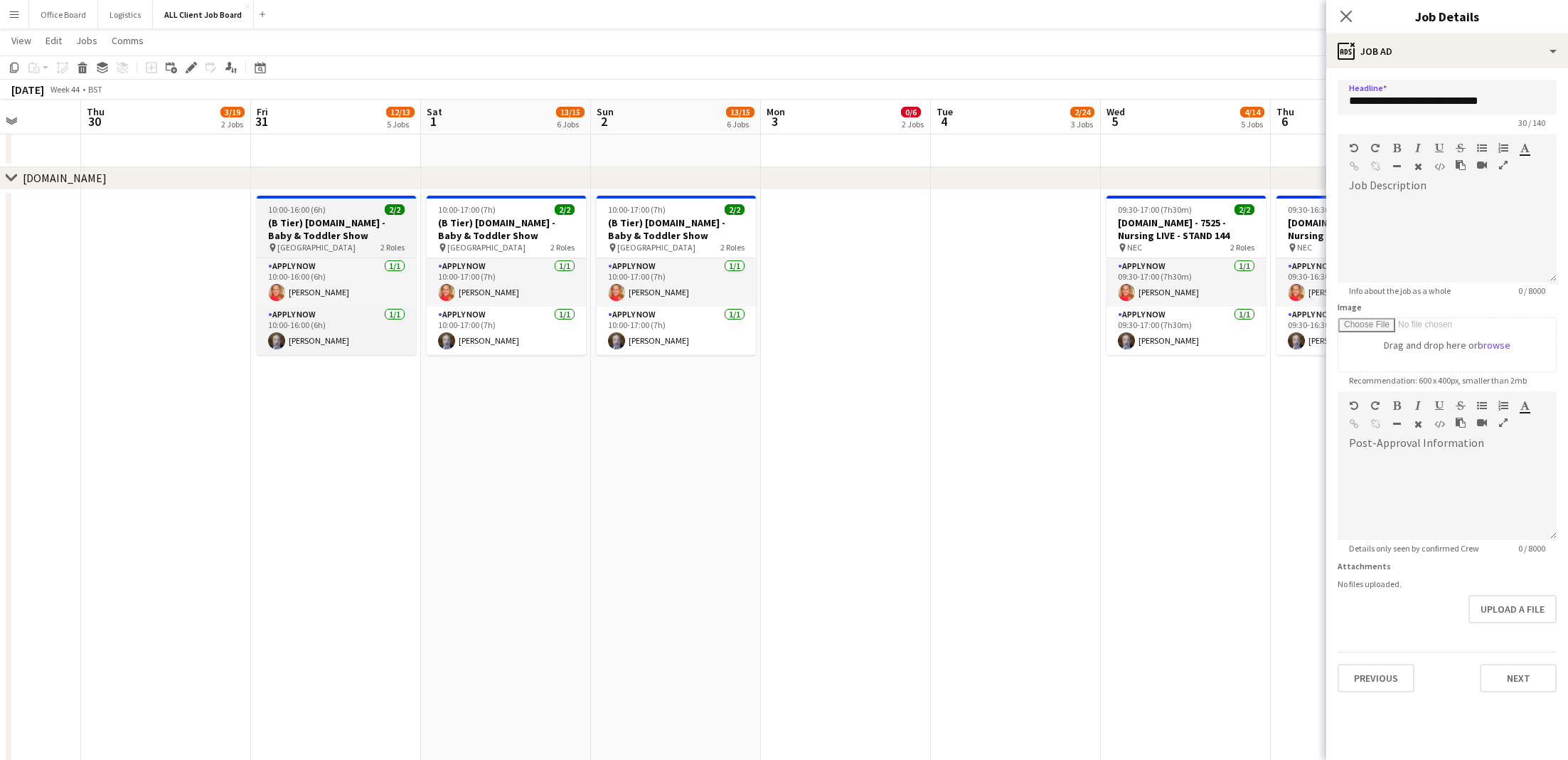
click at [336, 221] on h3 "(B Tier) [DOMAIN_NAME] - Baby & Toddler Show" at bounding box center [336, 229] width 159 height 26
type input "**********"
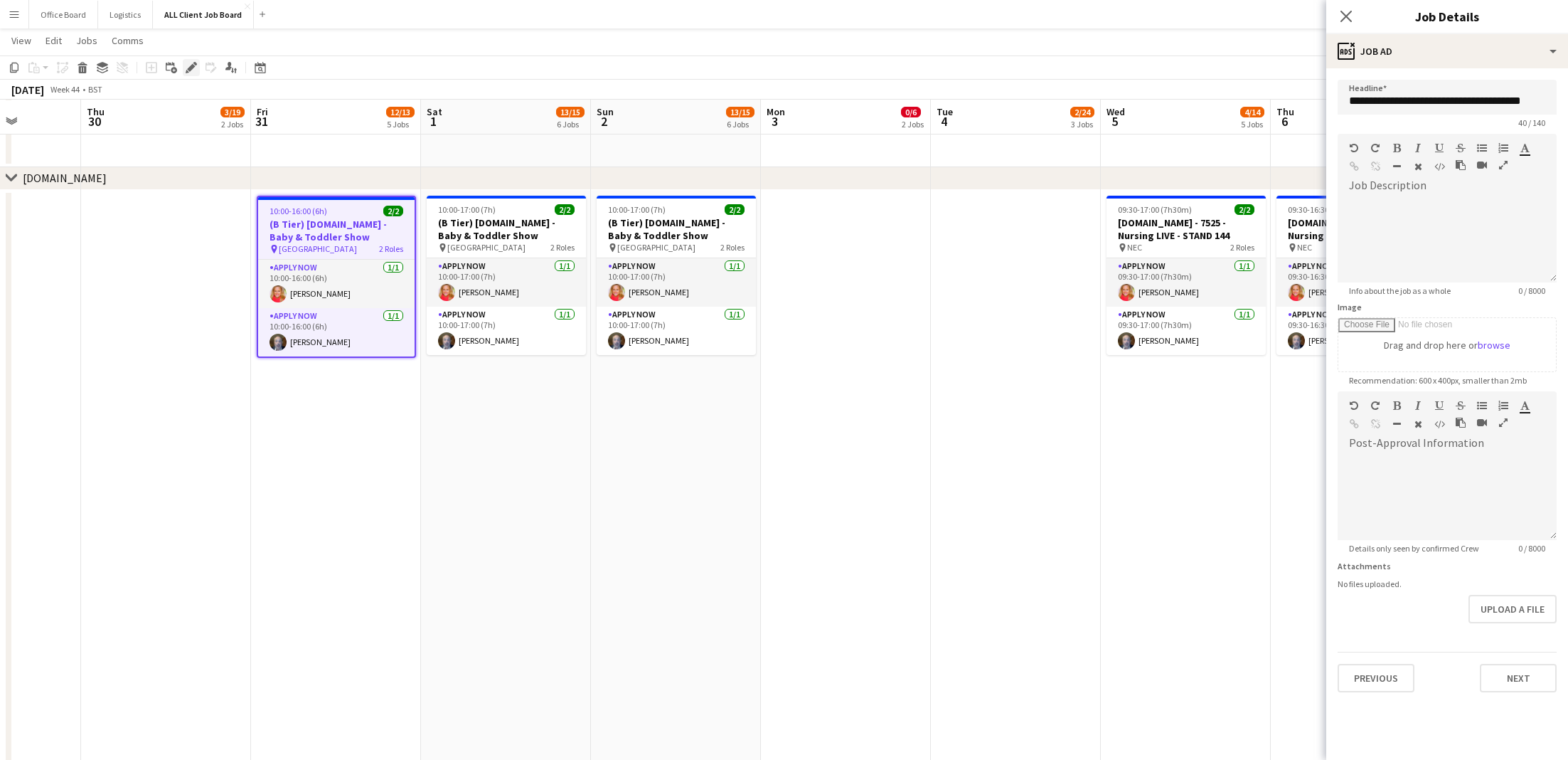
click at [188, 69] on icon at bounding box center [191, 68] width 8 height 8
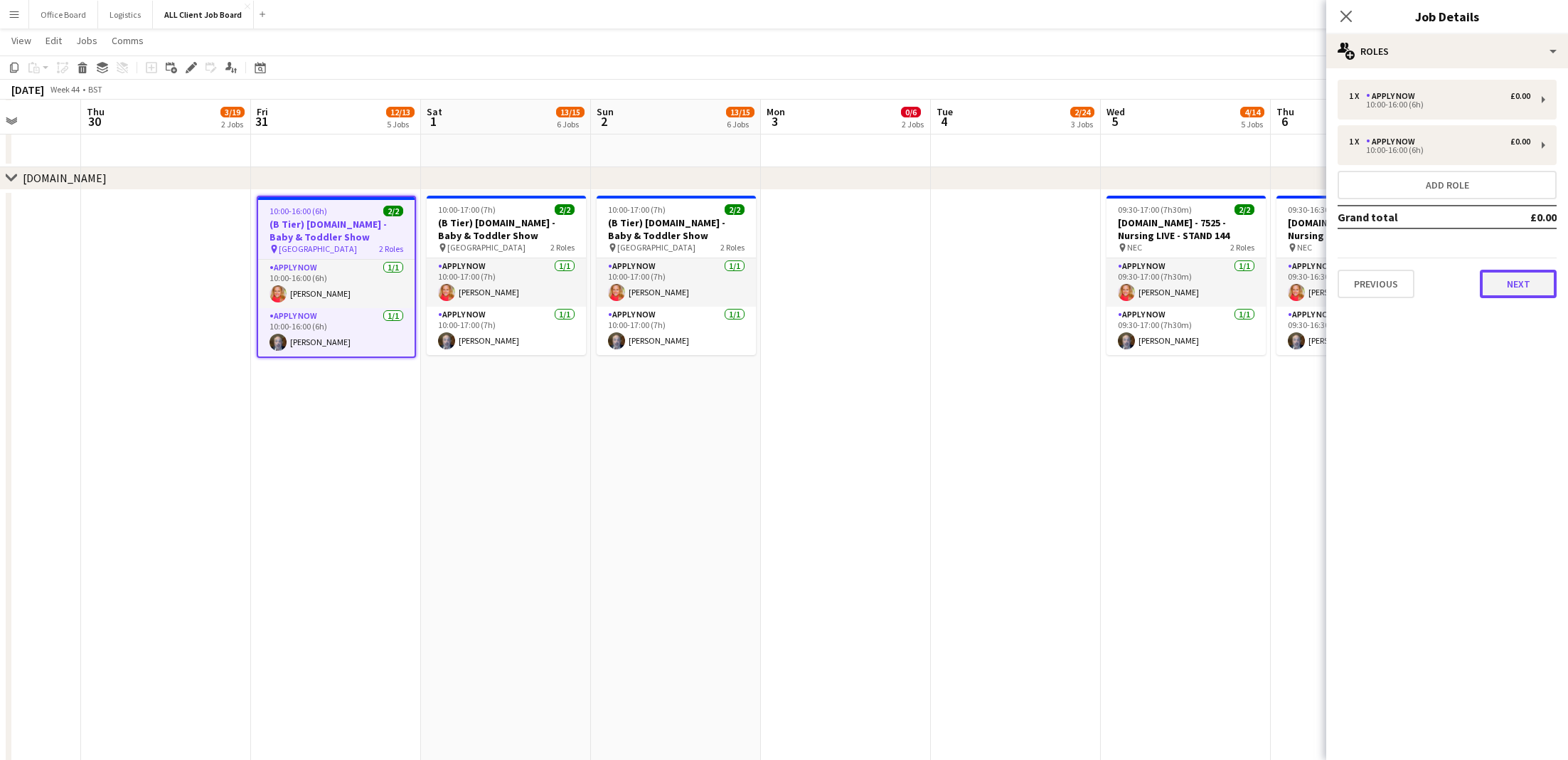
click at [1154, 269] on button "Next" at bounding box center [1519, 283] width 77 height 28
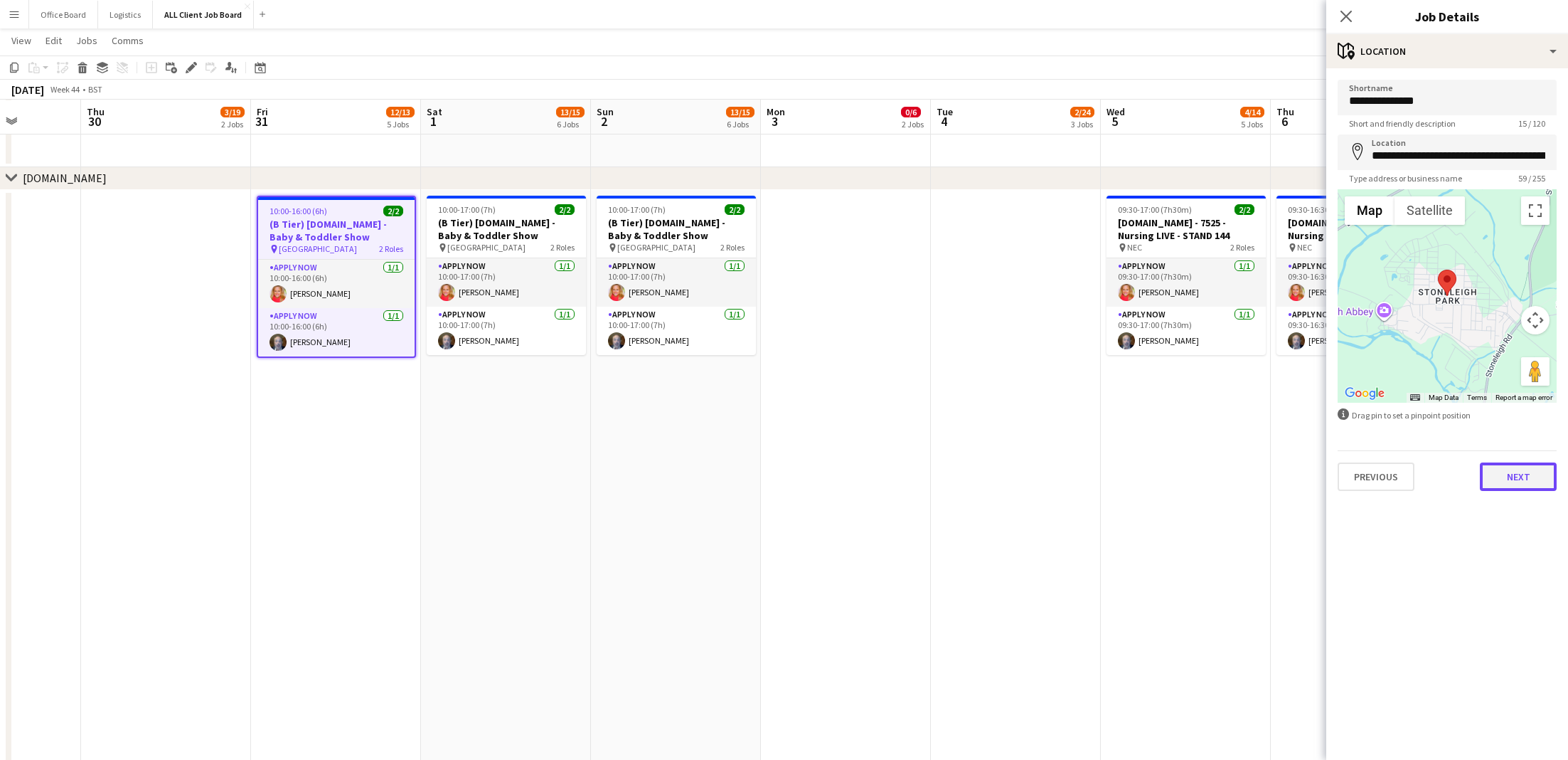
click at [1154, 476] on button "Next" at bounding box center [1519, 476] width 77 height 28
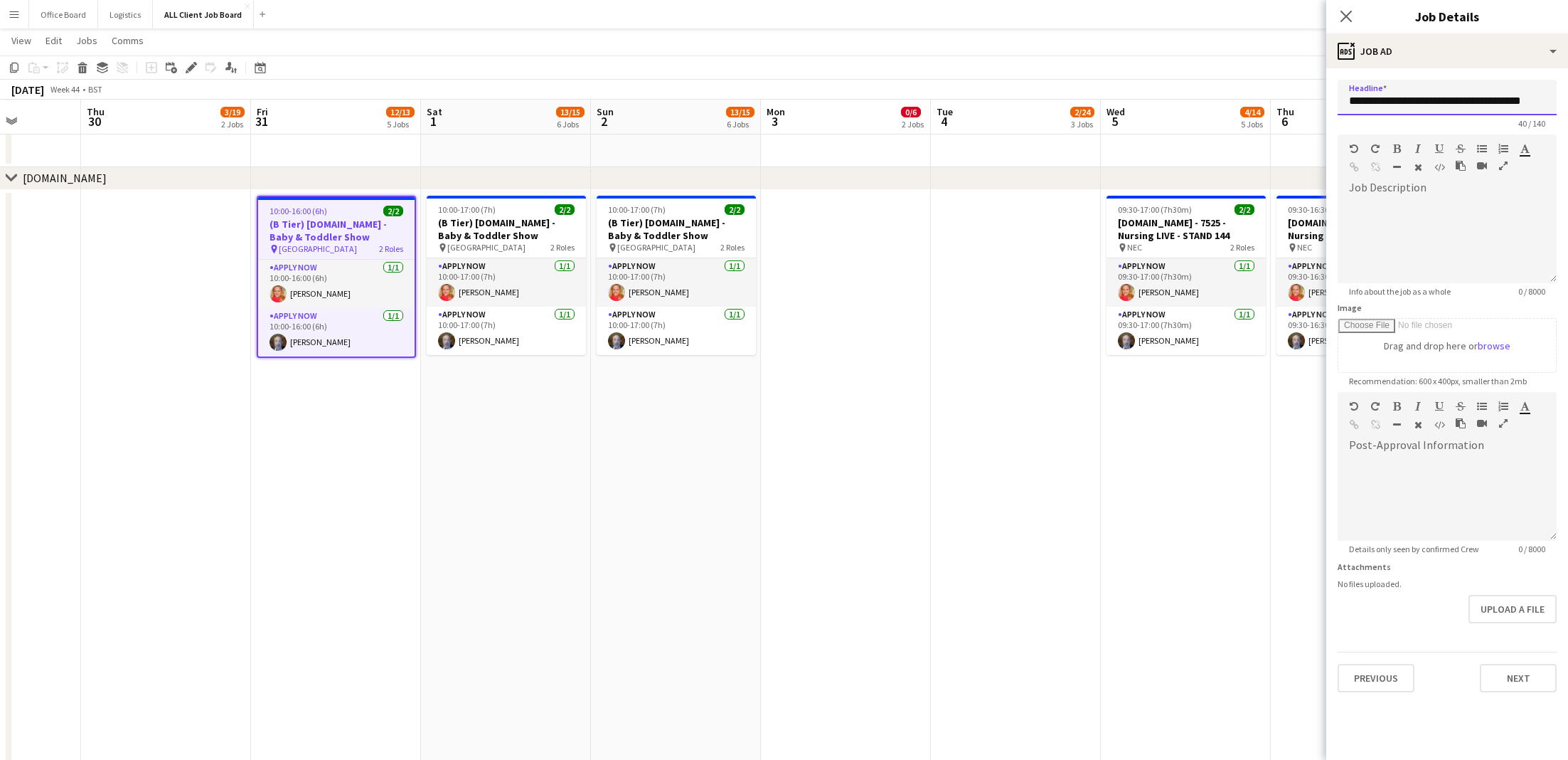
drag, startPoint x: 1440, startPoint y: 103, endPoint x: 1568, endPoint y: 120, distance: 129.1
click at [1154, 121] on form "**********" at bounding box center [1447, 386] width 241 height 612
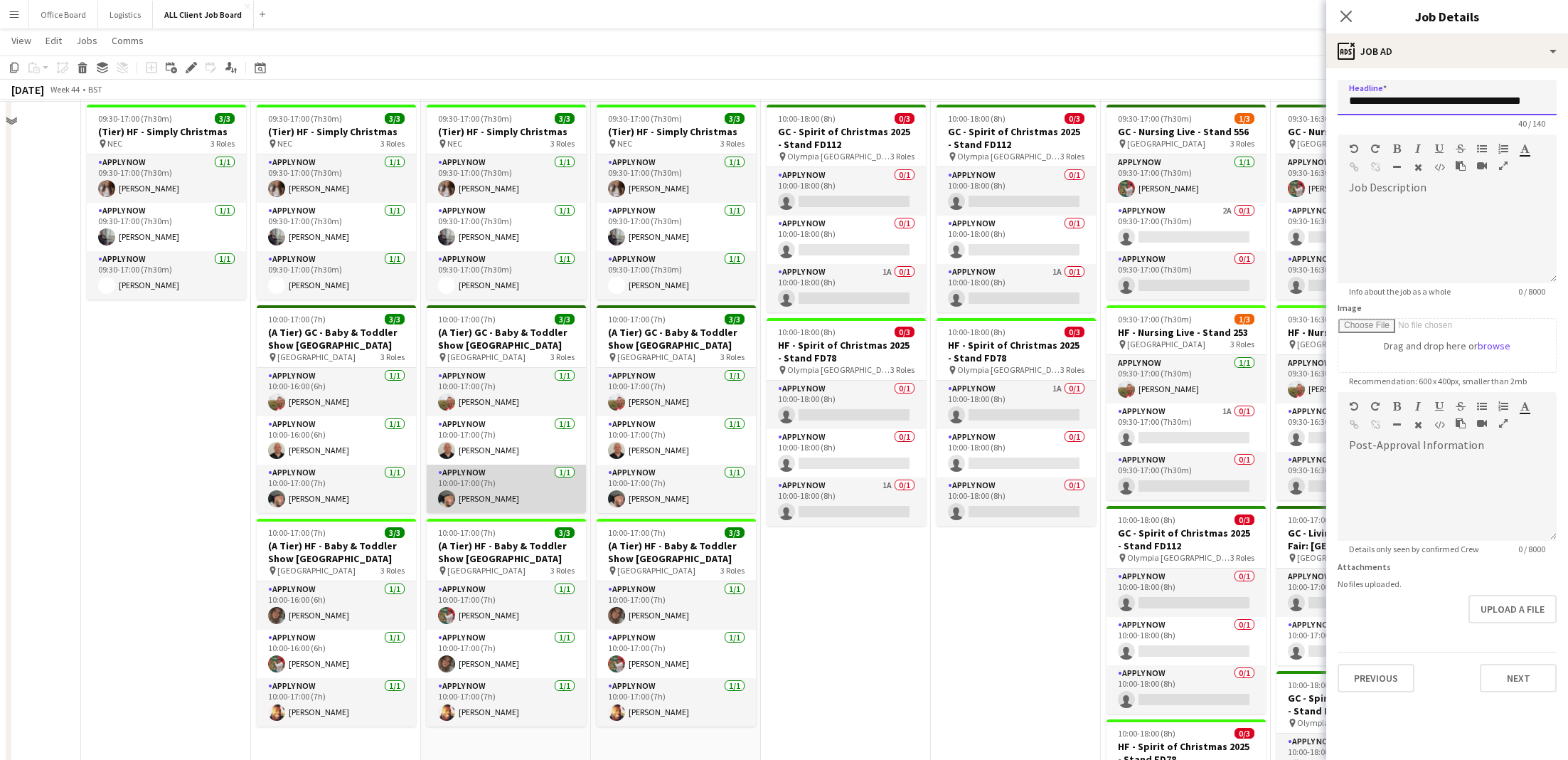
scroll to position [0, 0]
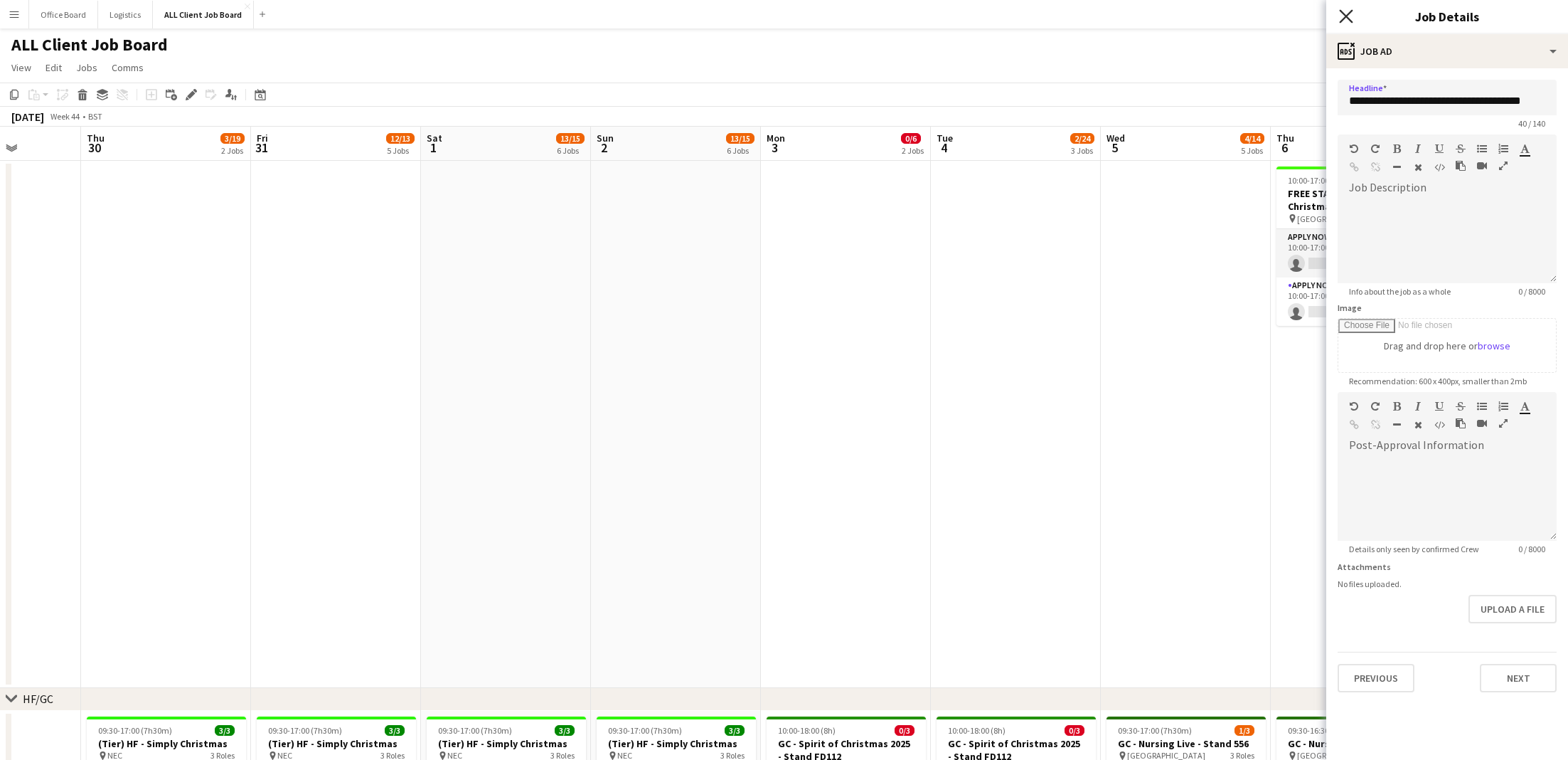
click at [1154, 13] on icon "Close pop-in" at bounding box center [1346, 16] width 14 height 14
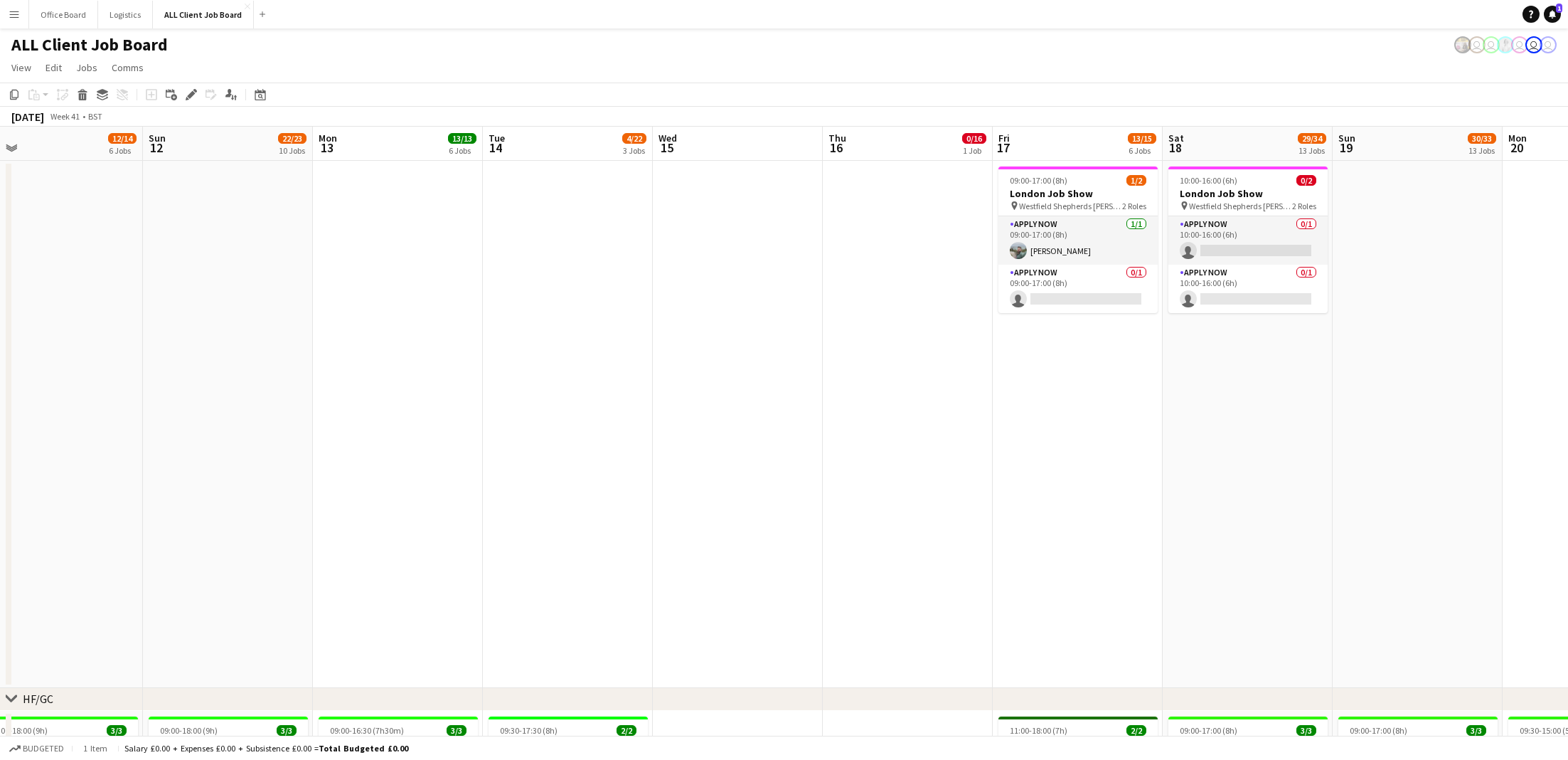
scroll to position [0, 463]
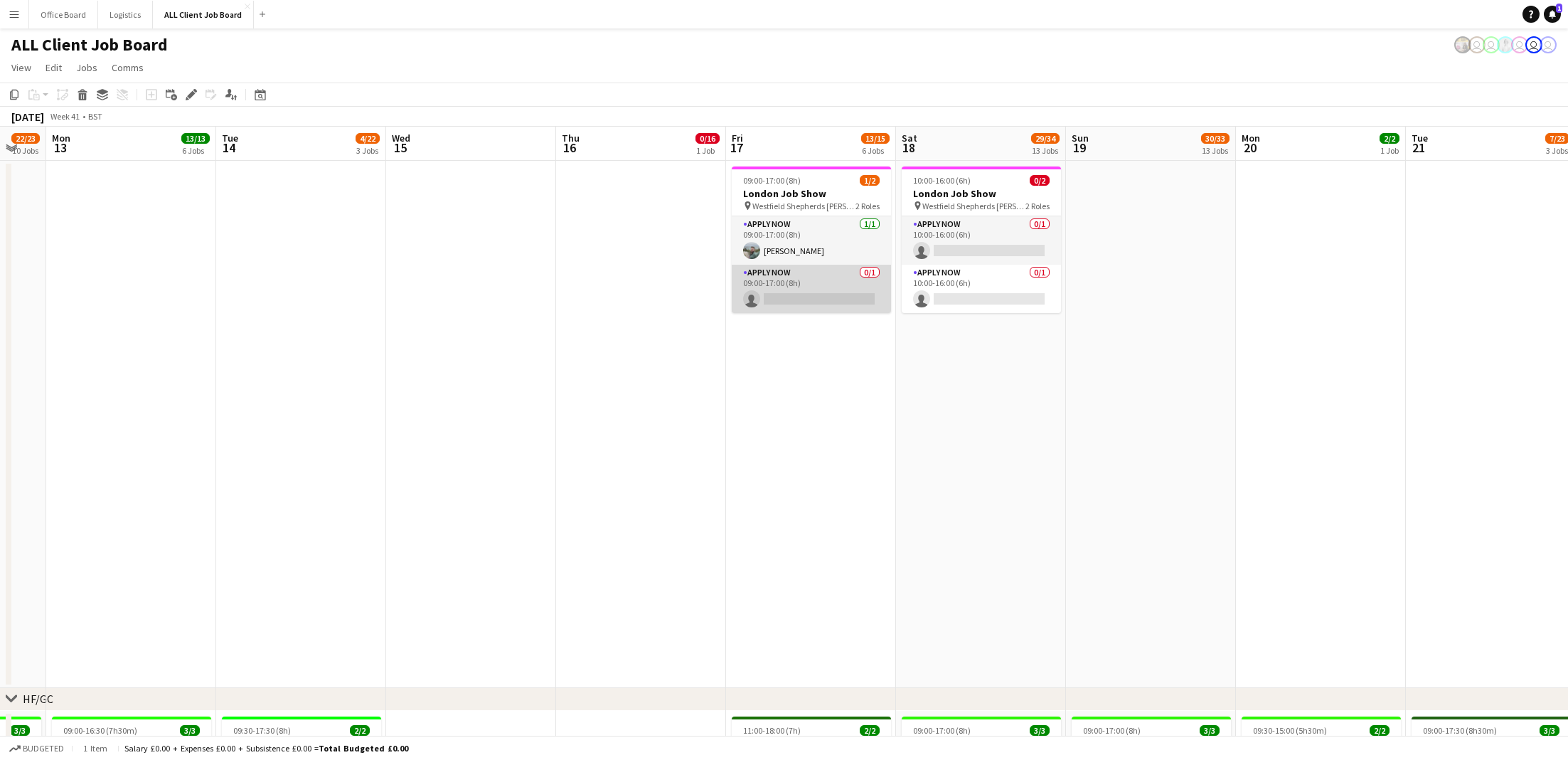
click at [807, 296] on app-card-role "APPLY NOW 0/1 09:00-17:00 (8h) single-neutral-actions" at bounding box center [811, 289] width 159 height 48
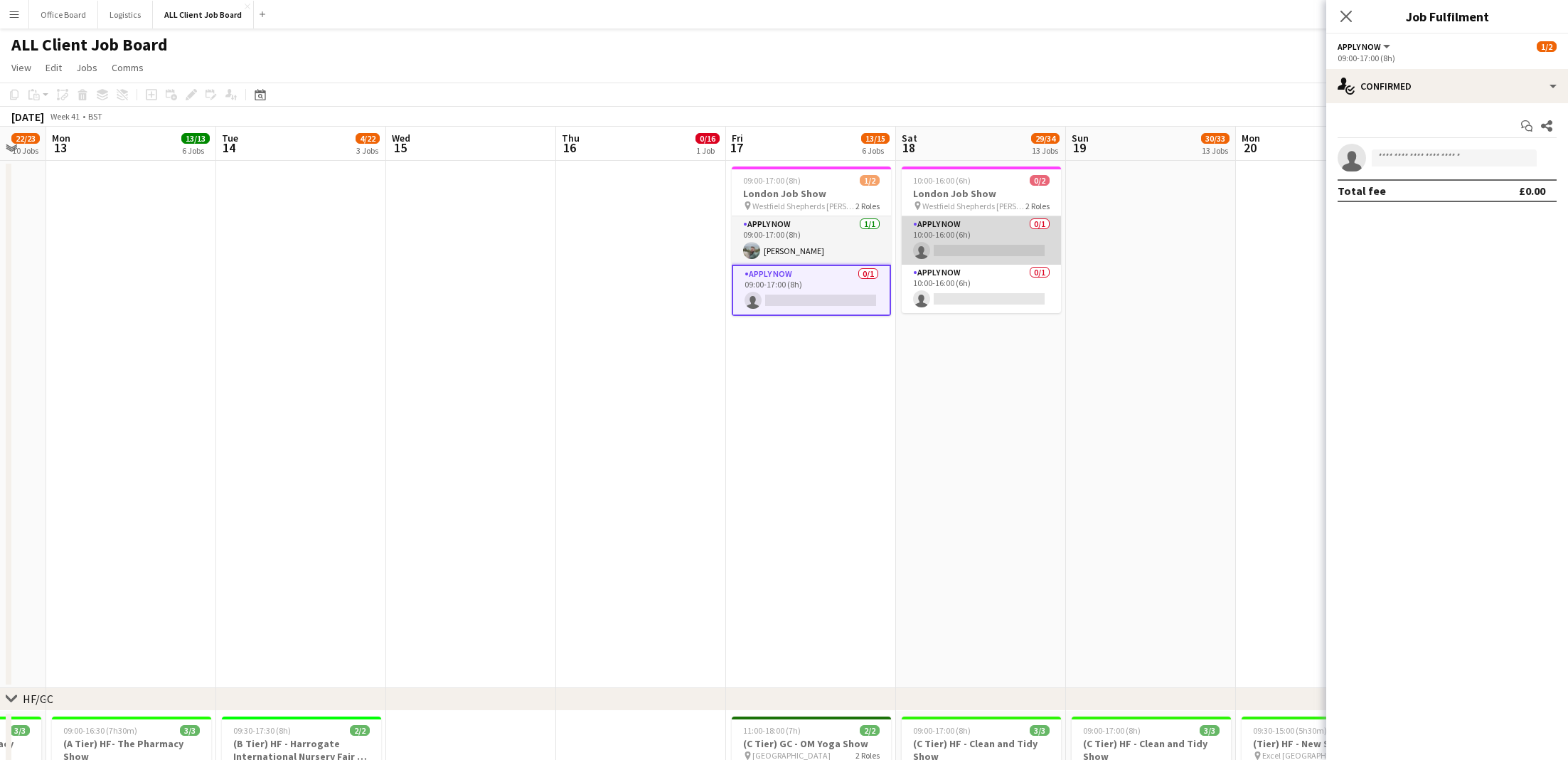
click at [974, 235] on app-card-role "APPLY NOW 0/1 10:00-16:00 (6h) single-neutral-actions" at bounding box center [981, 240] width 159 height 48
click at [1154, 160] on input at bounding box center [1454, 158] width 165 height 17
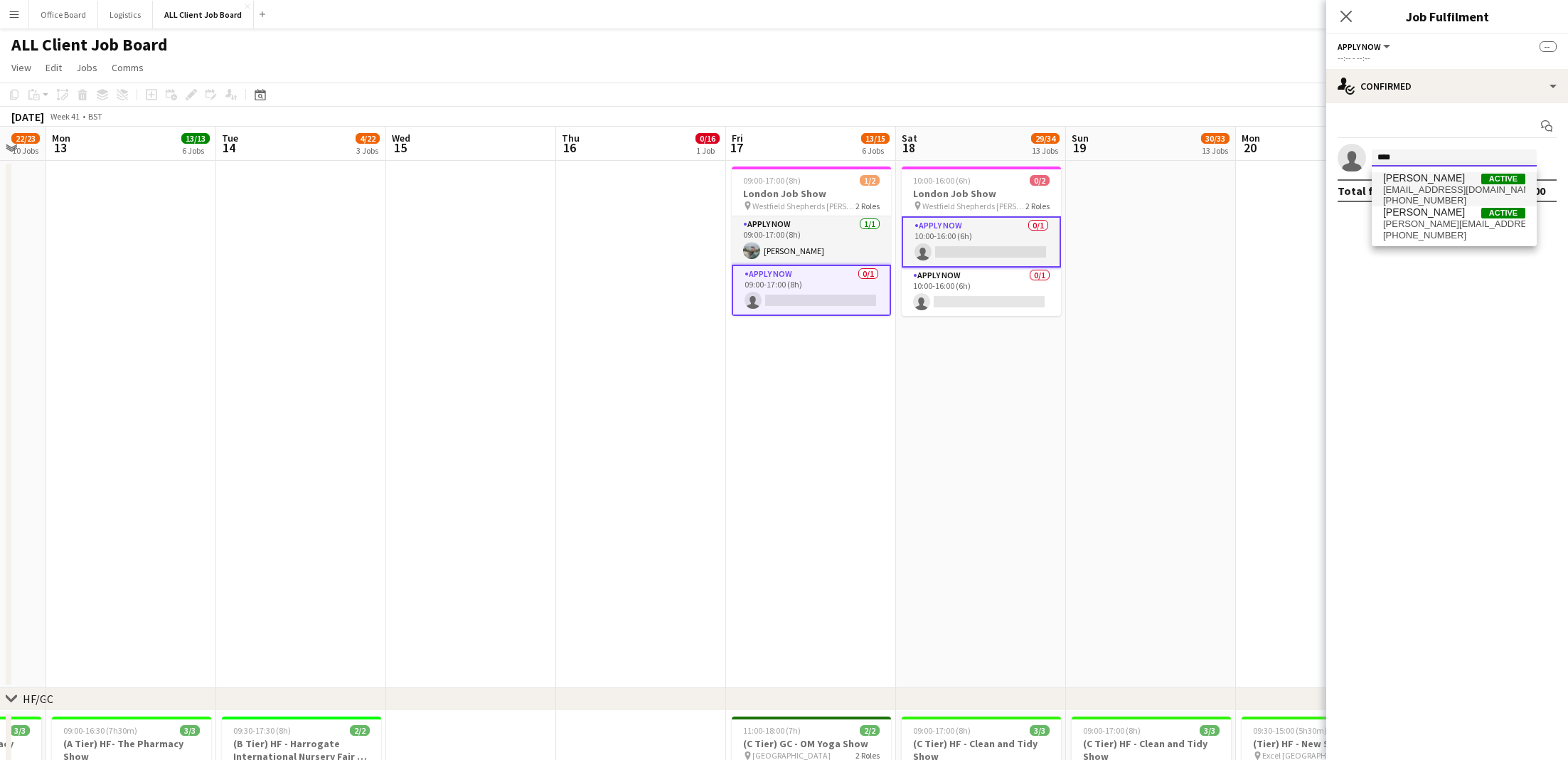
type input "****"
click at [1154, 184] on span "[EMAIL_ADDRESS][DOMAIN_NAME]" at bounding box center [1454, 190] width 142 height 12
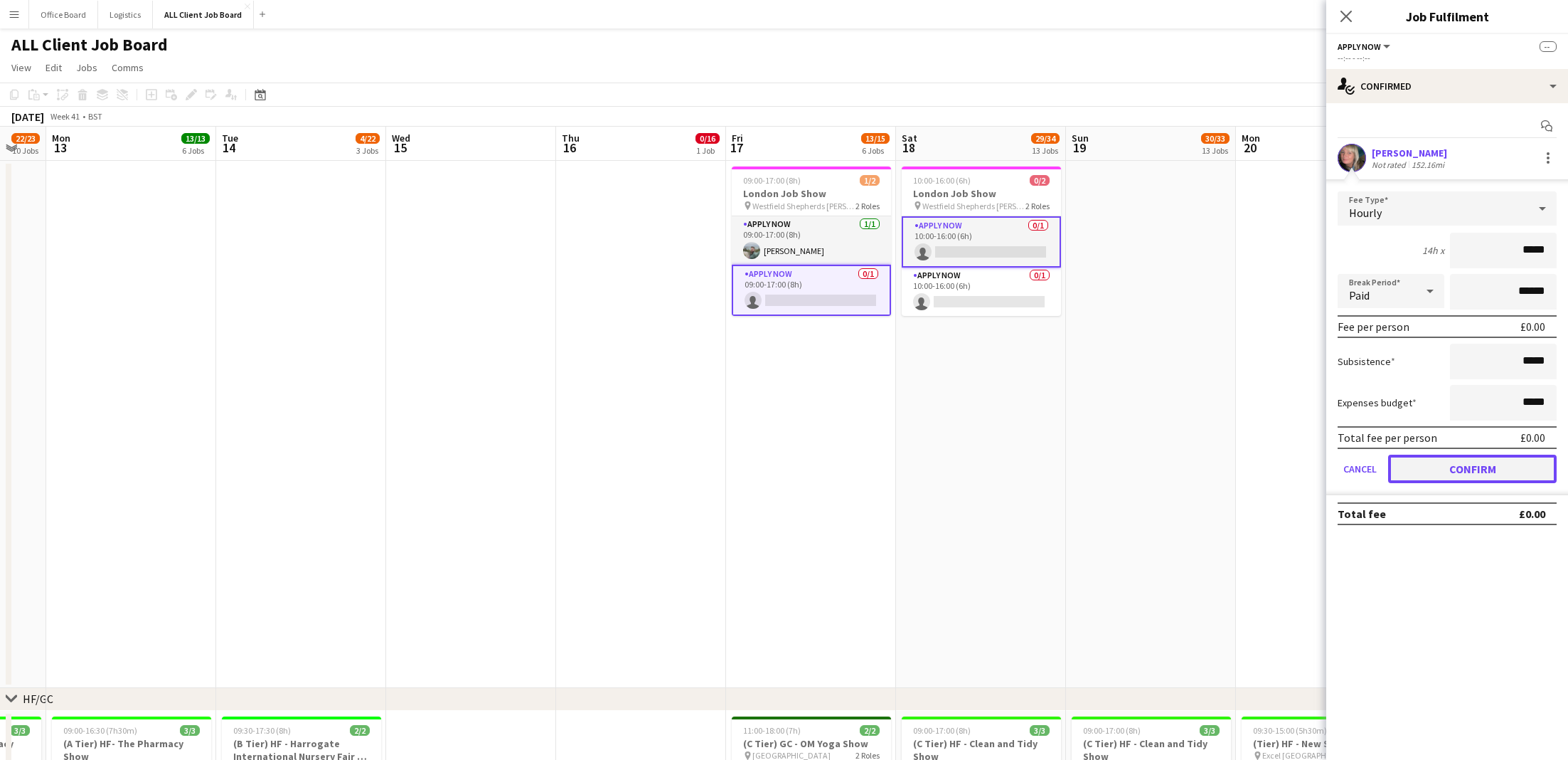
click at [1154, 465] on button "Confirm" at bounding box center [1472, 468] width 169 height 28
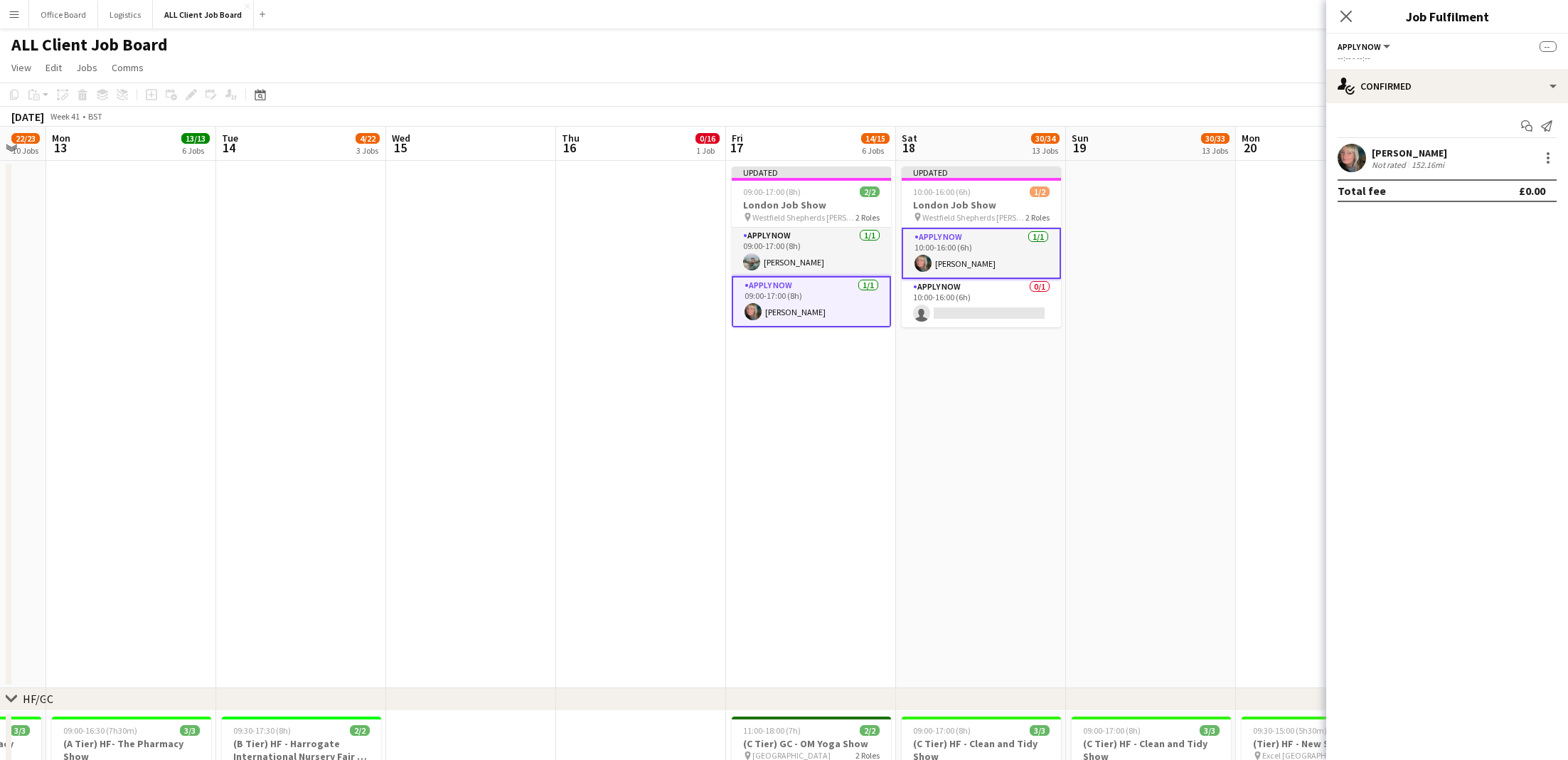
click at [1154, 220] on app-date-cell at bounding box center [1151, 424] width 170 height 527
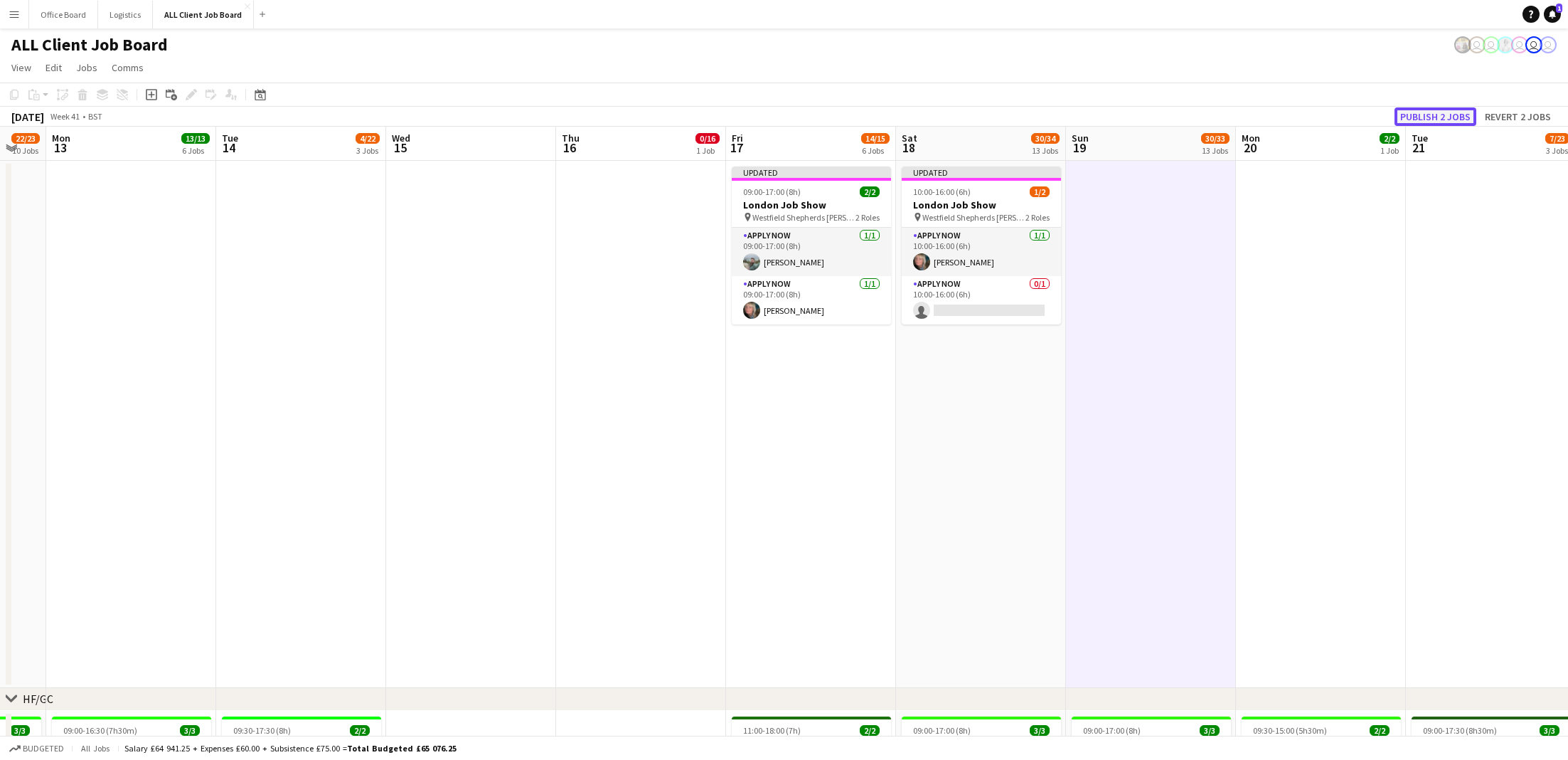
click at [1154, 108] on button "Publish 2 jobs" at bounding box center [1436, 116] width 82 height 18
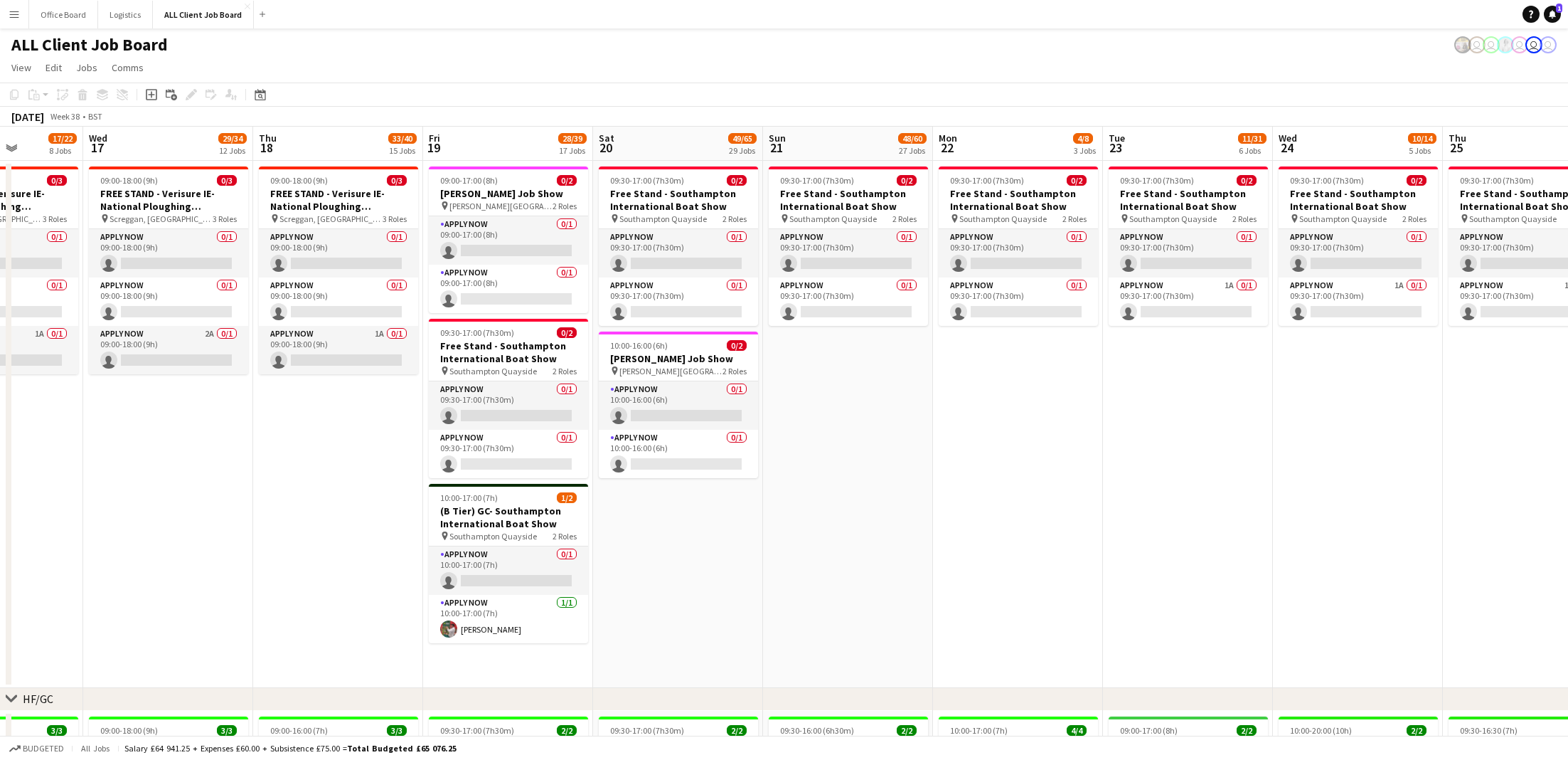
scroll to position [0, 445]
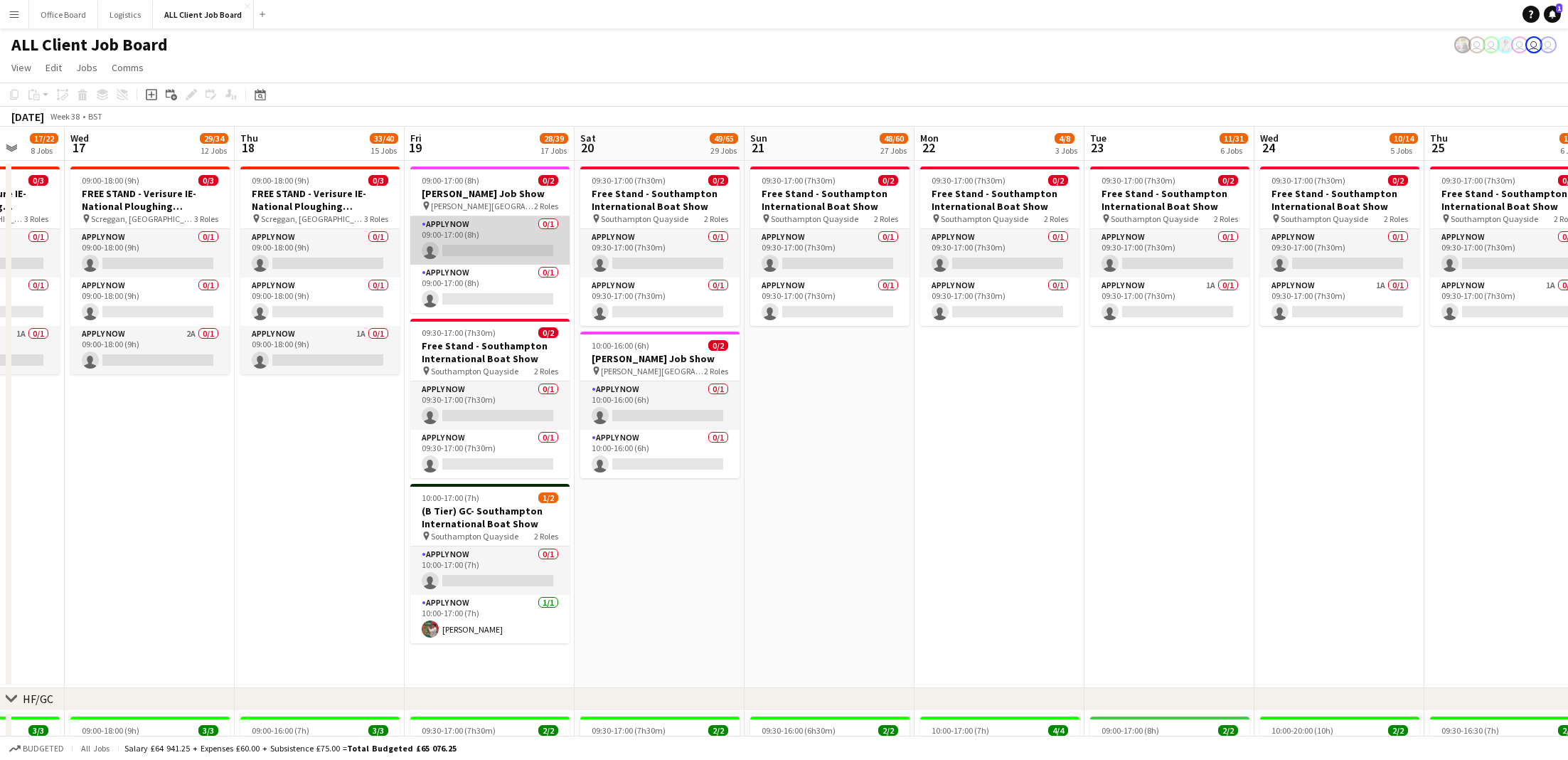
click at [447, 237] on app-card-role "APPLY NOW 0/1 09:00-17:00 (8h) single-neutral-actions" at bounding box center [490, 240] width 159 height 48
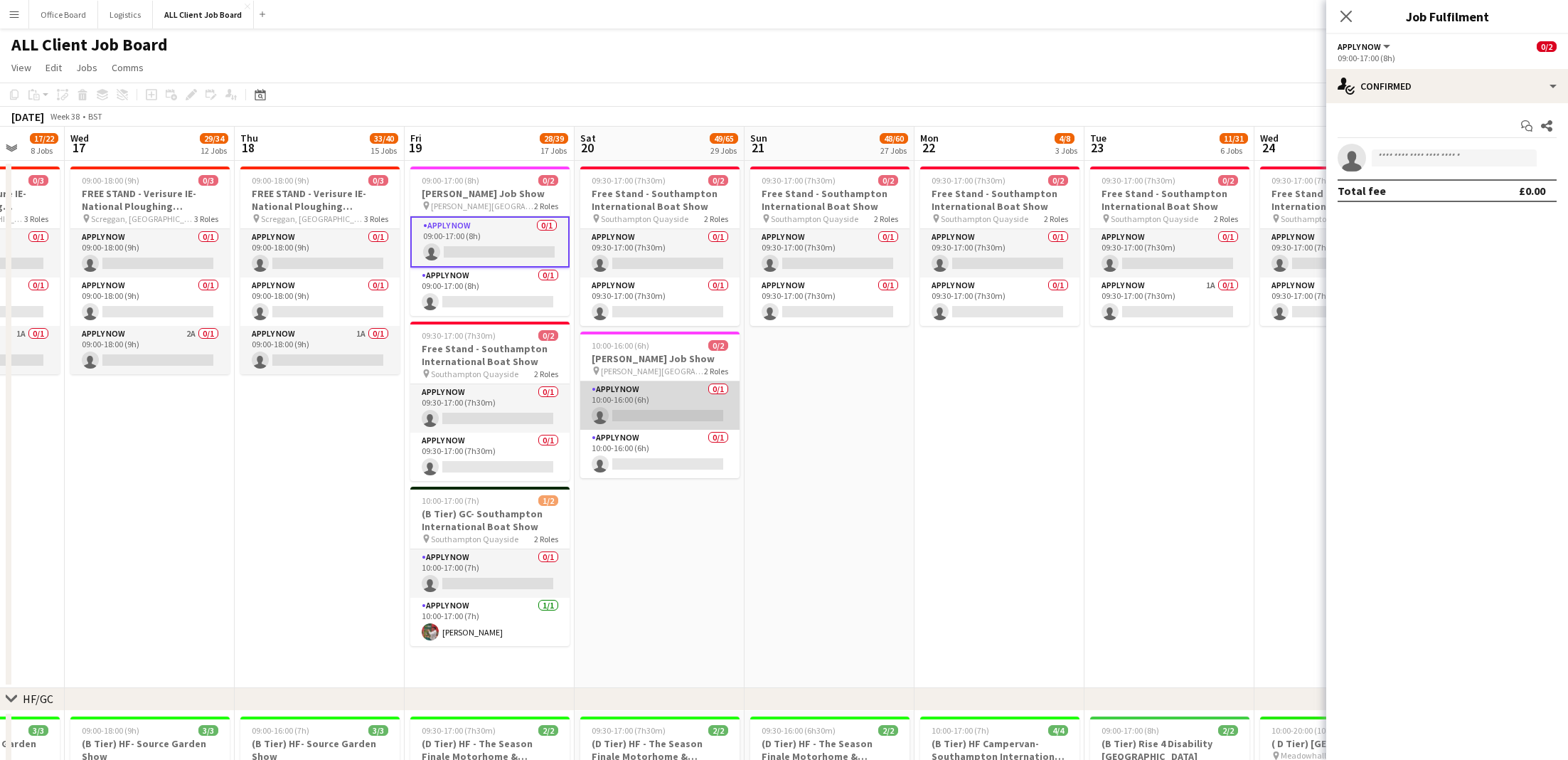
click at [647, 415] on app-card-role "APPLY NOW 0/1 10:00-16:00 (6h) single-neutral-actions" at bounding box center [659, 406] width 159 height 48
click at [1154, 163] on input at bounding box center [1454, 158] width 165 height 17
type input "*****"
click at [1154, 175] on div at bounding box center [1454, 172] width 165 height 12
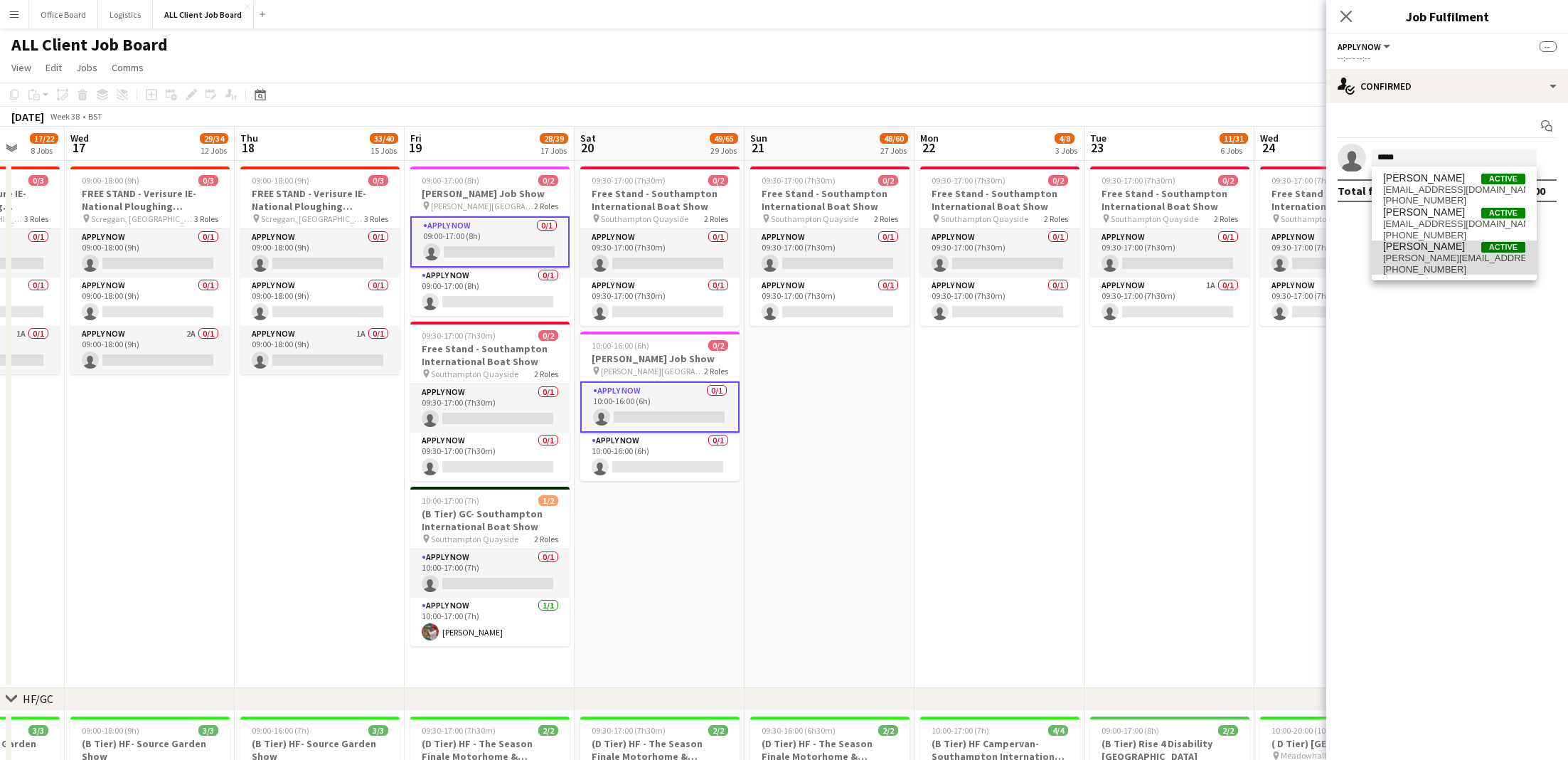
click at [1154, 263] on span "[PERSON_NAME][EMAIL_ADDRESS][PERSON_NAME][PERSON_NAME][DOMAIN_NAME]" at bounding box center [1454, 259] width 142 height 12
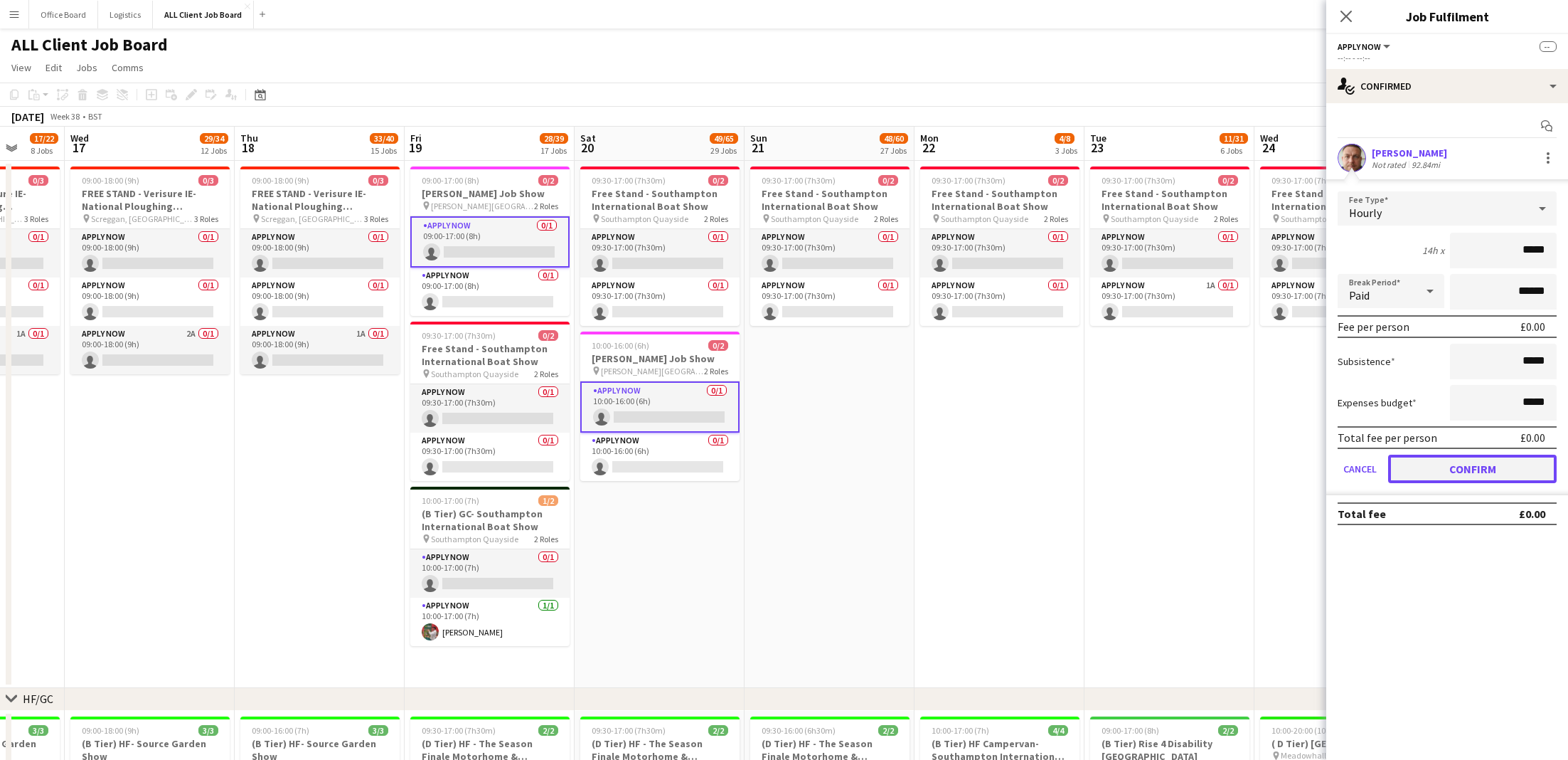
click at [1154, 474] on button "Confirm" at bounding box center [1472, 468] width 169 height 28
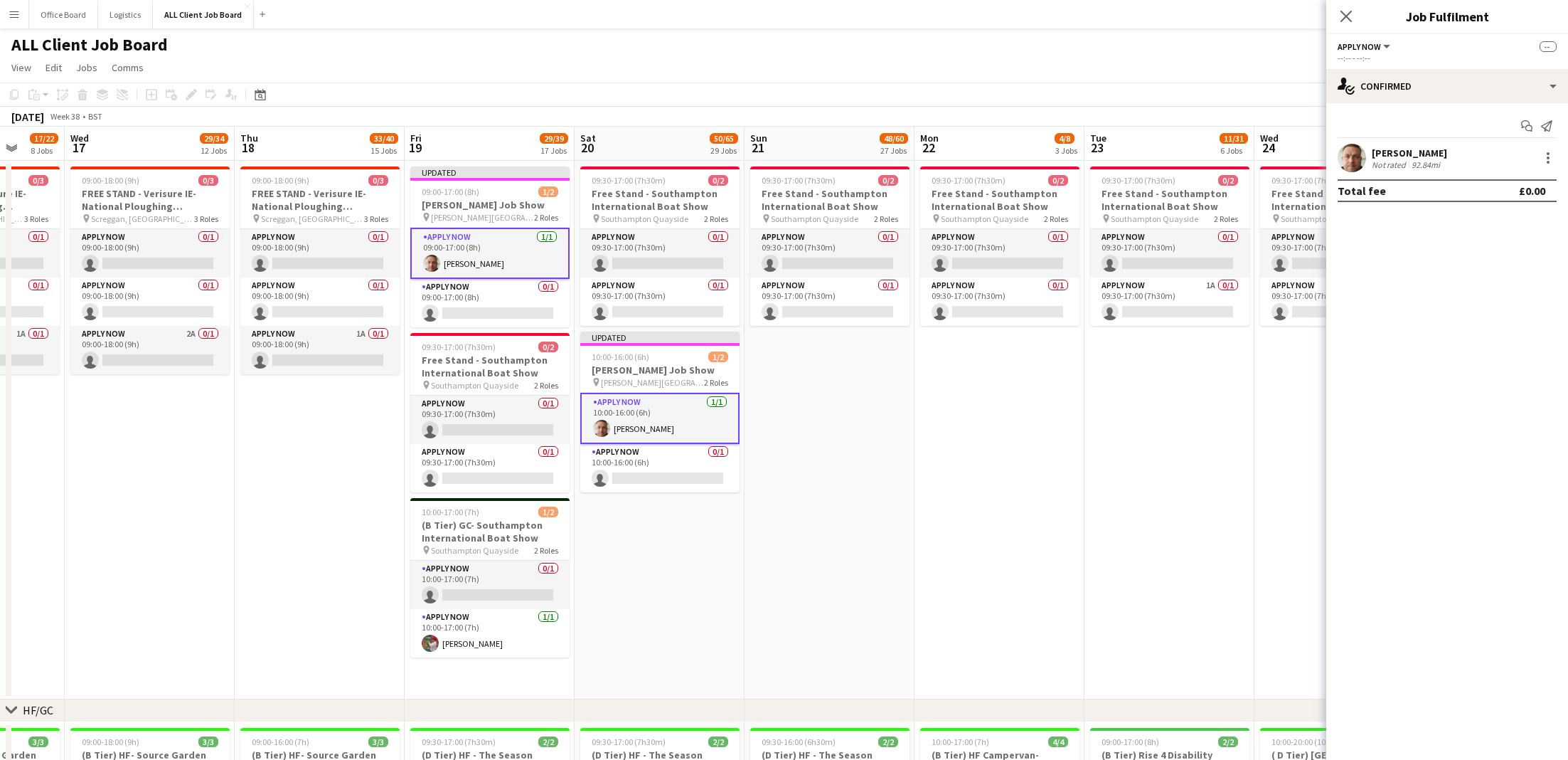
click at [1154, 44] on div "ALL Client Job Board user user user user user" at bounding box center [784, 42] width 1568 height 27
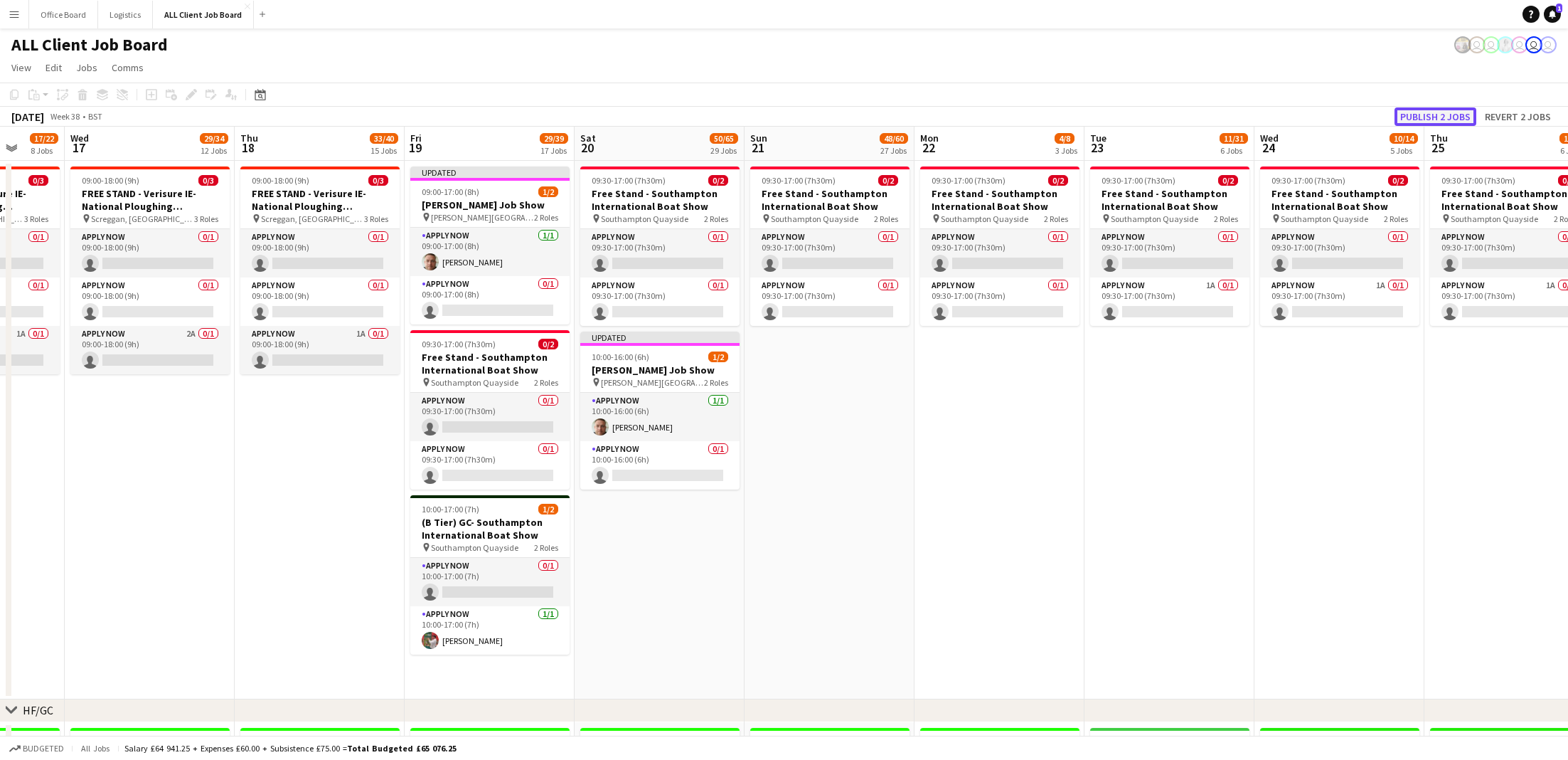
click at [1154, 109] on button "Publish 2 jobs" at bounding box center [1436, 116] width 82 height 18
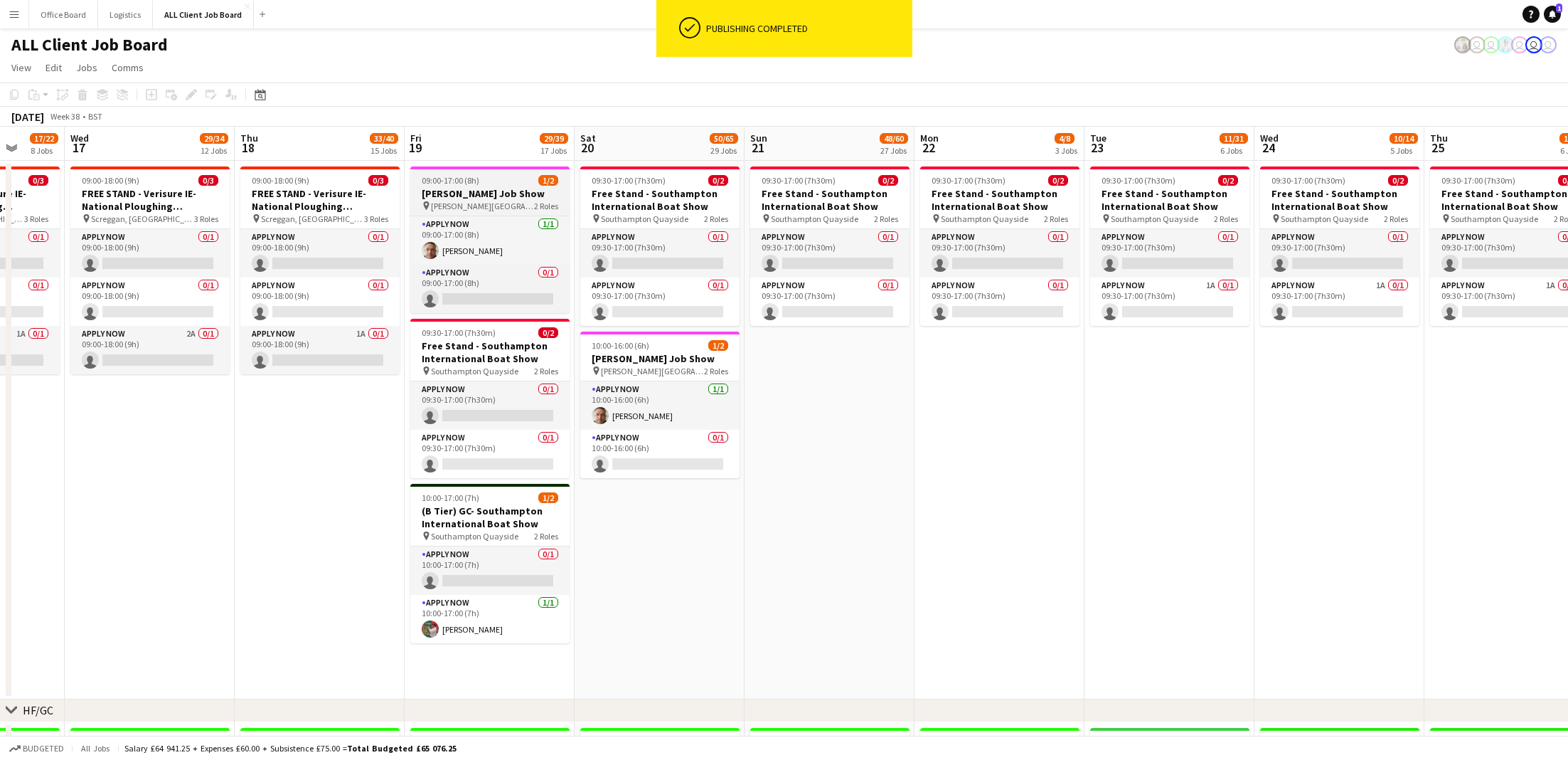
click at [481, 202] on div "pin [PERSON_NAME] Keynes 2 Roles" at bounding box center [490, 206] width 159 height 12
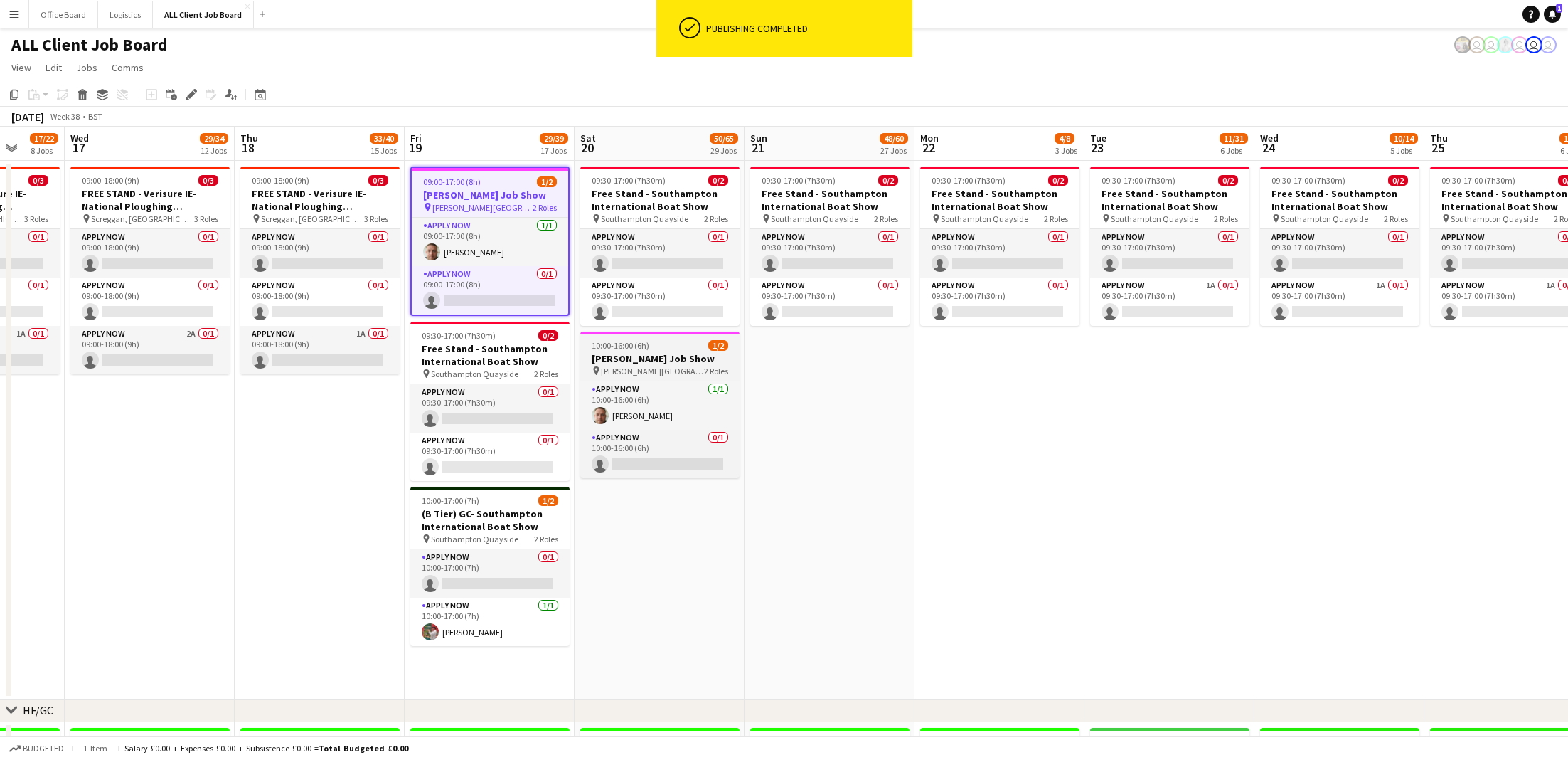
click at [652, 347] on div "10:00-16:00 (6h) 1/2" at bounding box center [659, 345] width 159 height 11
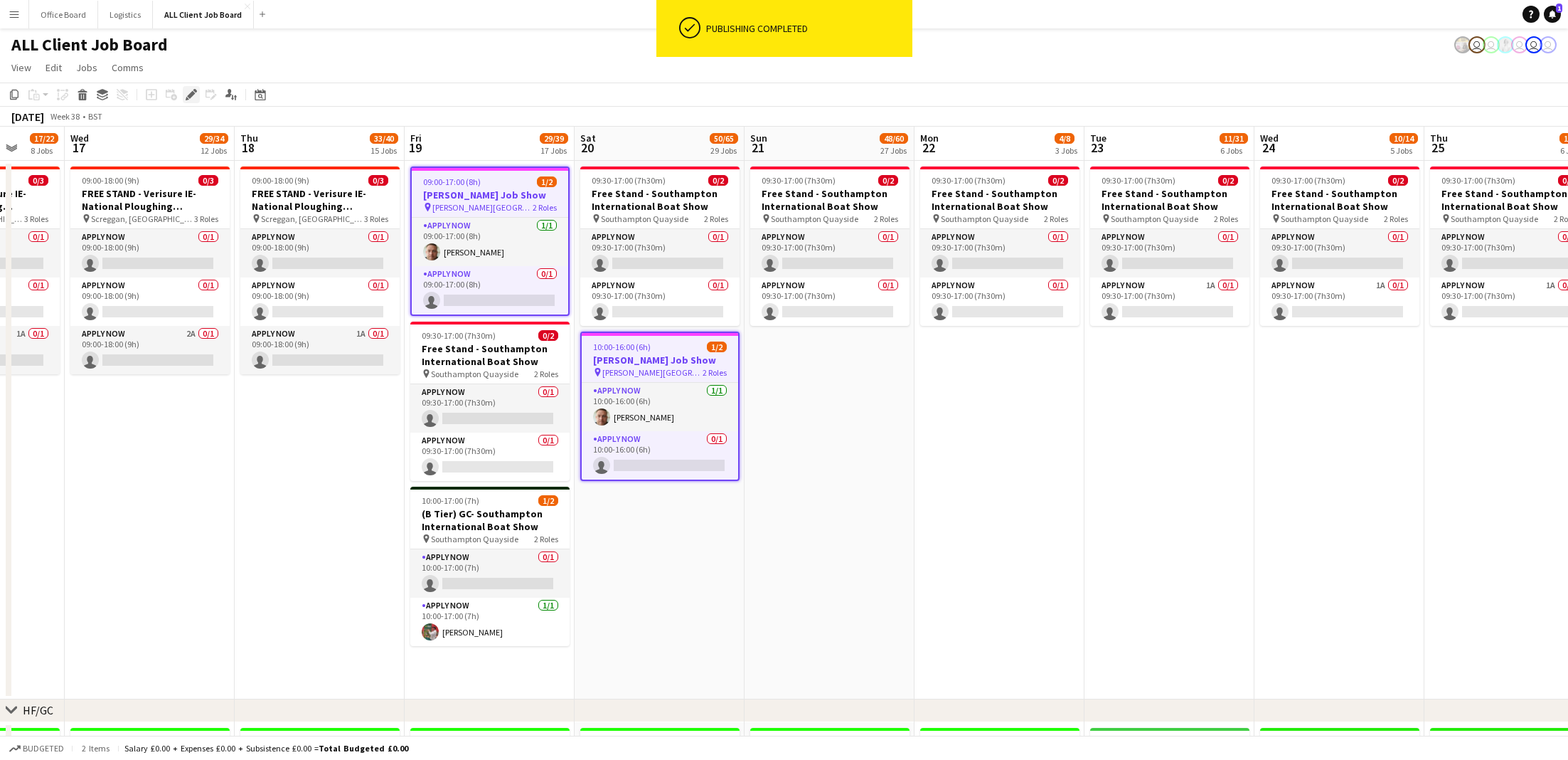
click at [193, 92] on icon "Edit" at bounding box center [191, 95] width 12 height 12
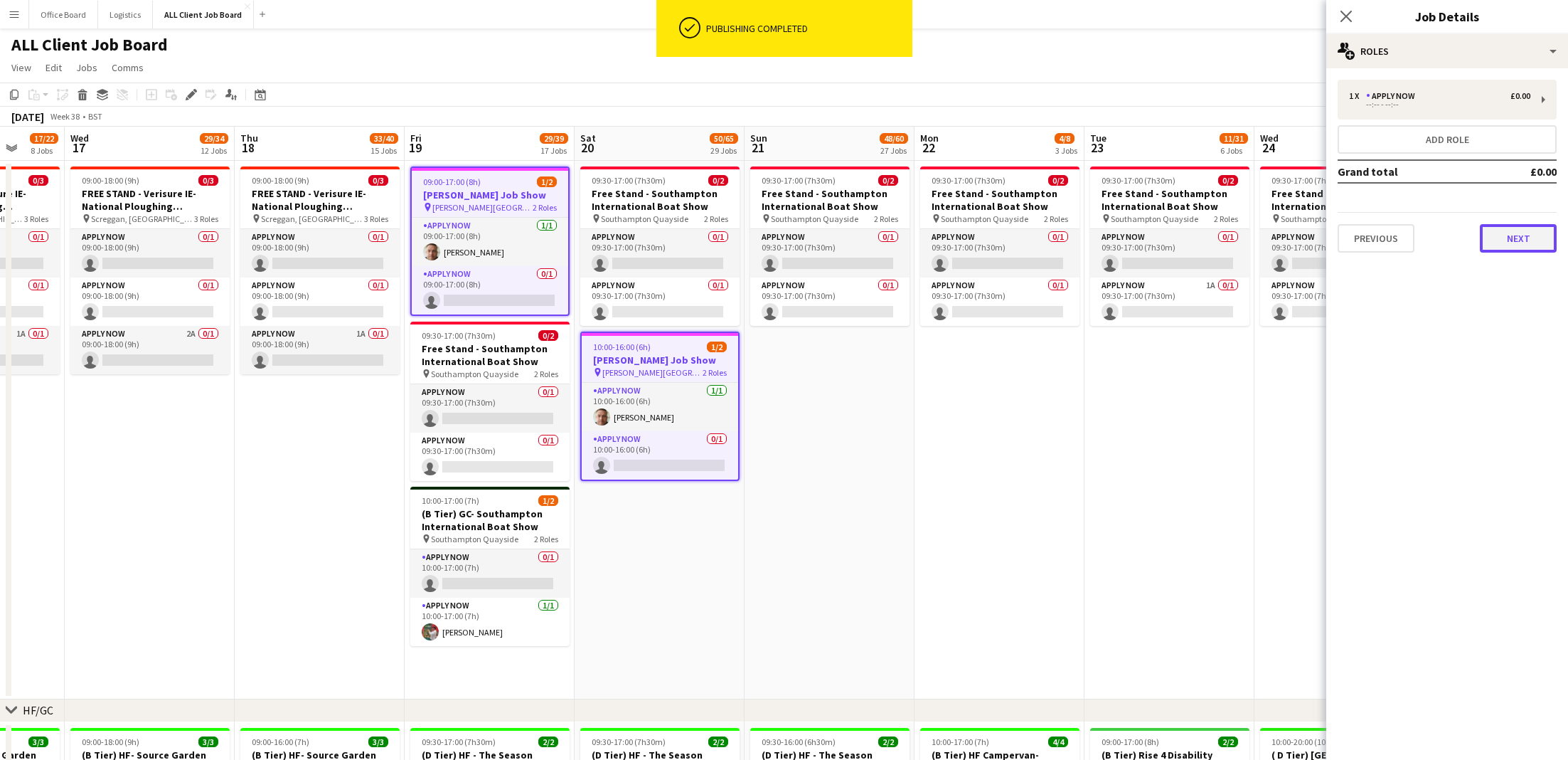
click at [1154, 238] on button "Next" at bounding box center [1519, 238] width 77 height 28
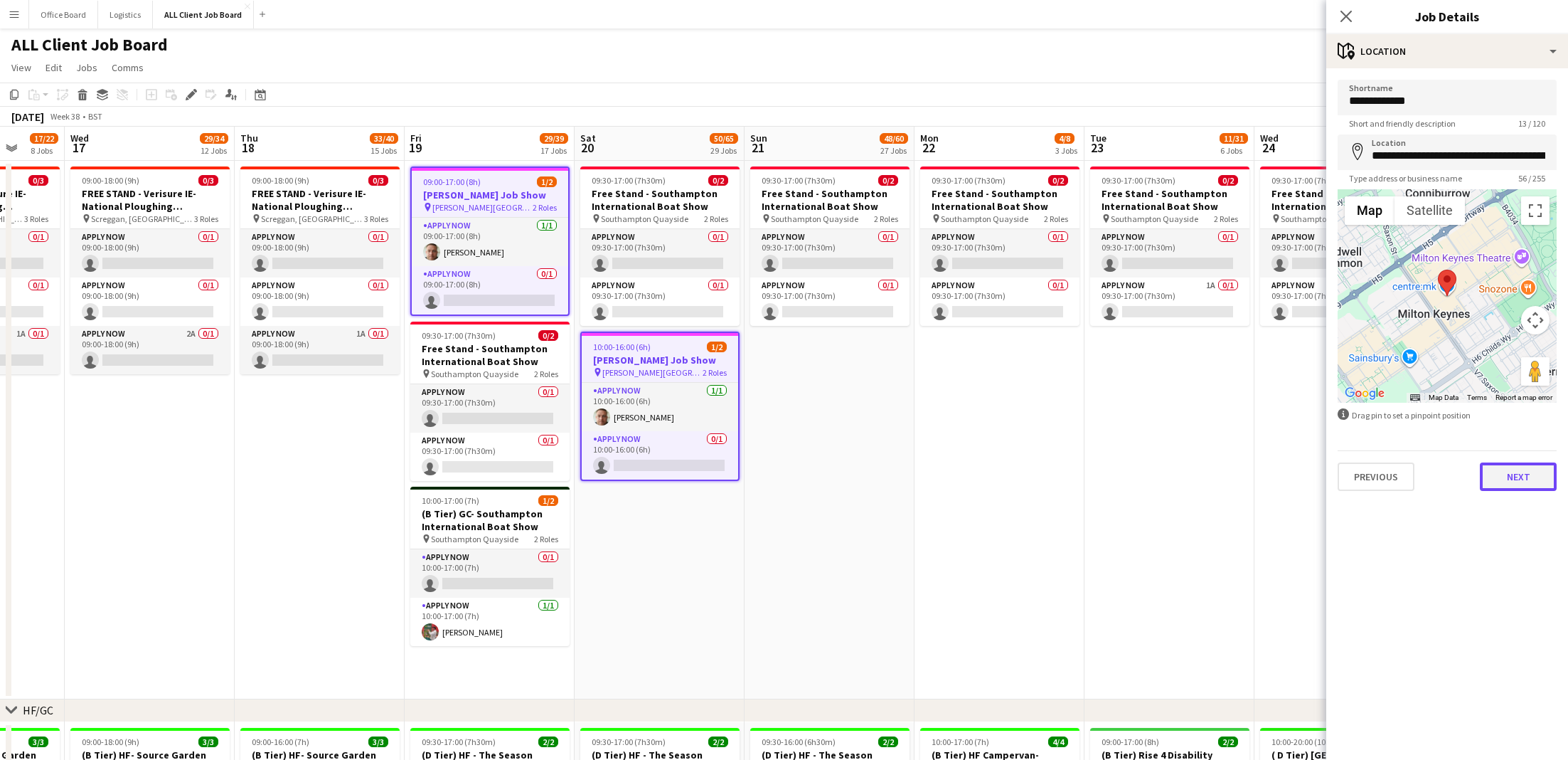
click at [1154, 476] on button "Next" at bounding box center [1519, 476] width 77 height 28
